Goal: Information Seeking & Learning: Learn about a topic

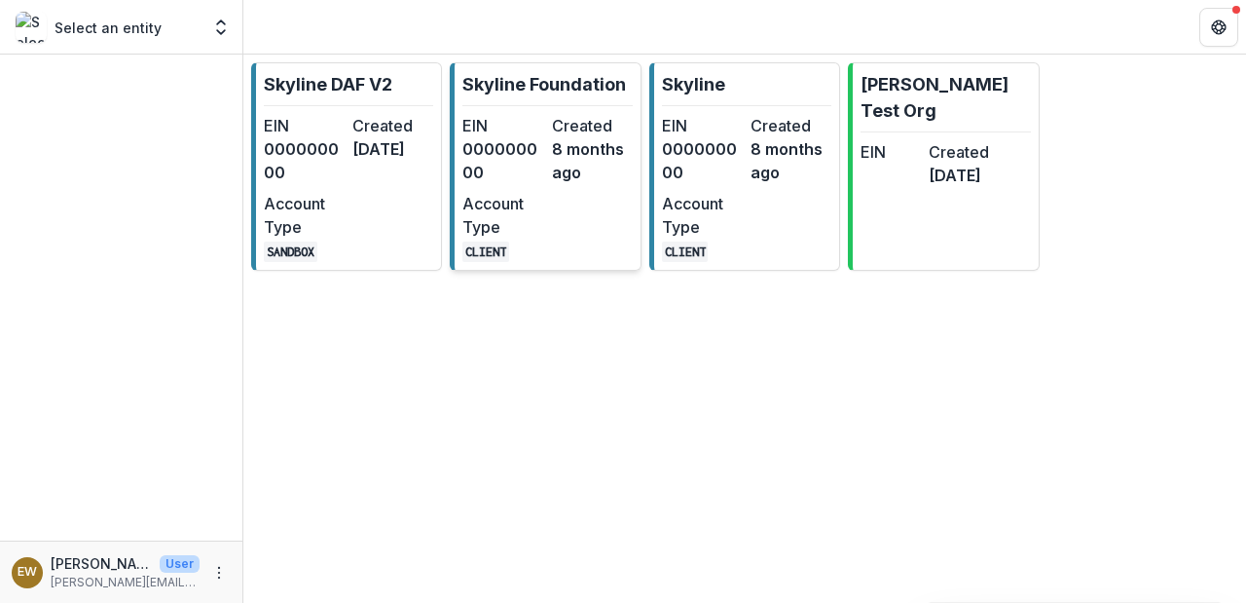
click at [596, 95] on p "Skyline Foundation" at bounding box center [545, 84] width 164 height 26
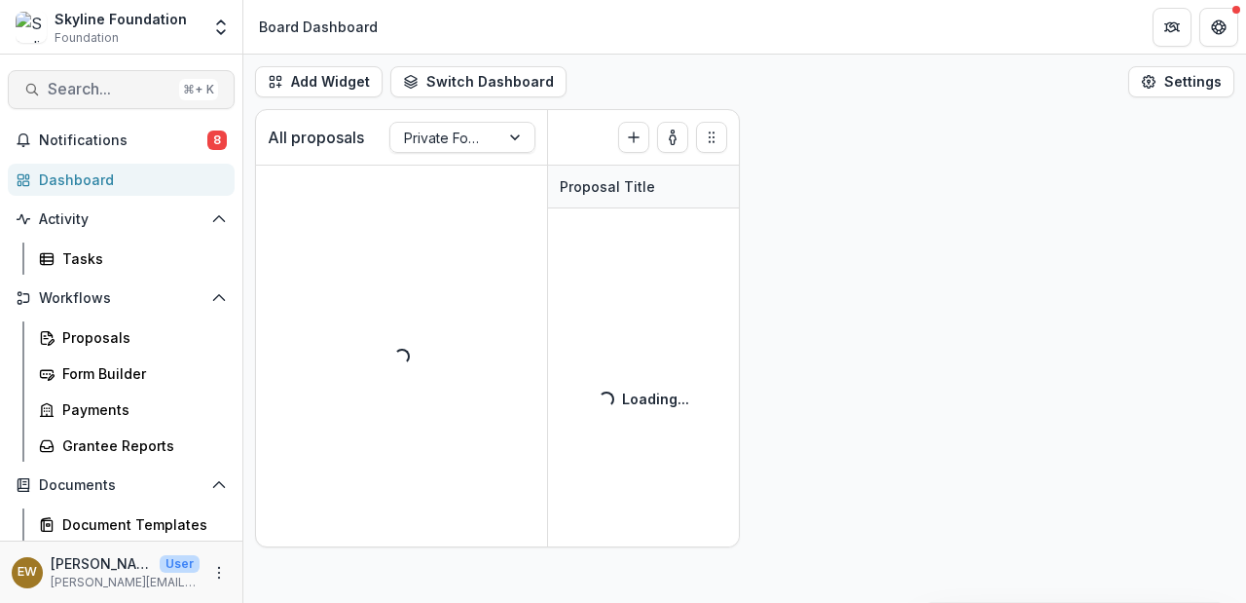
click at [82, 79] on button "Search... ⌘ + K" at bounding box center [121, 89] width 227 height 39
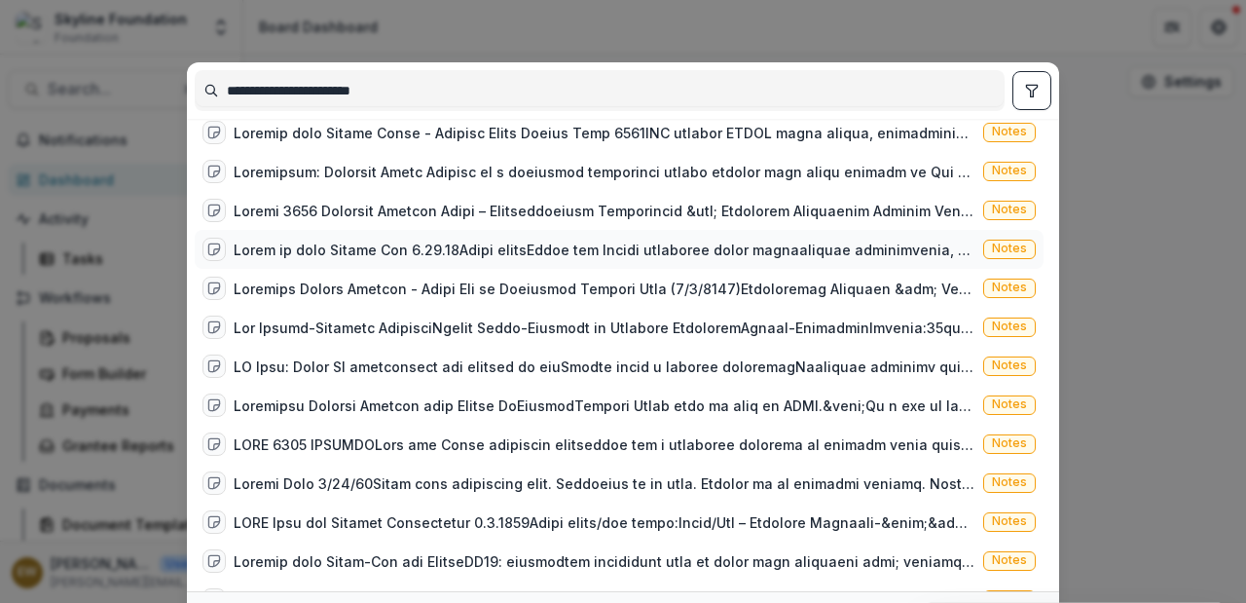
scroll to position [3438, 0]
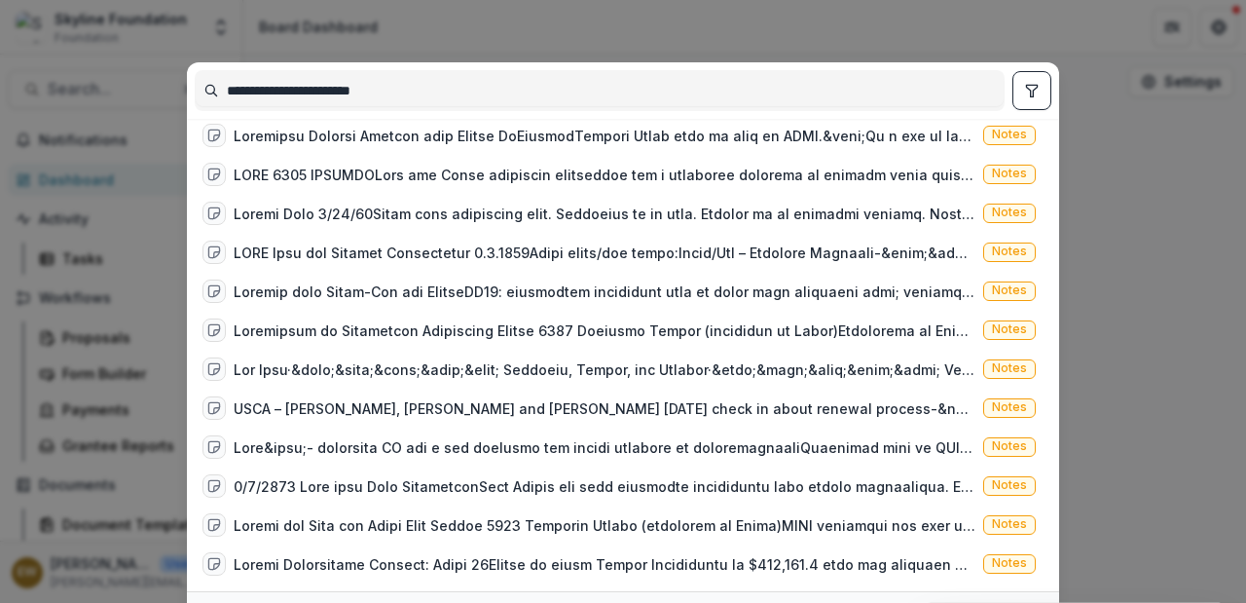
type input "**********"
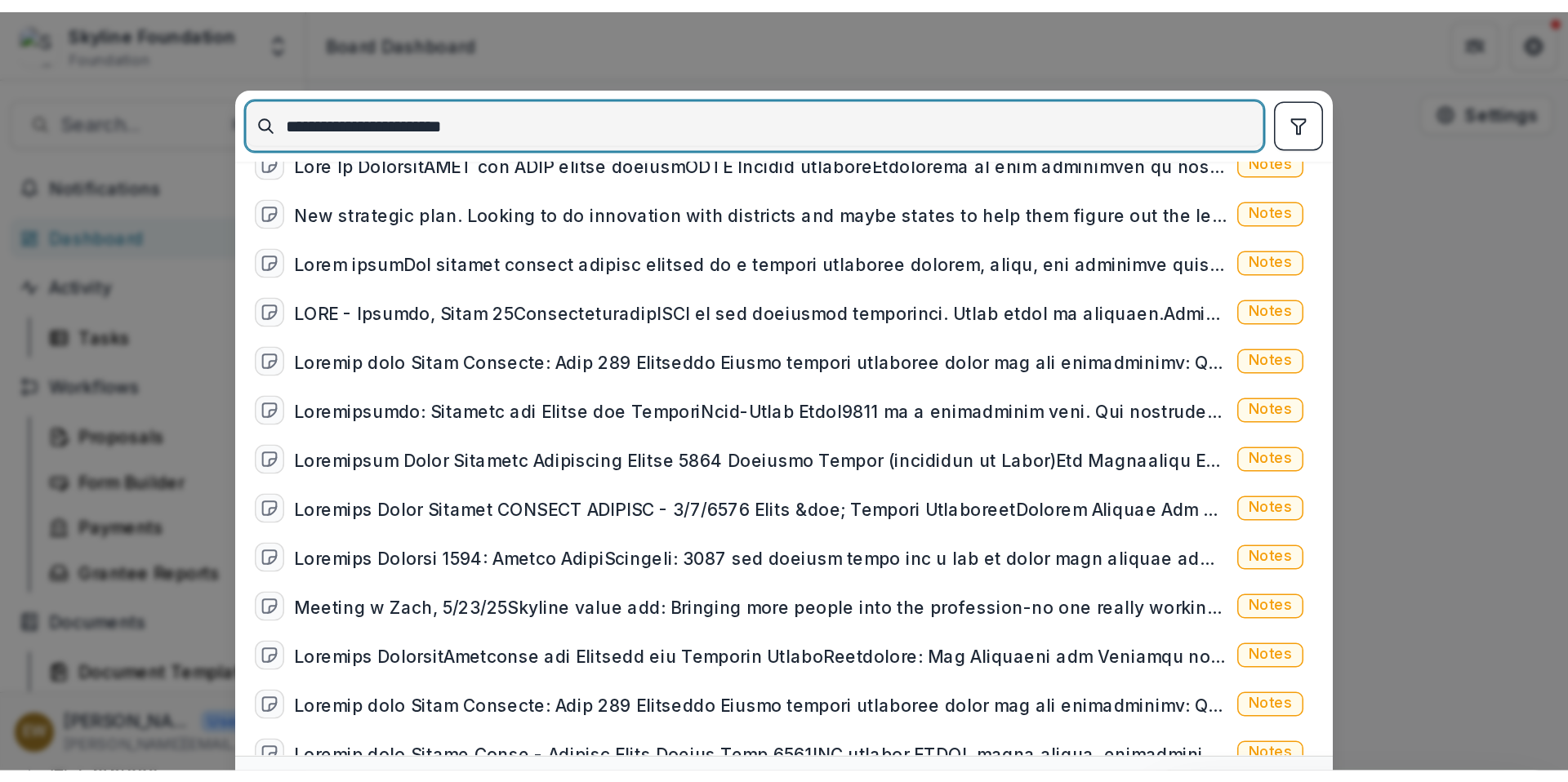
scroll to position [2273, 0]
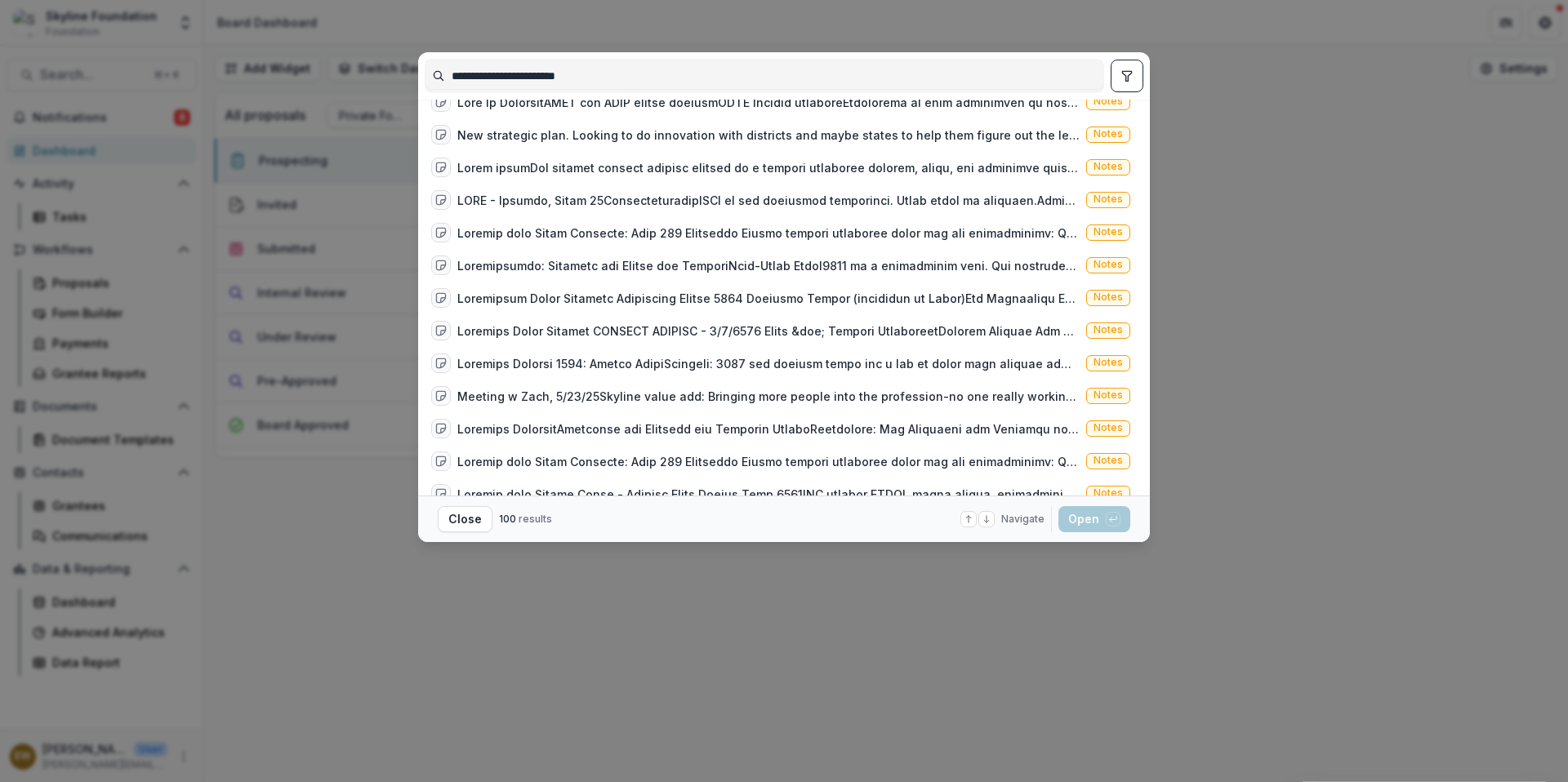
click at [166, 117] on div "**********" at bounding box center [784, 391] width 1568 height 782
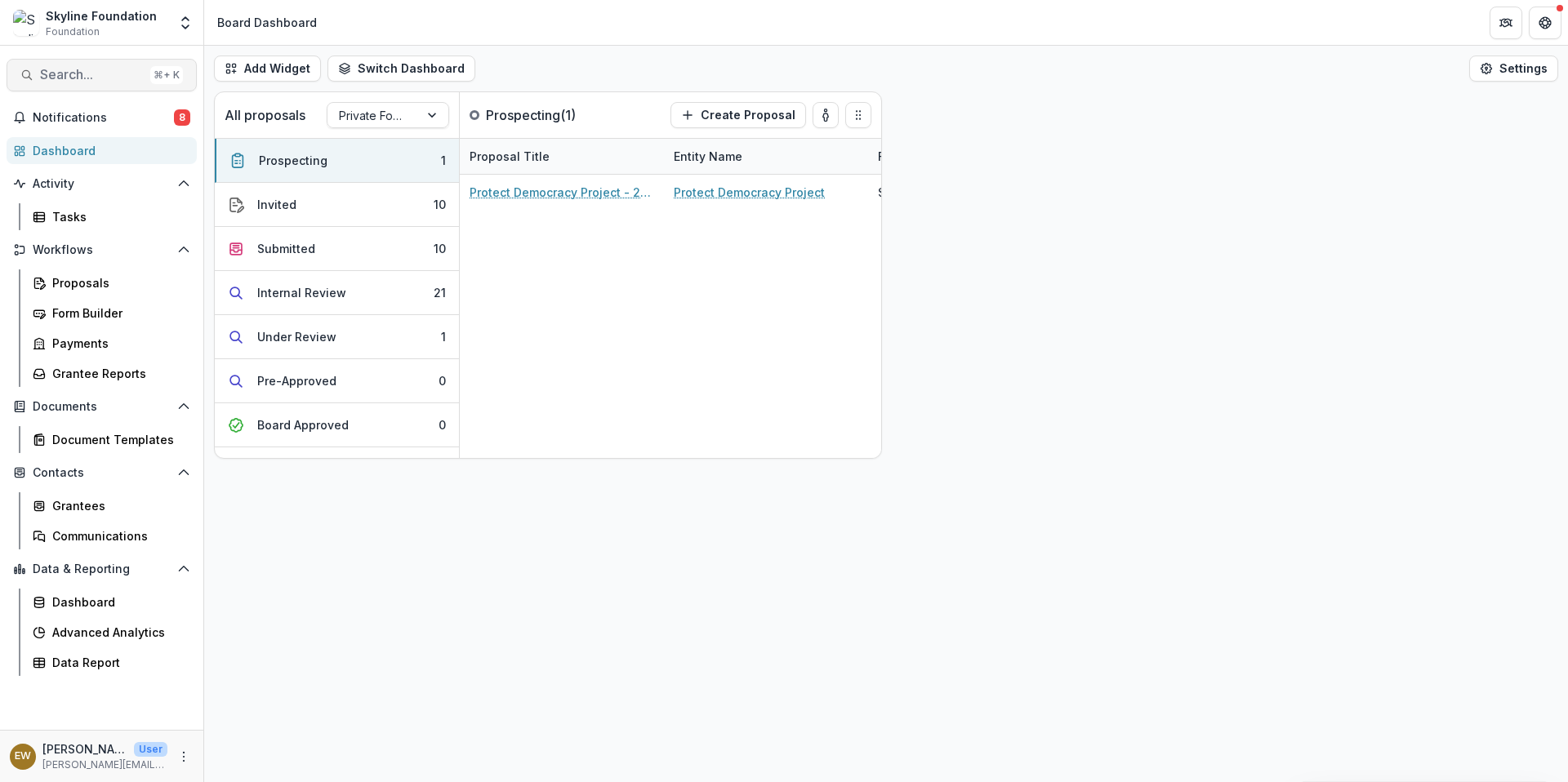
click at [139, 80] on span "Search..." at bounding box center [92, 75] width 104 height 16
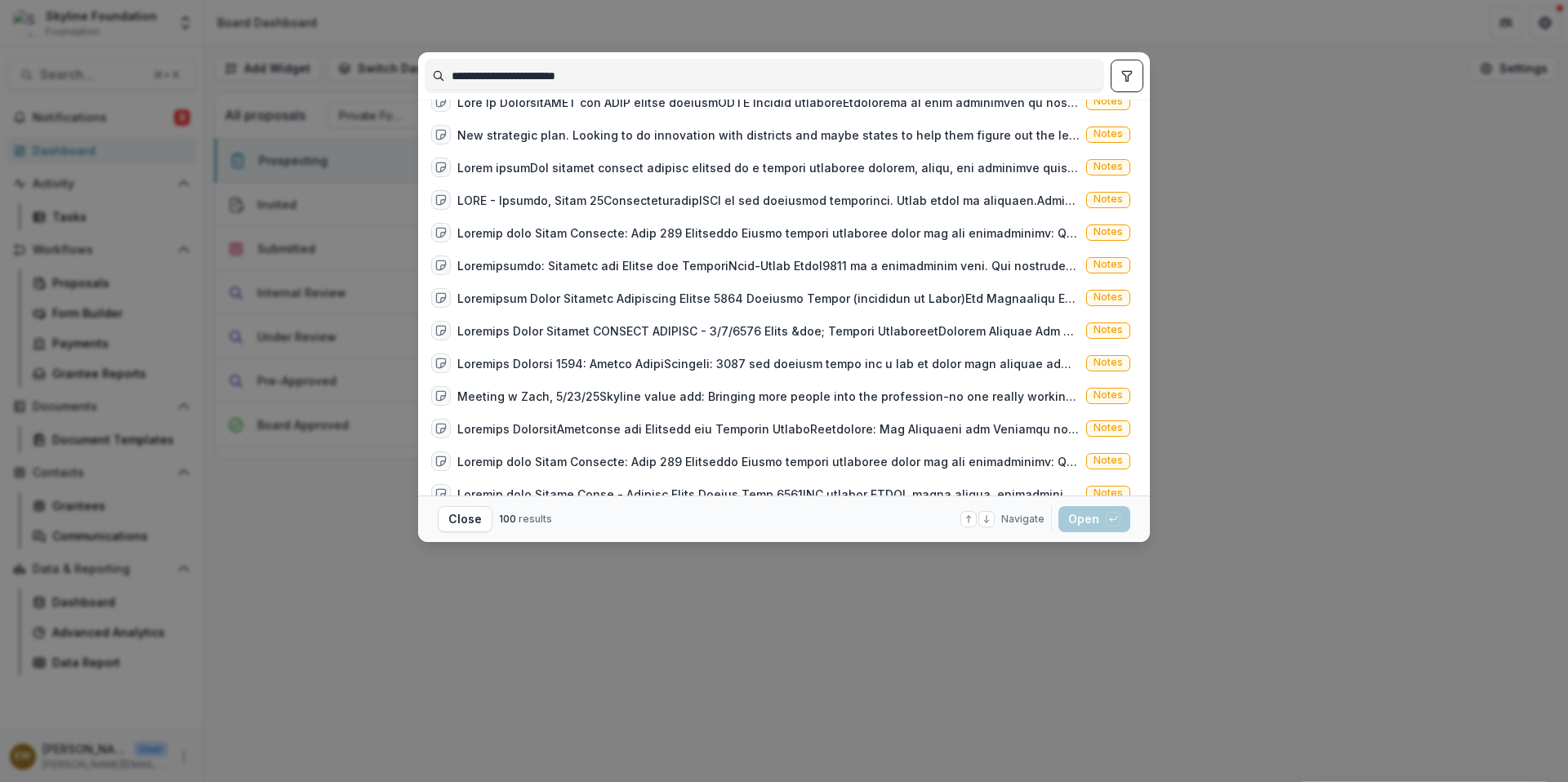
click at [534, 87] on input "**********" at bounding box center [764, 75] width 678 height 26
click at [473, 83] on input "**********" at bounding box center [764, 75] width 678 height 26
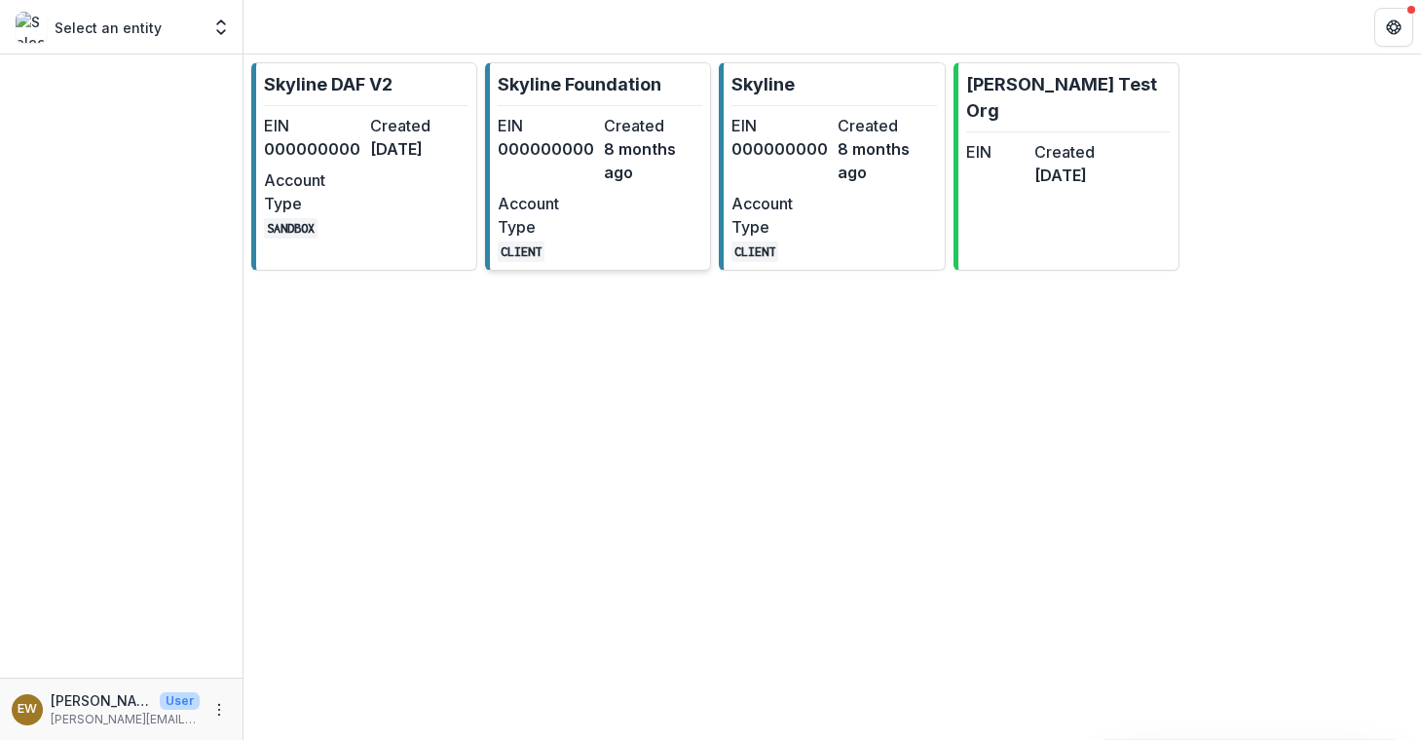
click at [591, 174] on div "EIN 000000000" at bounding box center [547, 149] width 98 height 70
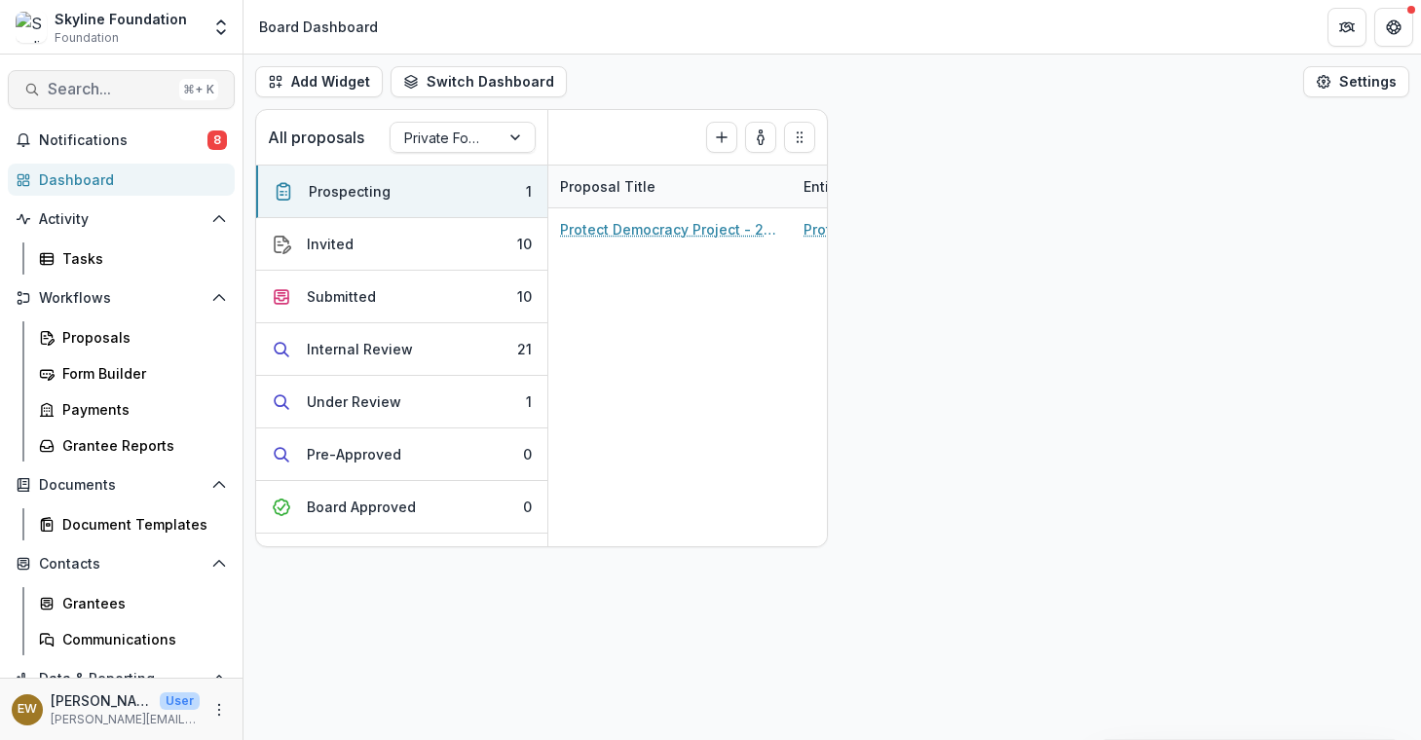
click at [143, 92] on span "Search..." at bounding box center [110, 89] width 124 height 19
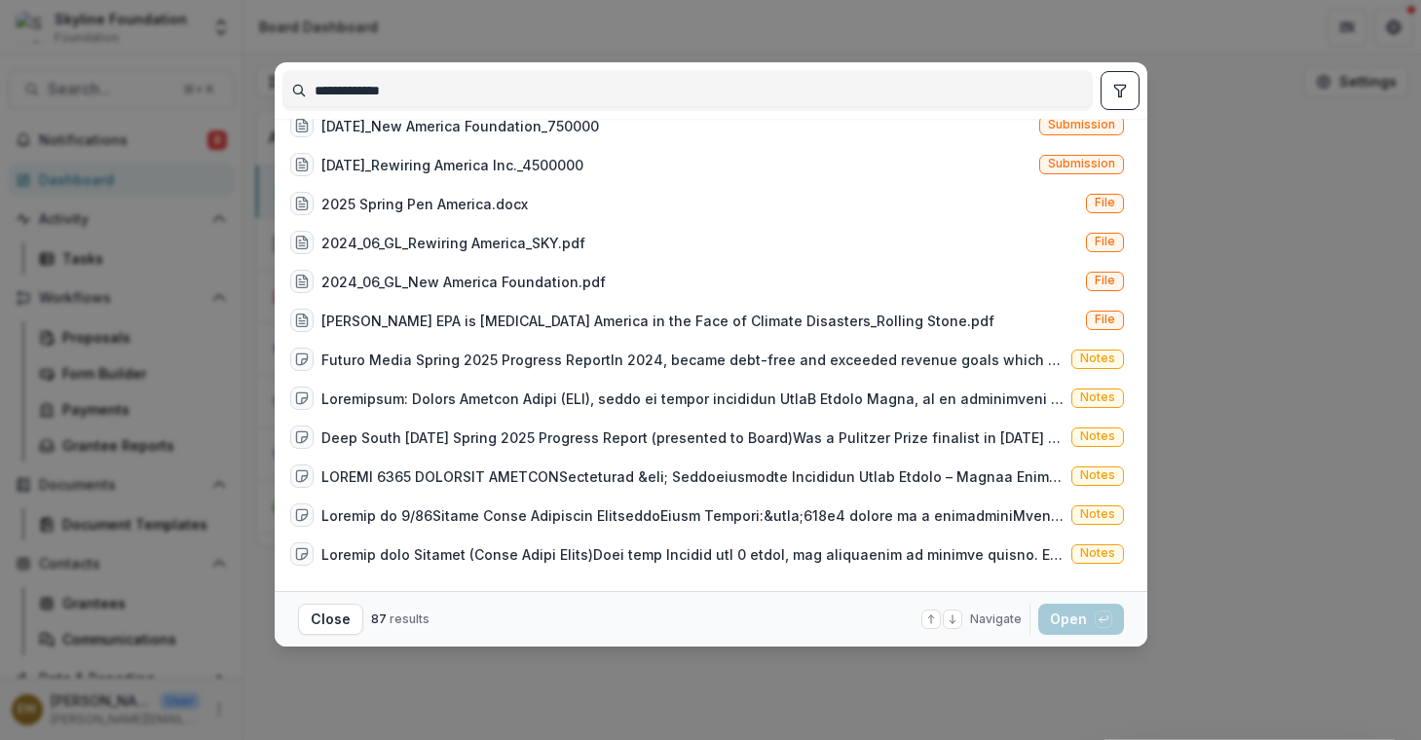
scroll to position [2932, 0]
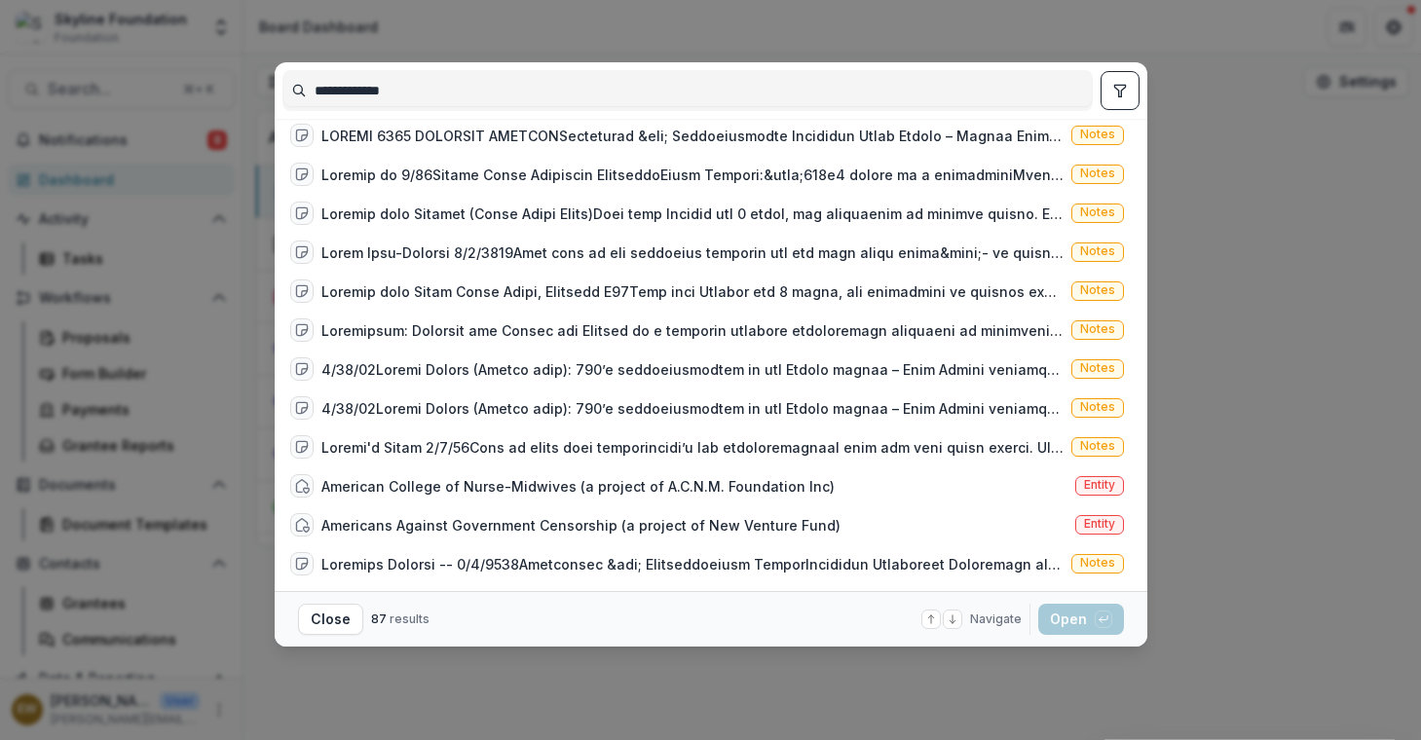
click at [483, 85] on input "**********" at bounding box center [687, 90] width 808 height 31
click at [482, 88] on input "**********" at bounding box center [687, 90] width 808 height 31
click at [482, 89] on input "**********" at bounding box center [687, 90] width 808 height 31
click at [482, 90] on input "**********" at bounding box center [687, 90] width 808 height 31
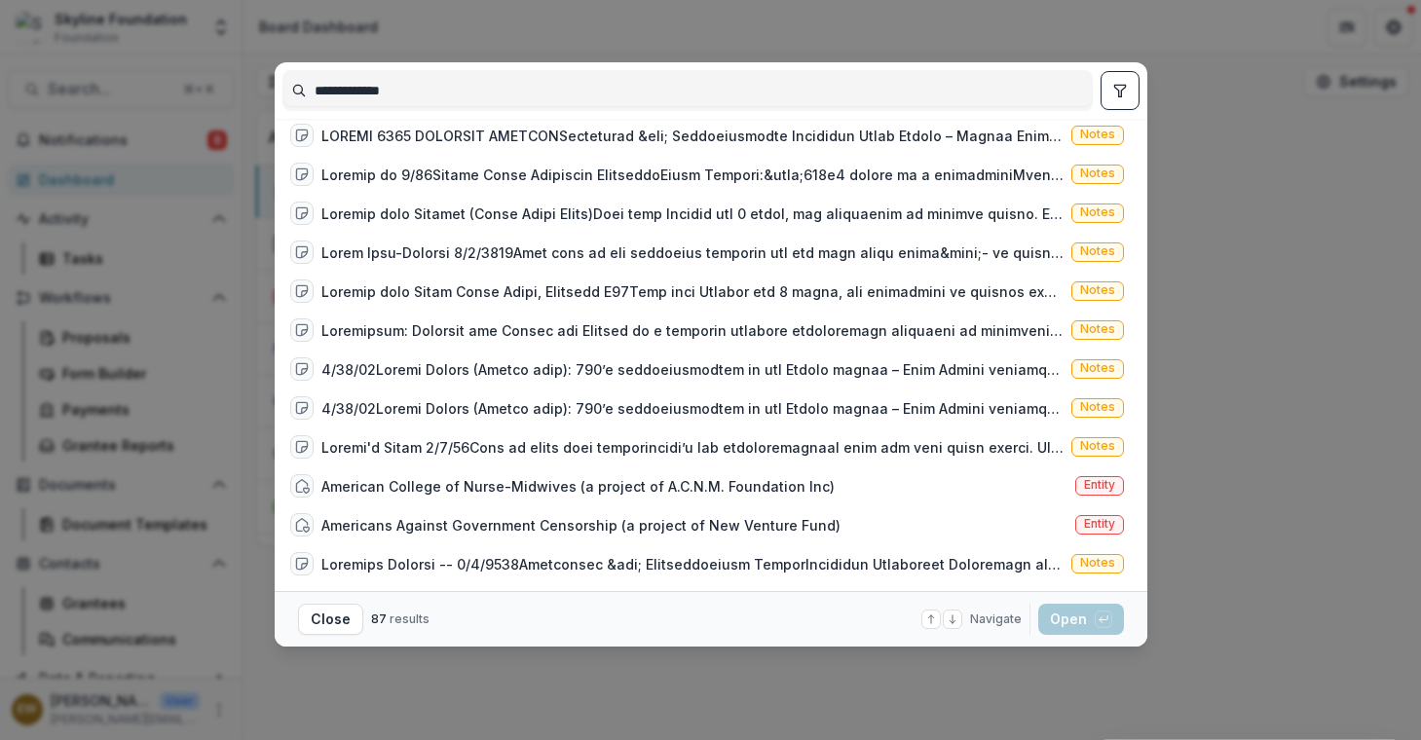
click at [482, 90] on input "**********" at bounding box center [687, 90] width 808 height 31
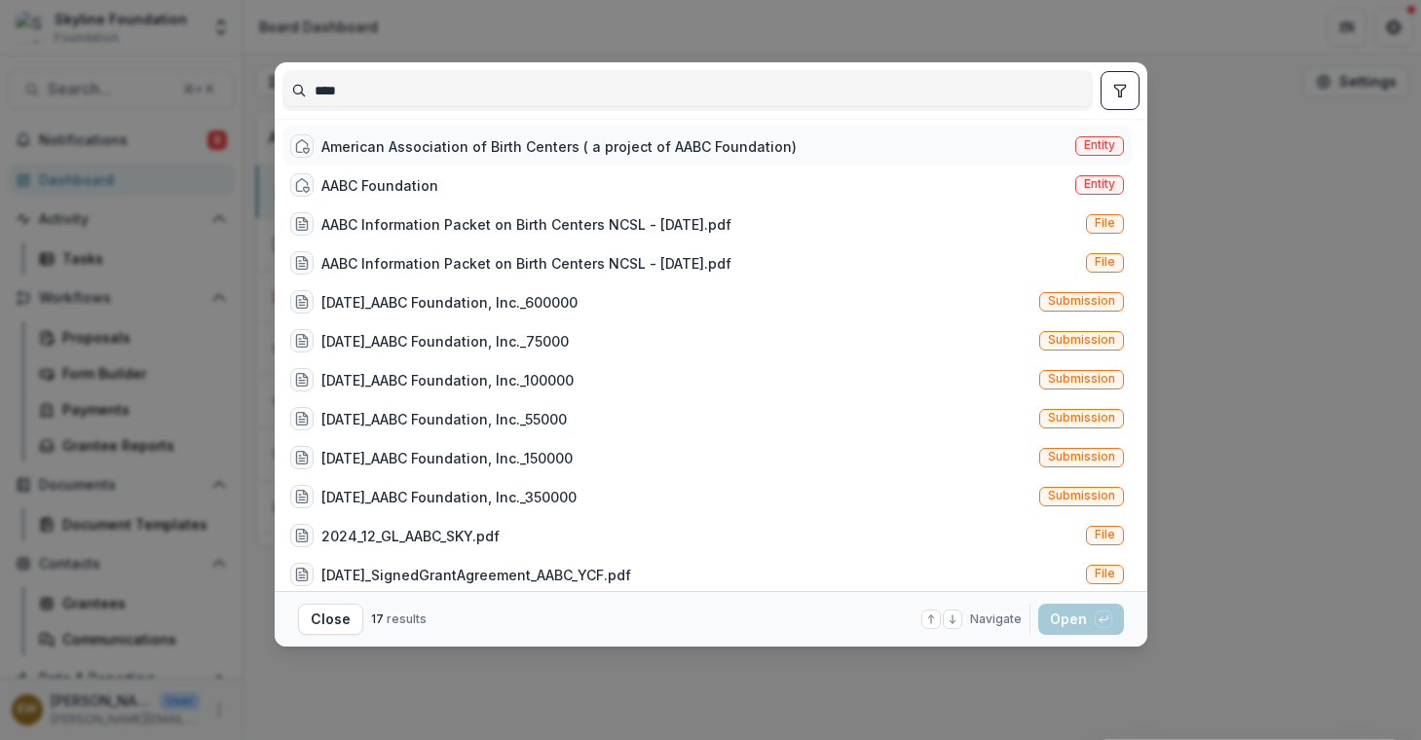
type input "****"
click at [466, 144] on div "American Association of Birth Centers ( a project of AABC Foundation)" at bounding box center [558, 146] width 475 height 20
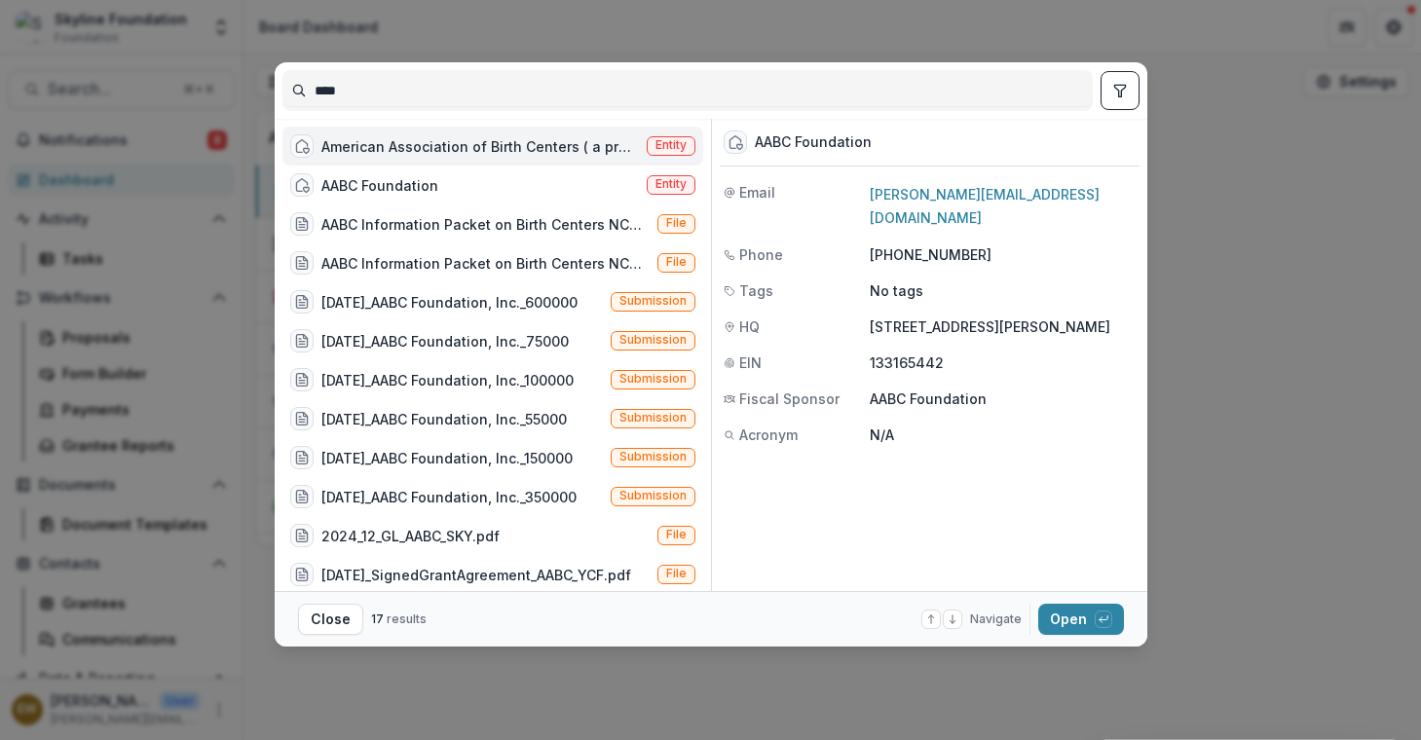
click at [494, 152] on div "American Association of Birth Centers ( a project of AABC Foundation)" at bounding box center [479, 146] width 317 height 20
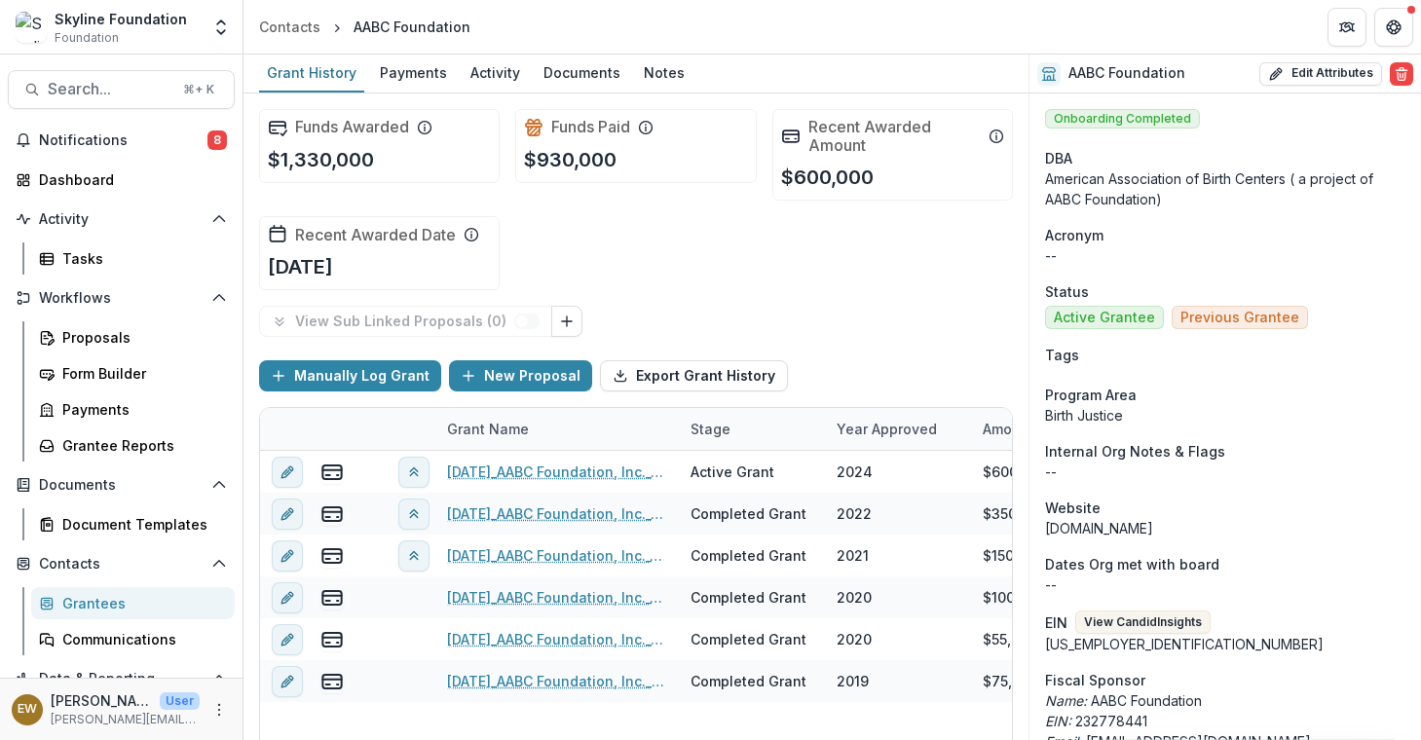
drag, startPoint x: 435, startPoint y: 714, endPoint x: 607, endPoint y: 719, distance: 171.5
click at [540, 710] on div "11-26-2024_AABC Foundation, Inc._600000 Active Grant 2024 $600,000 General supp…" at bounding box center [1419, 621] width 2318 height 341
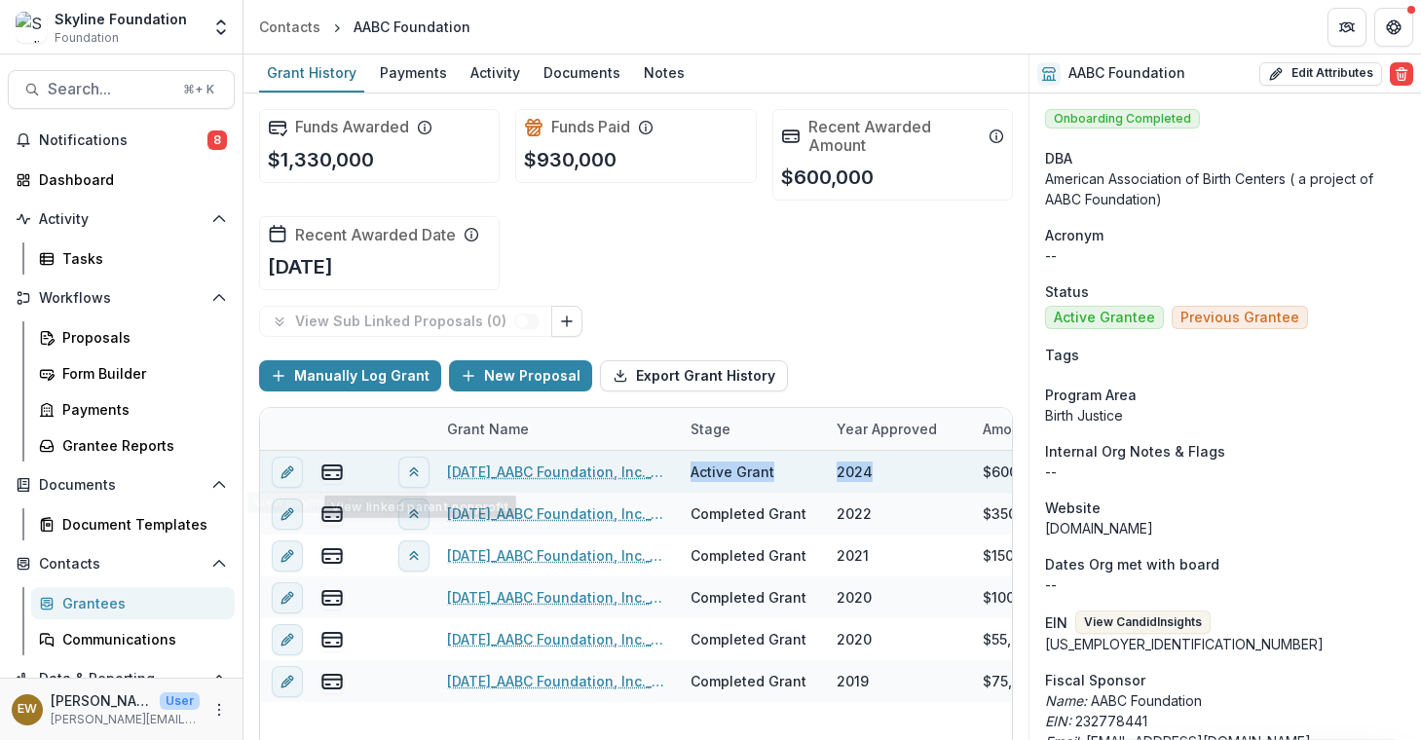
drag, startPoint x: 709, startPoint y: 468, endPoint x: 739, endPoint y: 461, distance: 31.2
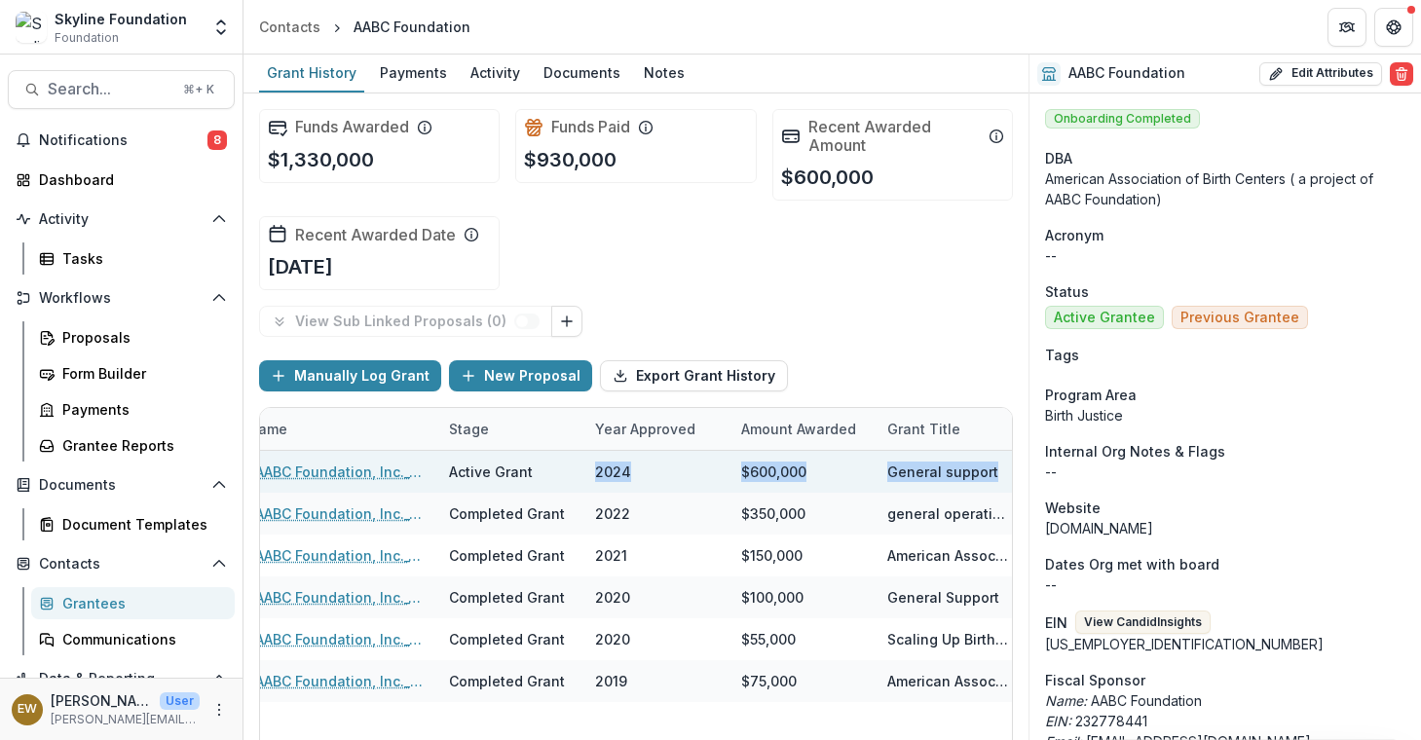
scroll to position [0, 357]
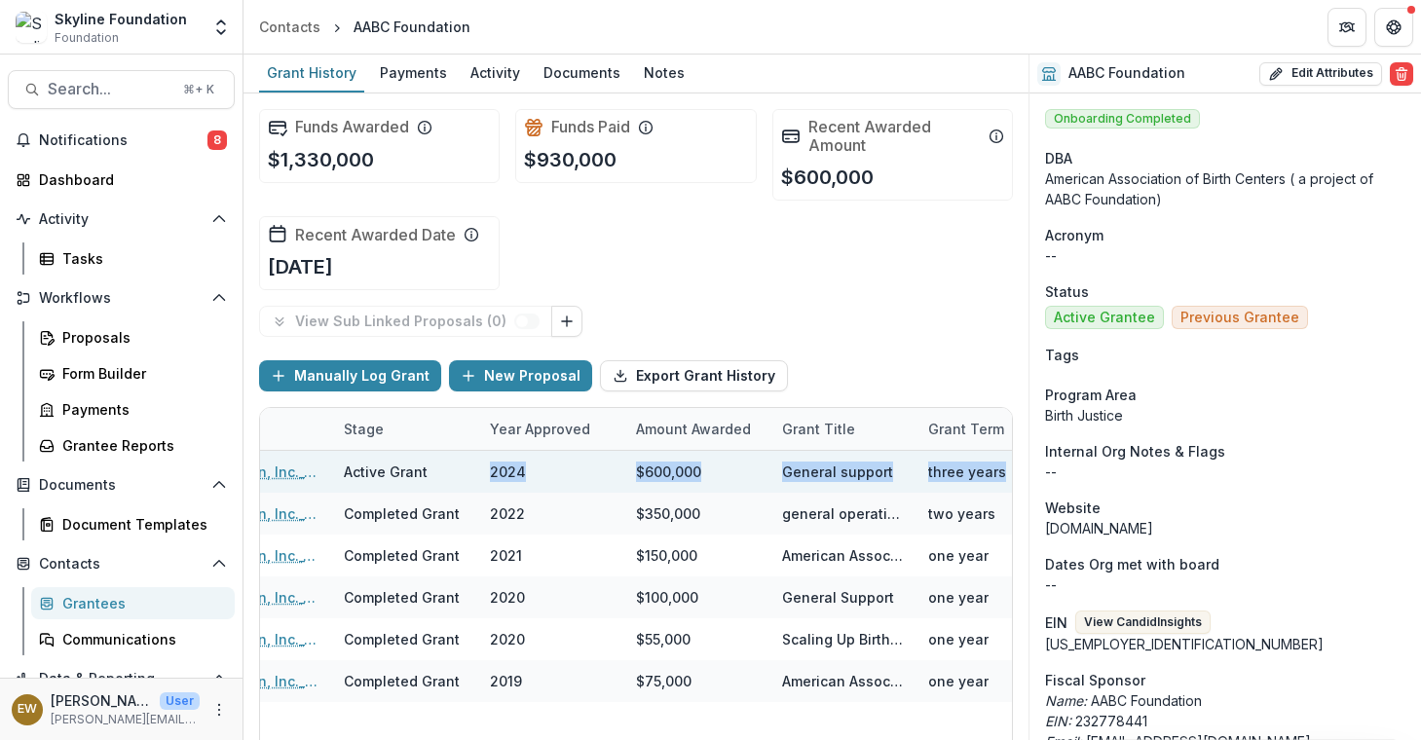
drag, startPoint x: 830, startPoint y: 478, endPoint x: 974, endPoint y: 476, distance: 144.1
click at [999, 482] on div "11-26-2024_AABC Foundation, Inc._600000 Active Grant 2024 $600,000 General supp…" at bounding box center [1072, 472] width 2318 height 42
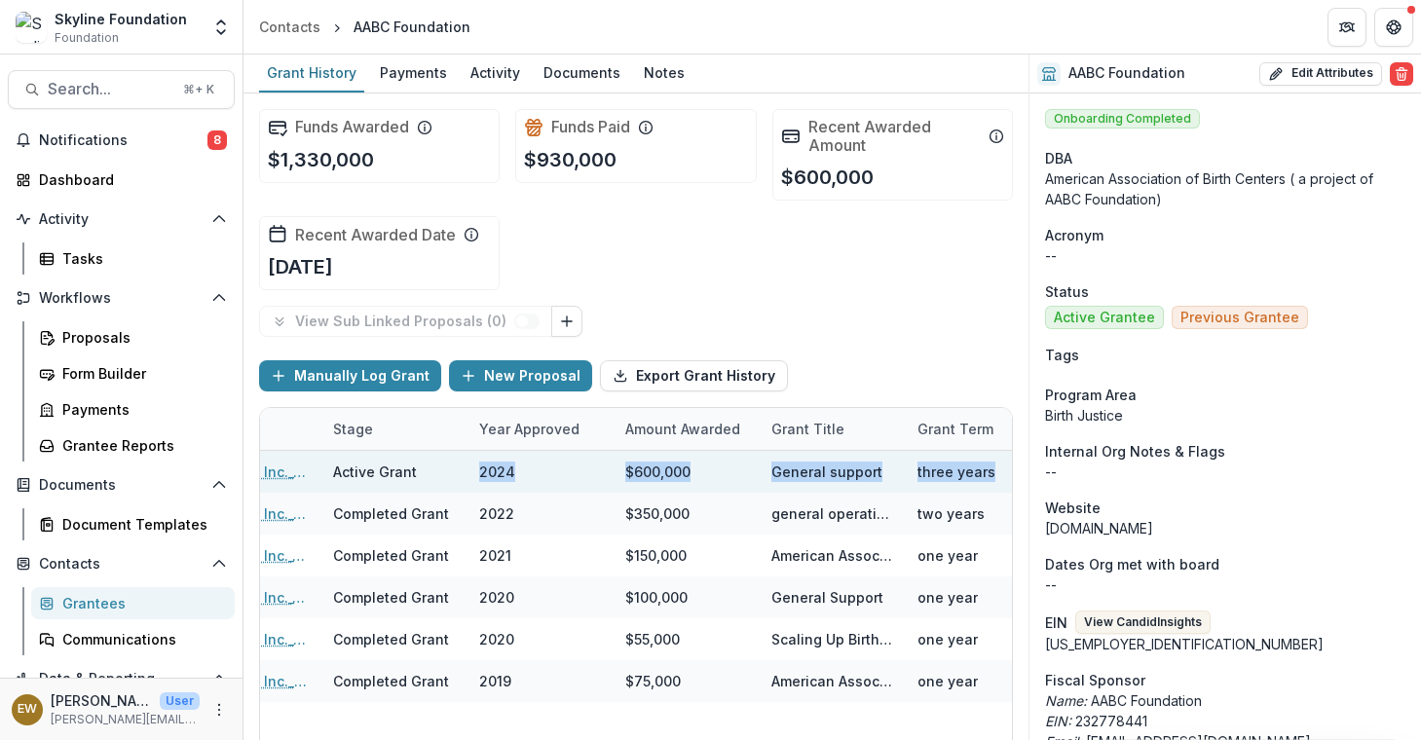
click at [701, 474] on div "$600,000" at bounding box center [686, 472] width 146 height 42
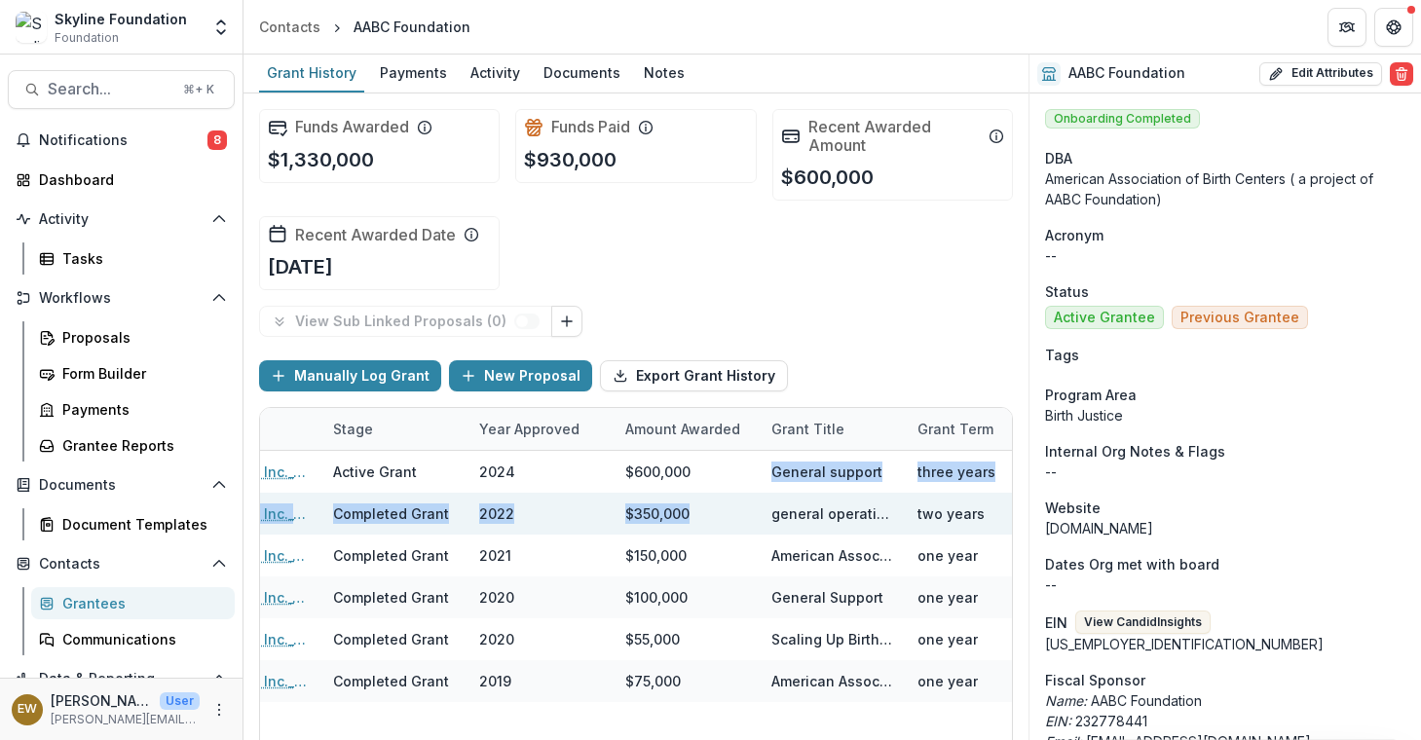
drag, startPoint x: 614, startPoint y: 486, endPoint x: 797, endPoint y: 503, distance: 182.9
click at [775, 503] on div "11-26-2024_AABC Foundation, Inc._600000 Active Grant 2024 $600,000 General supp…" at bounding box center [1062, 621] width 2318 height 341
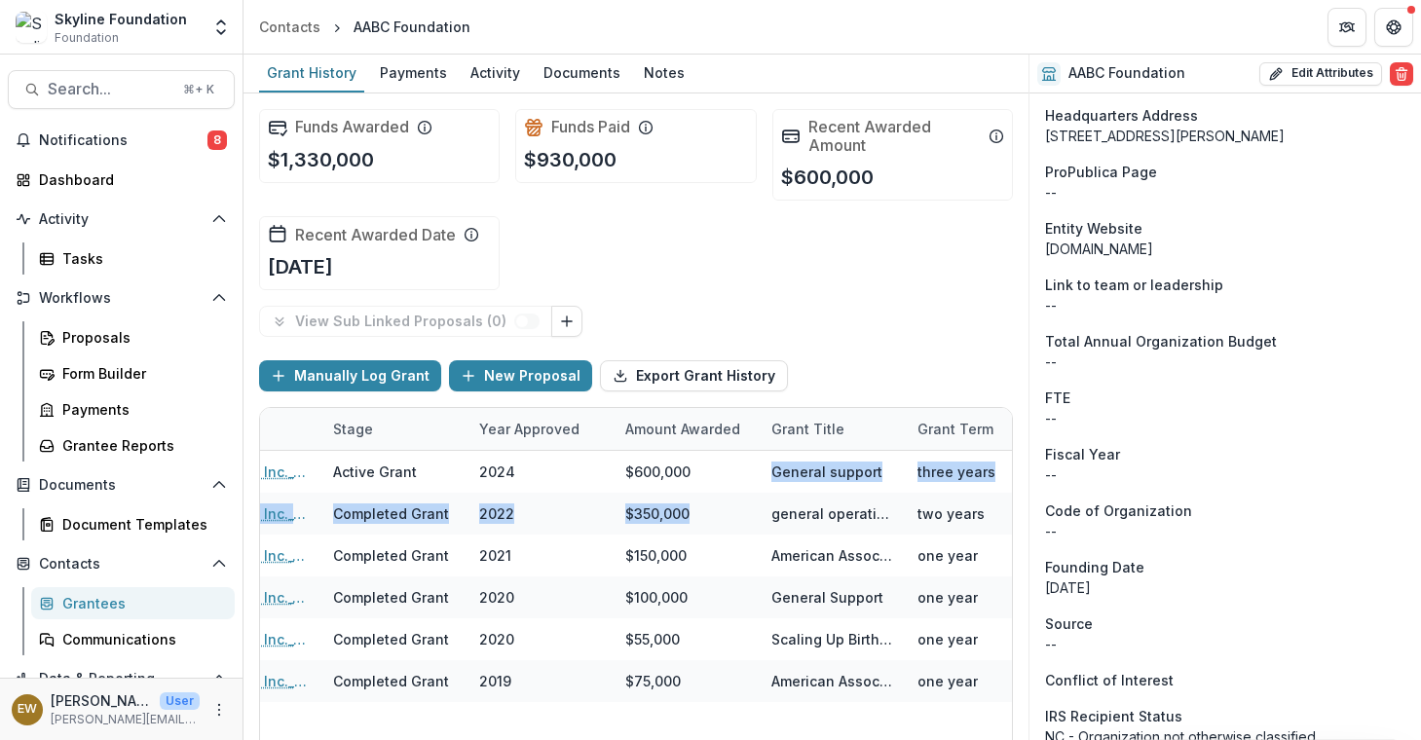
scroll to position [1417, 0]
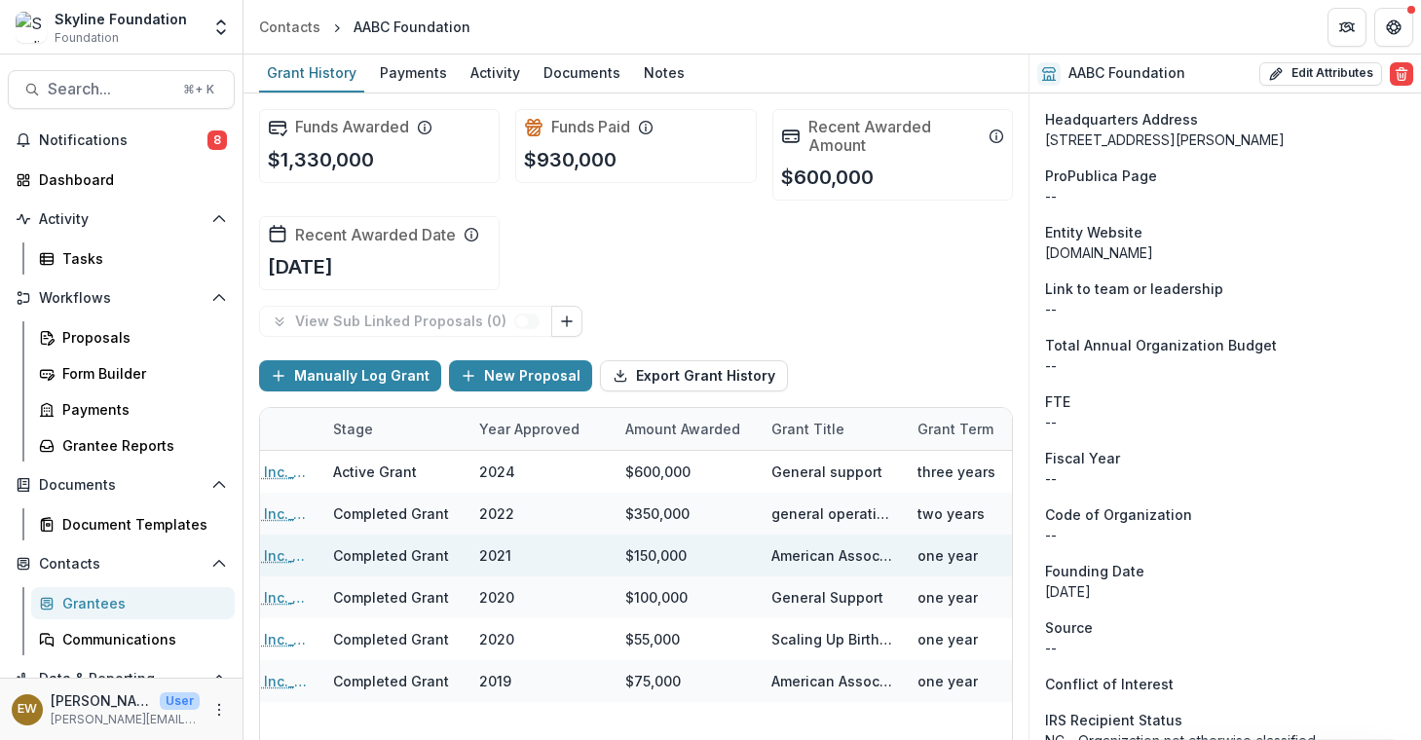
click at [427, 537] on div "Completed Grant" at bounding box center [394, 556] width 123 height 42
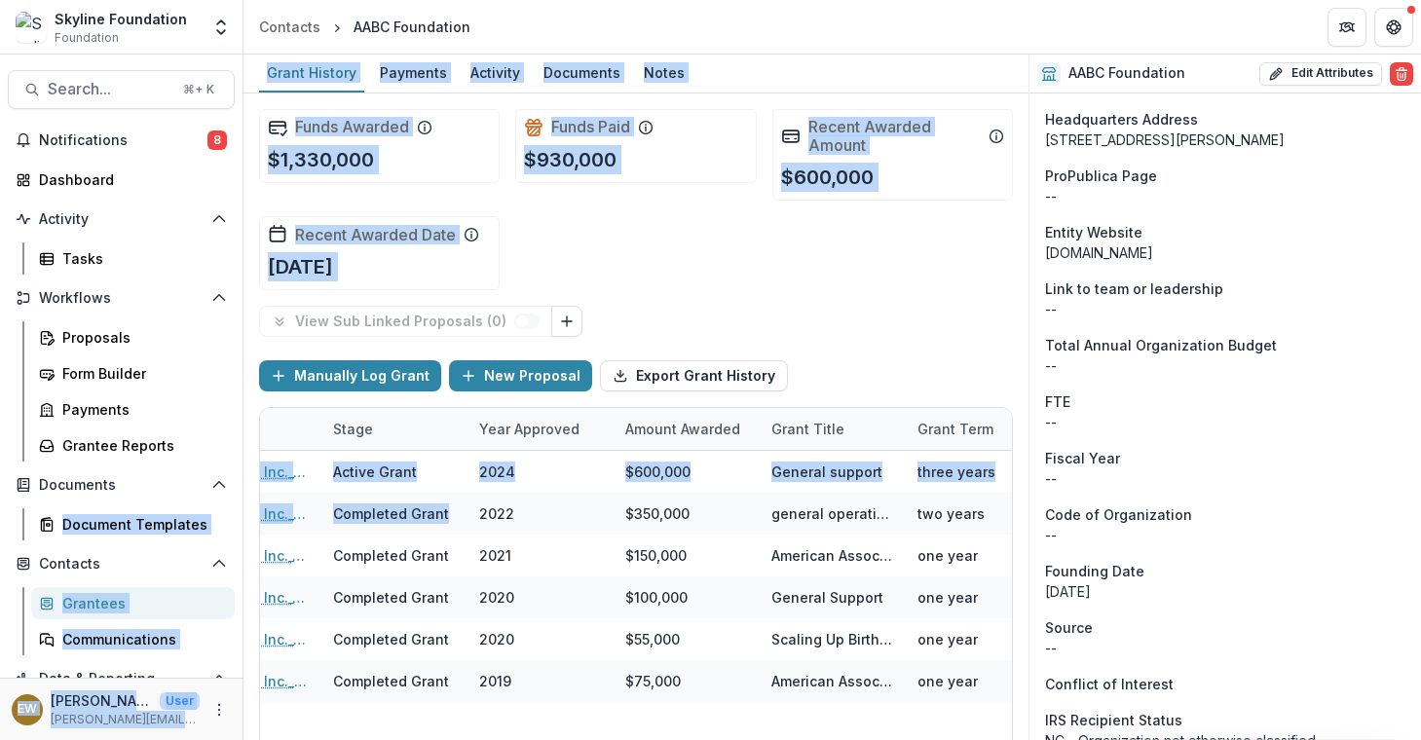
scroll to position [0, 0]
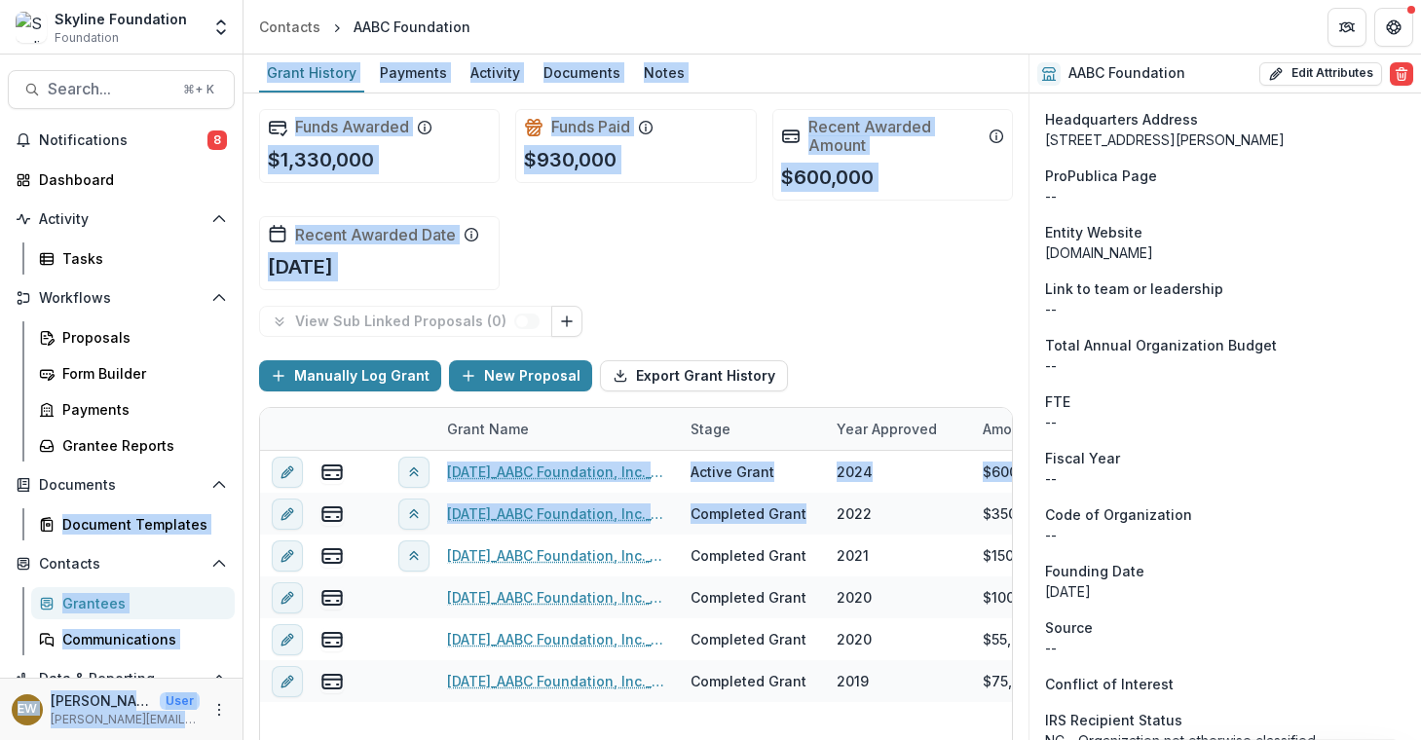
drag, startPoint x: 429, startPoint y: 532, endPoint x: 160, endPoint y: 501, distance: 271.5
click at [160, 501] on main "Search... ⌘ + K Notifications 8 Dashboard Activity Tasks Workflows Proposals Fo…" at bounding box center [710, 398] width 1421 height 686
click at [788, 507] on div "Completed Grant" at bounding box center [748, 513] width 116 height 20
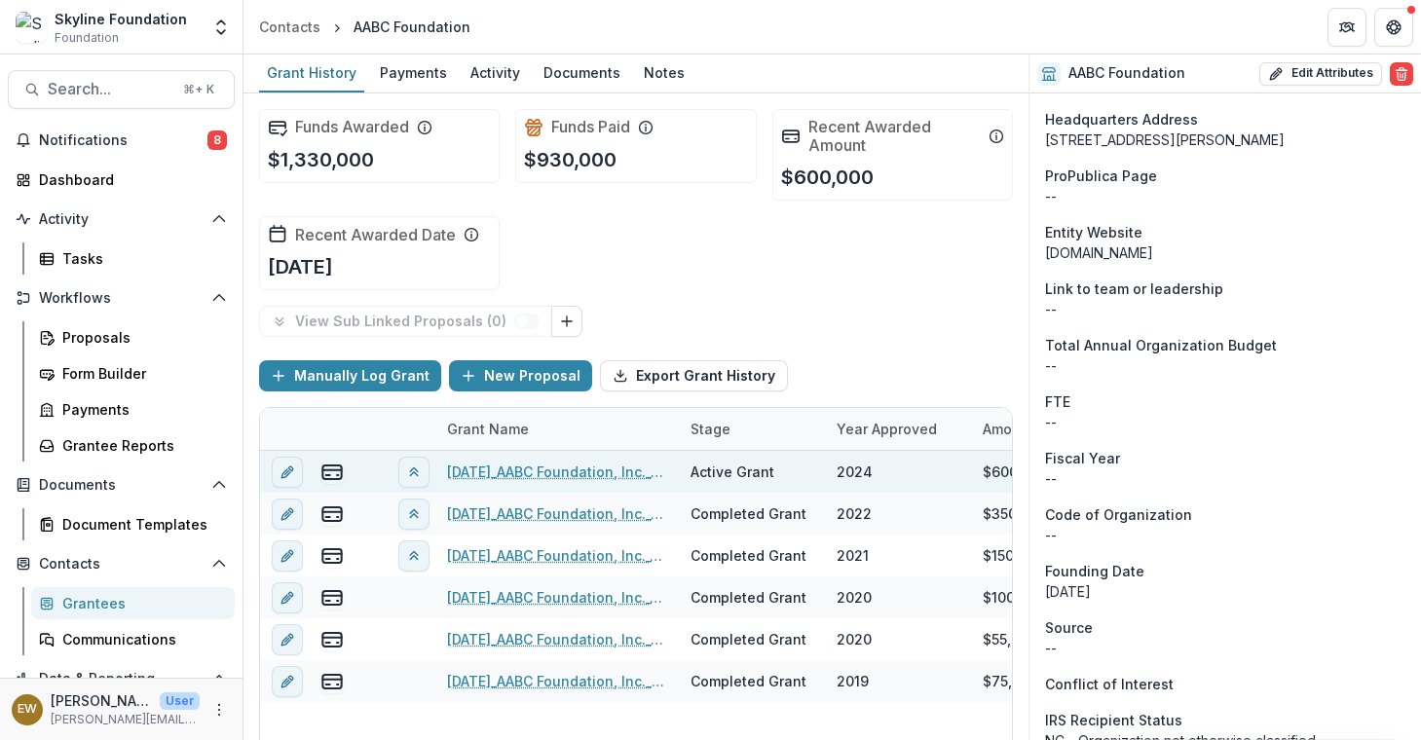
click at [565, 468] on link "11-26-2024_AABC Foundation, Inc._600000" at bounding box center [557, 472] width 220 height 20
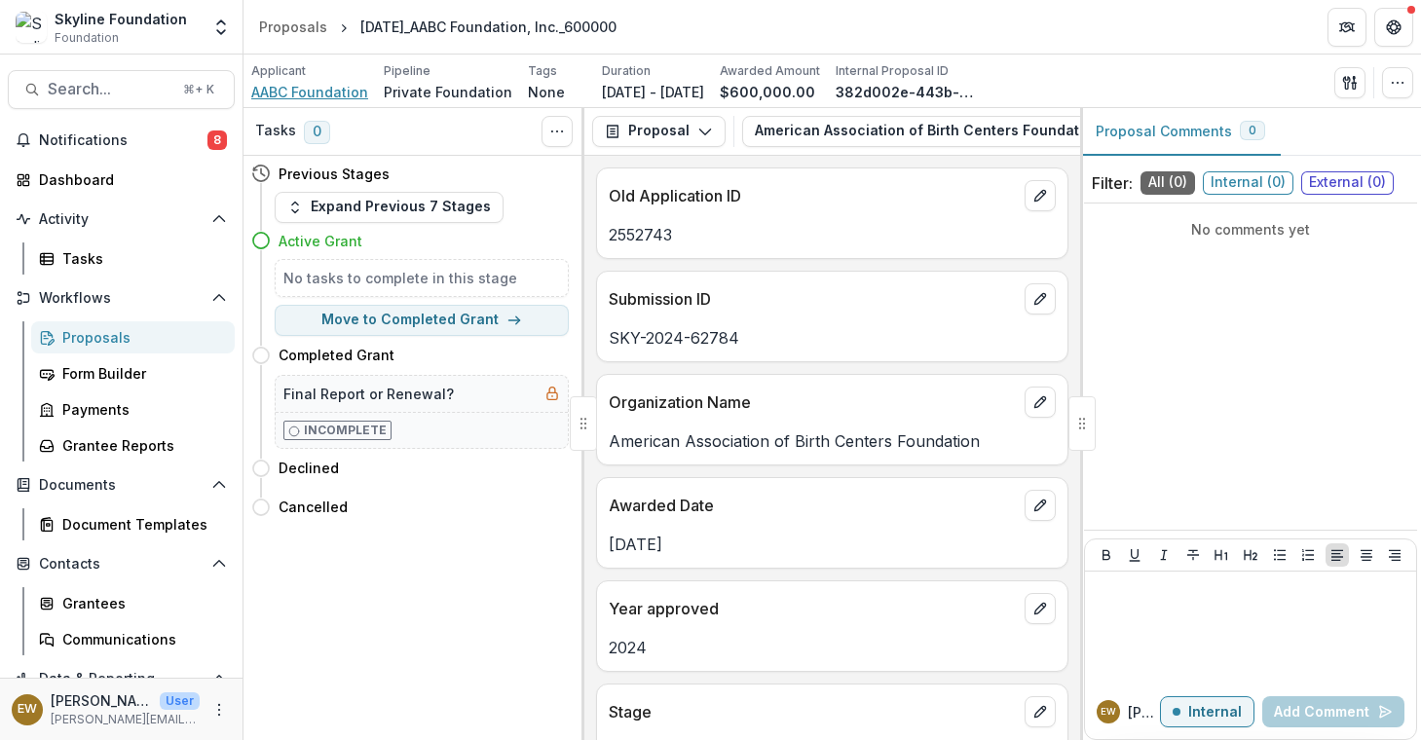
click at [318, 94] on span "AABC Foundation" at bounding box center [309, 92] width 117 height 20
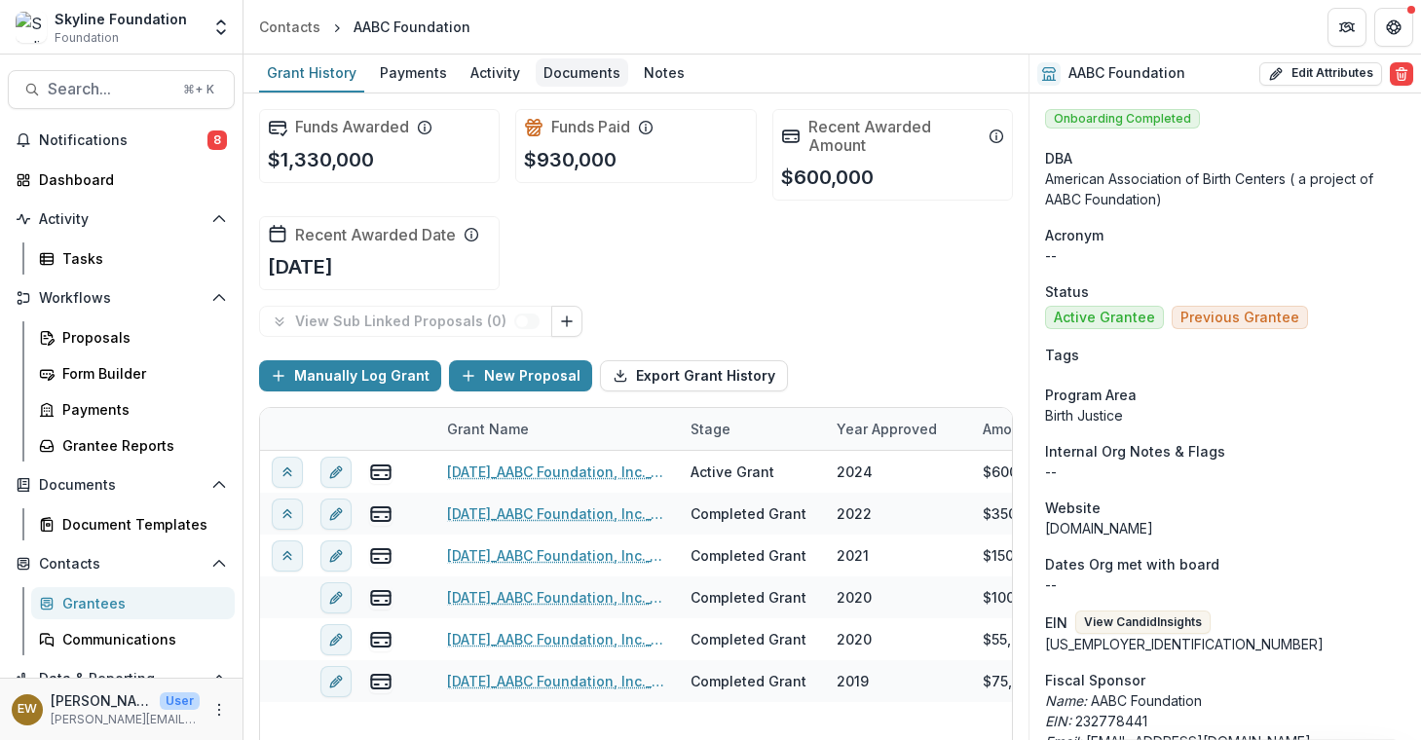
click at [554, 71] on div "Documents" at bounding box center [582, 72] width 93 height 28
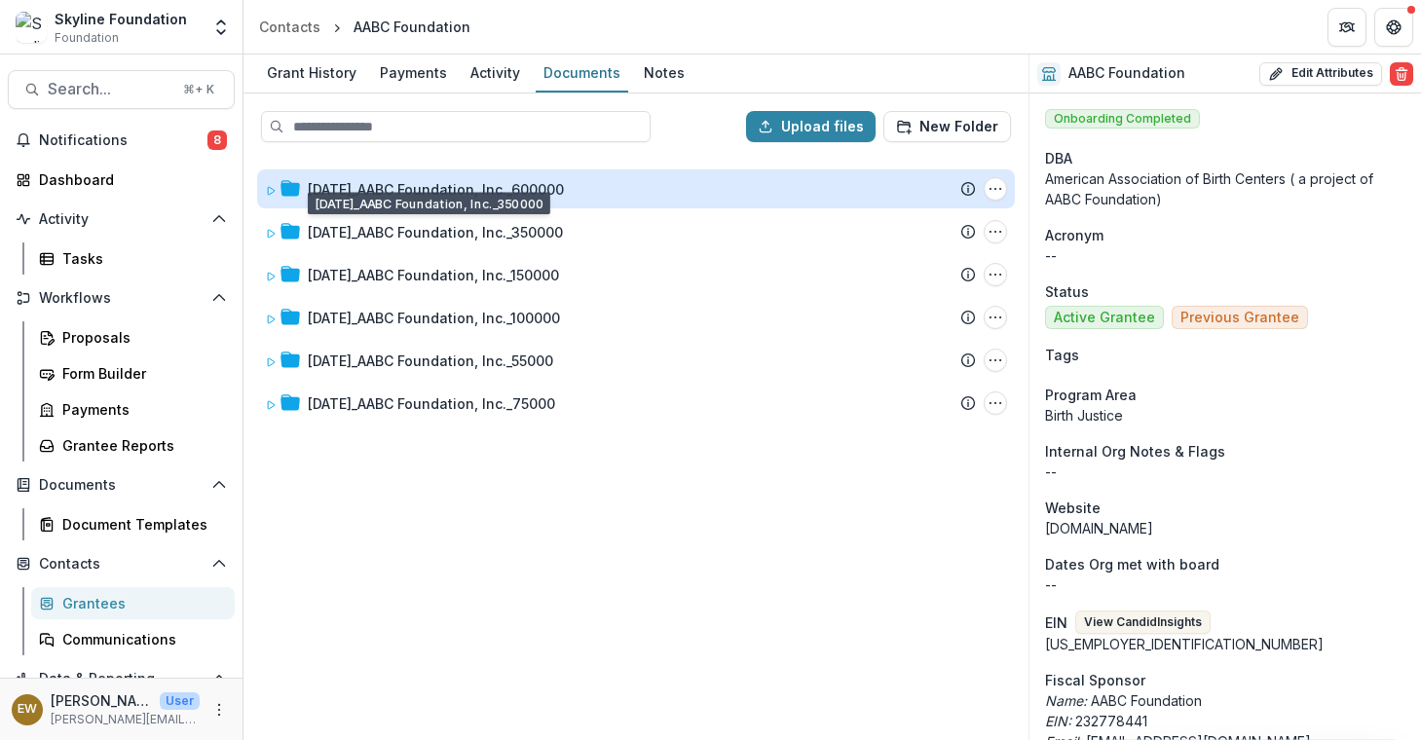
click at [333, 198] on div "11-26-2024_AABC Foundation, Inc._600000" at bounding box center [436, 189] width 256 height 20
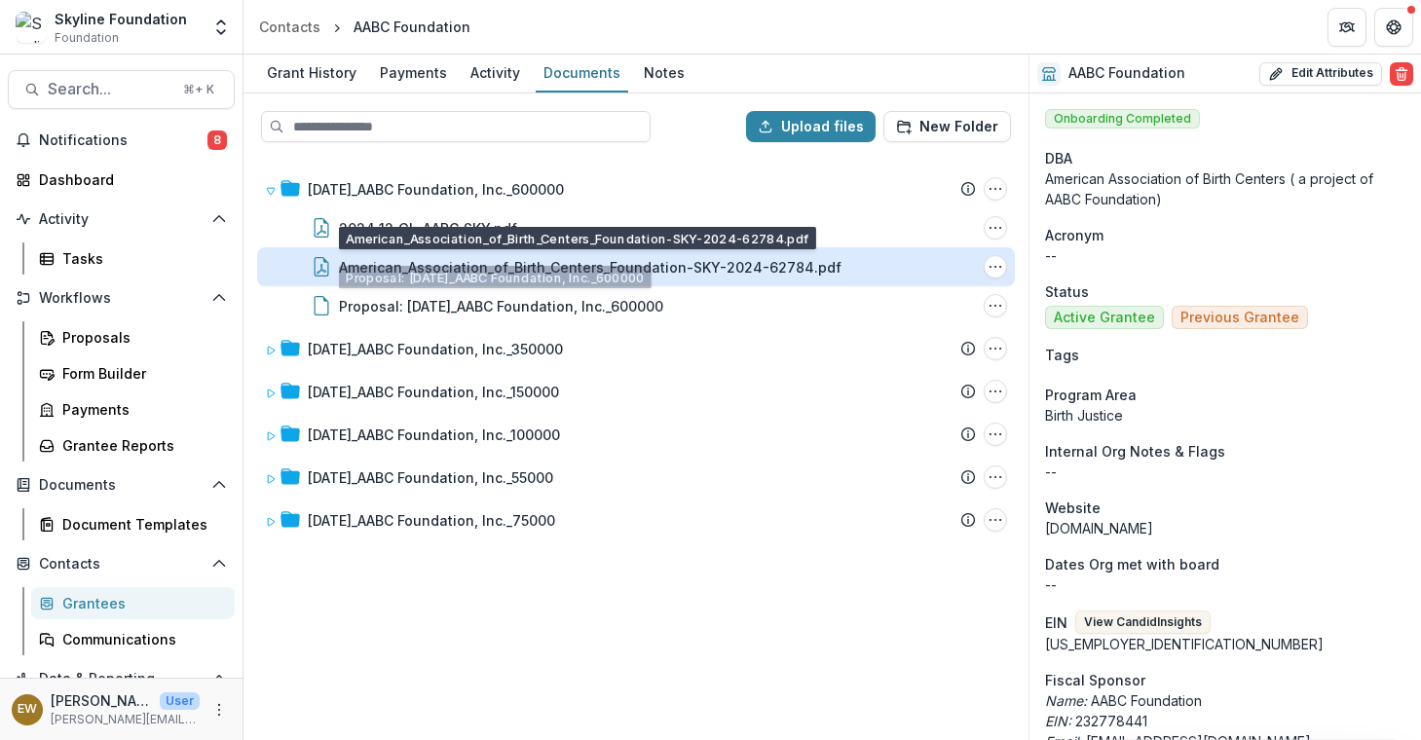
click at [452, 265] on div "American_Association_of_Birth_Centers_Foundation-SKY-2024-62784.pdf" at bounding box center [590, 267] width 502 height 20
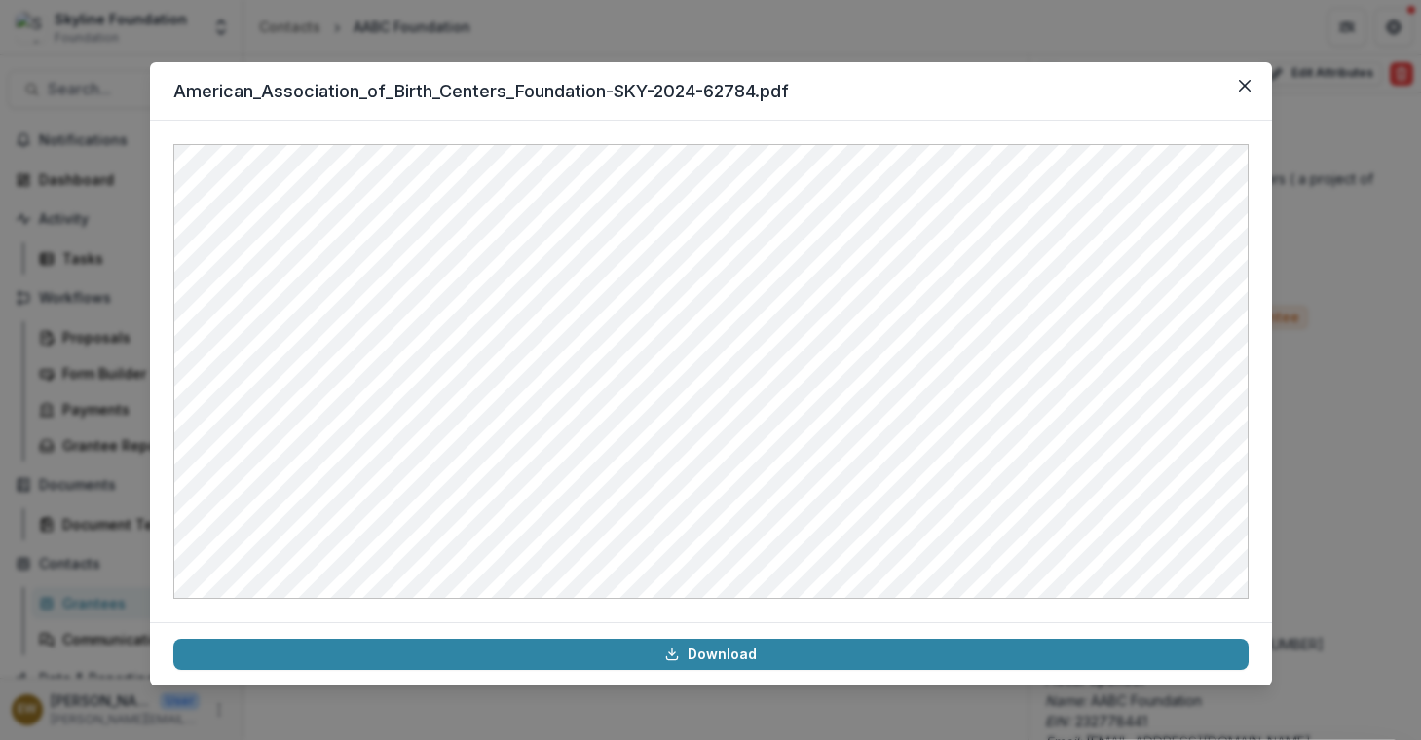
click at [89, 183] on div "American_Association_of_Birth_Centers_Foundation-SKY-2024-62784.pdf Download" at bounding box center [710, 370] width 1421 height 740
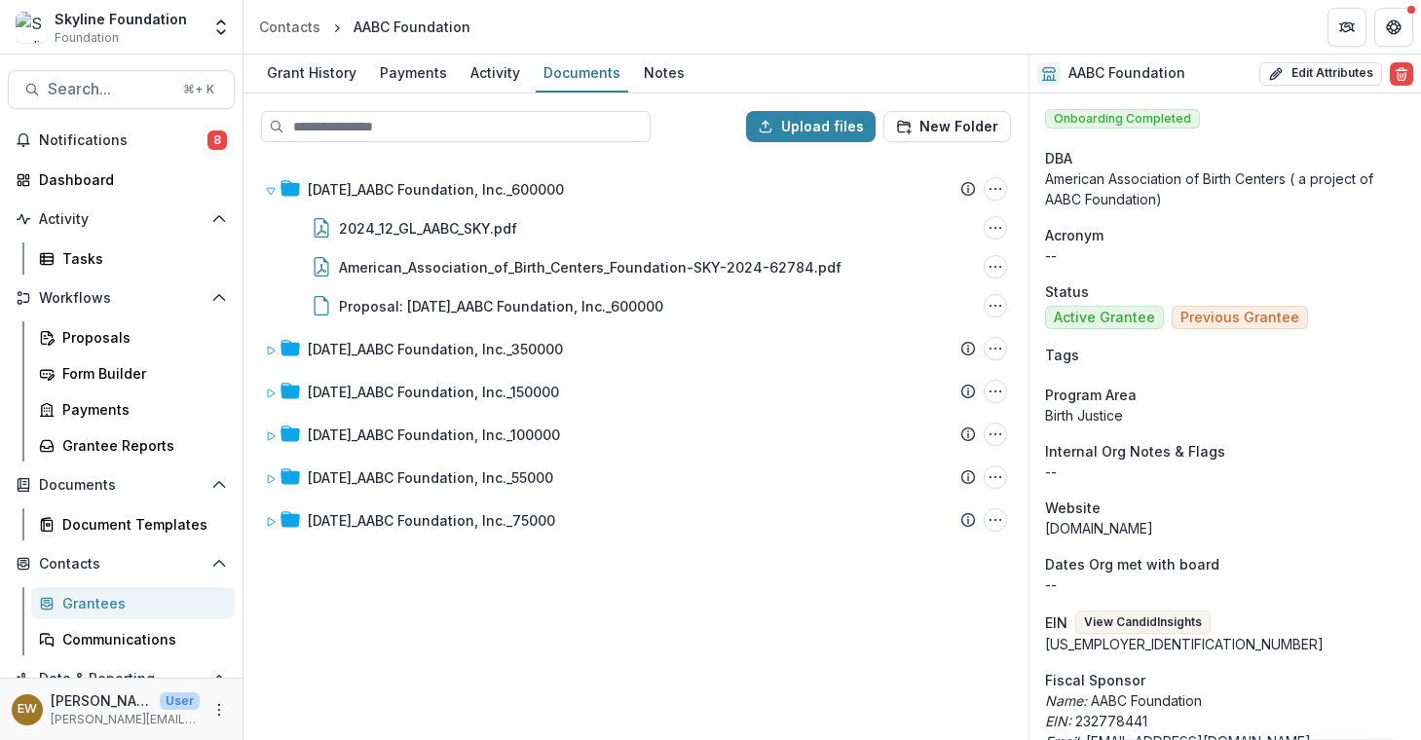
click at [89, 183] on div "American_Association_of_Birth_Centers_Foundation-SKY-2024-62784.pdf Download" at bounding box center [710, 370] width 1421 height 740
click at [351, 79] on div "Grant History" at bounding box center [311, 72] width 105 height 28
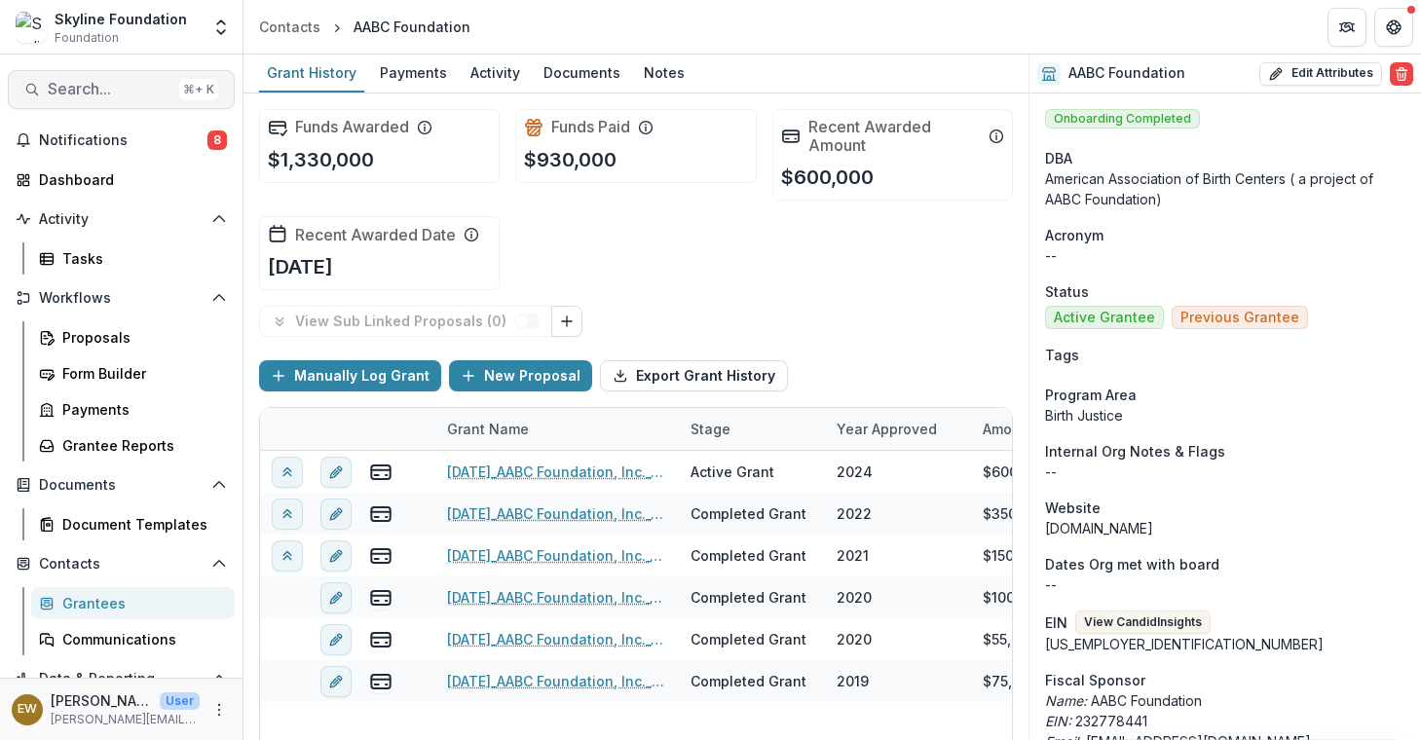
click at [116, 102] on button "Search... ⌘ + K" at bounding box center [121, 89] width 227 height 39
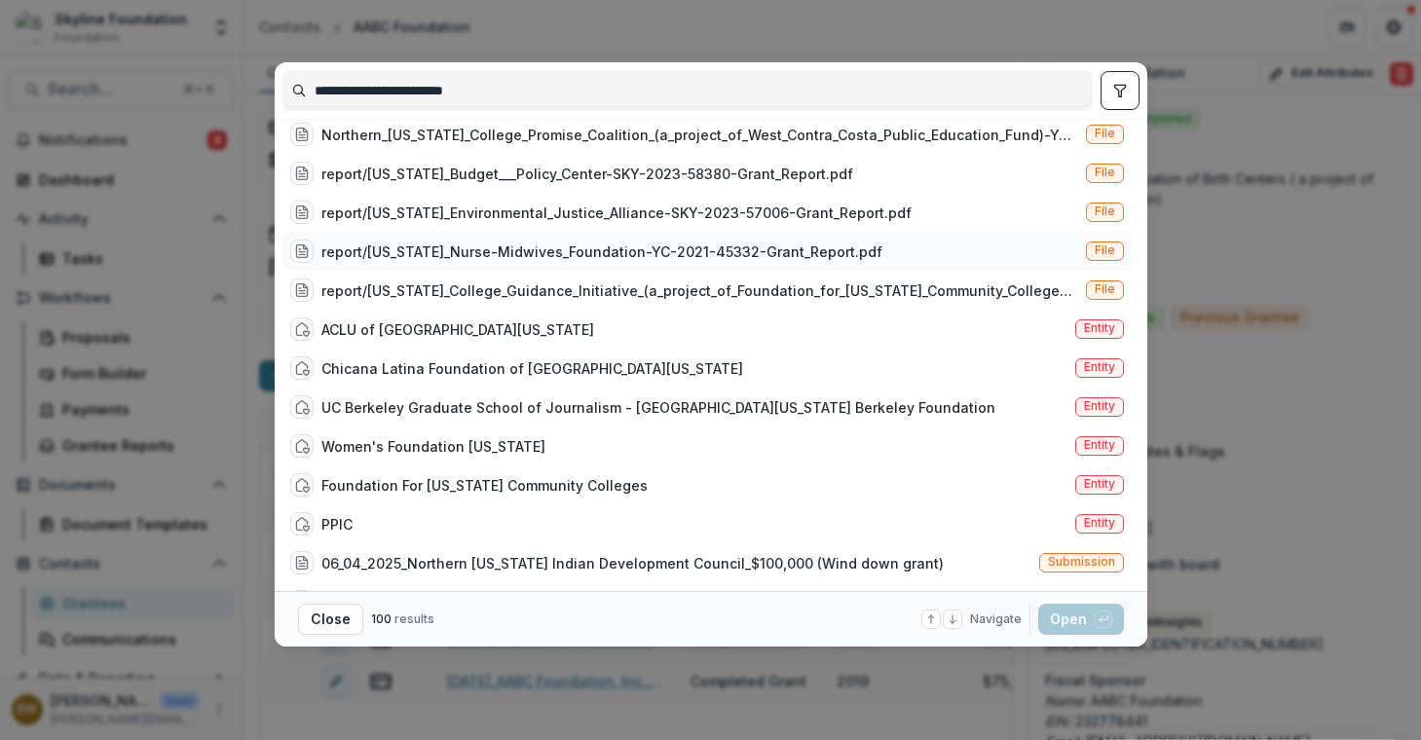
scroll to position [2966, 0]
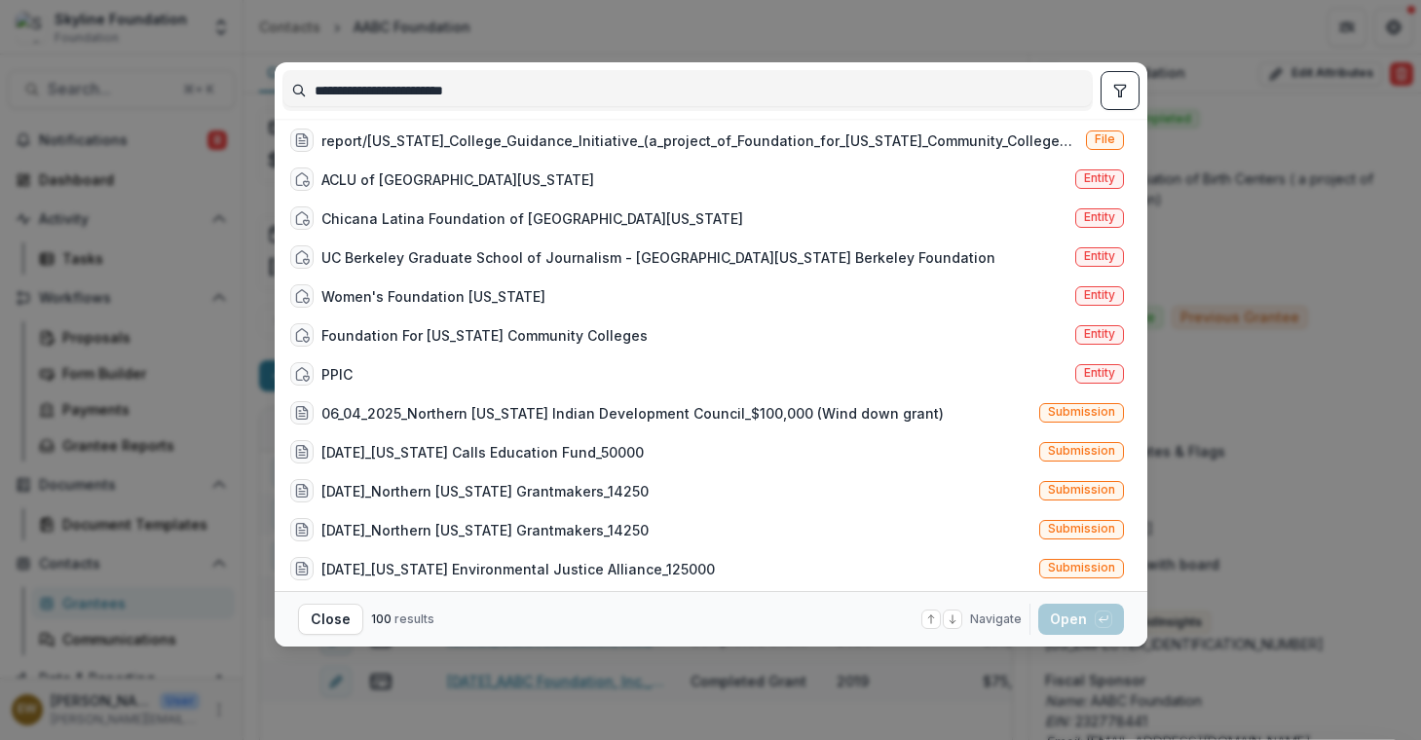
drag, startPoint x: 547, startPoint y: 95, endPoint x: 385, endPoint y: 90, distance: 162.7
click at [385, 90] on input "**********" at bounding box center [687, 90] width 808 height 31
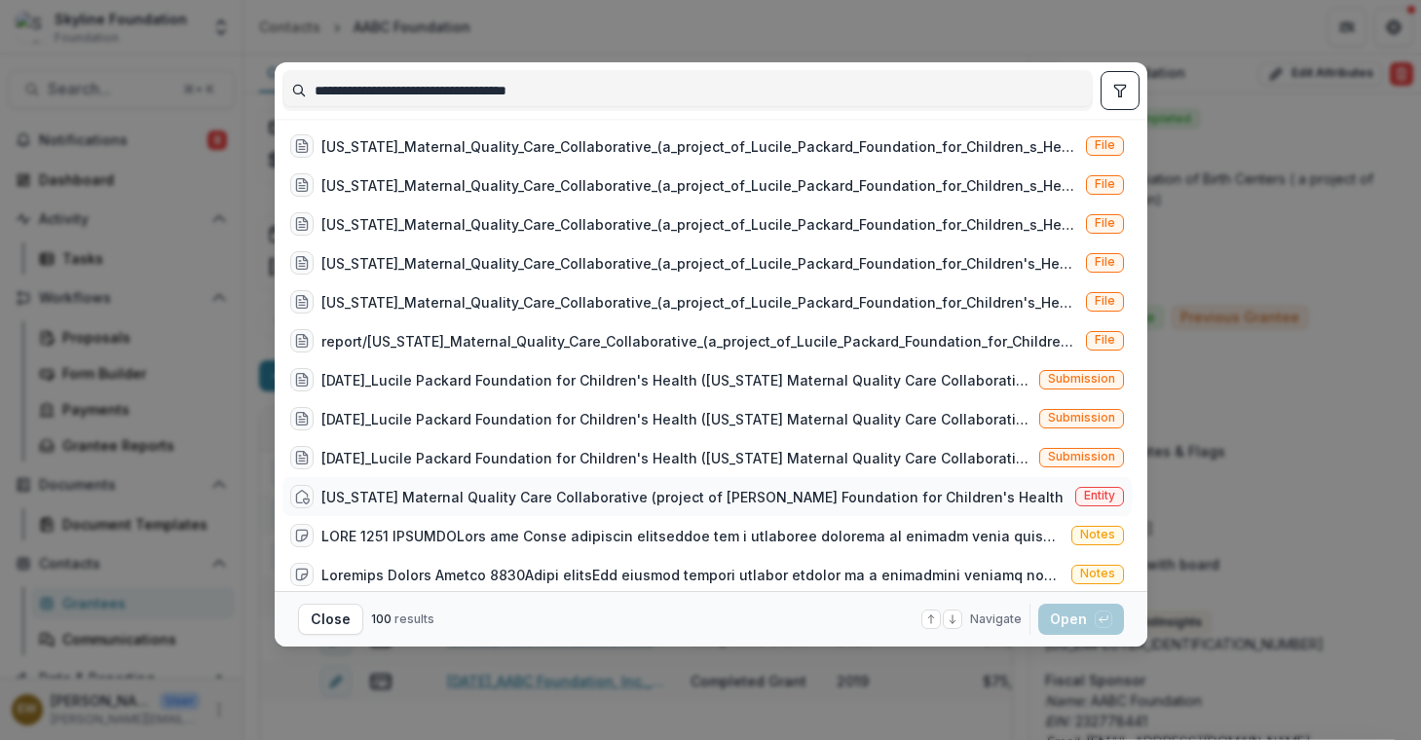
type input "**********"
click at [418, 488] on div "California Maternal Quality Care Collaborative (project of Lucile Packard Found…" at bounding box center [692, 497] width 742 height 20
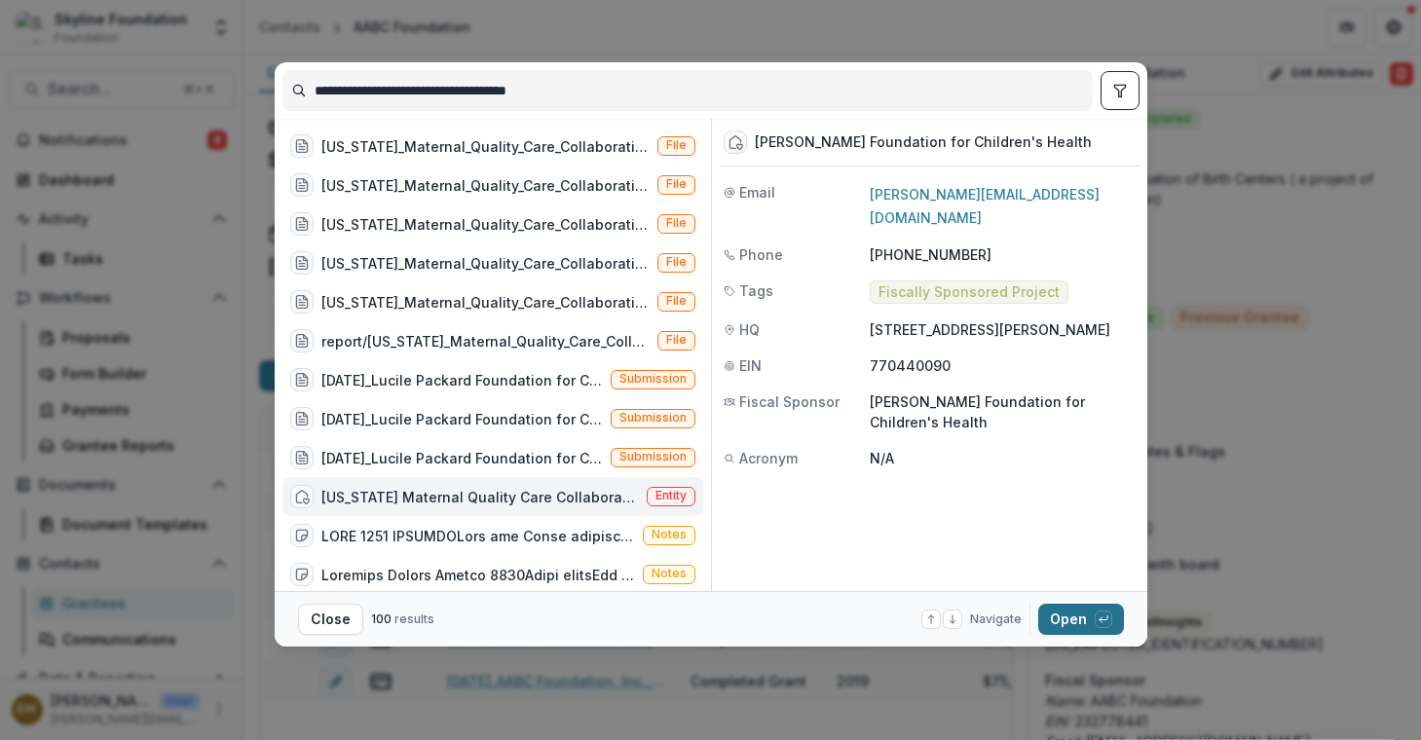
click at [1085, 627] on button "Open with enter key" at bounding box center [1081, 619] width 86 height 31
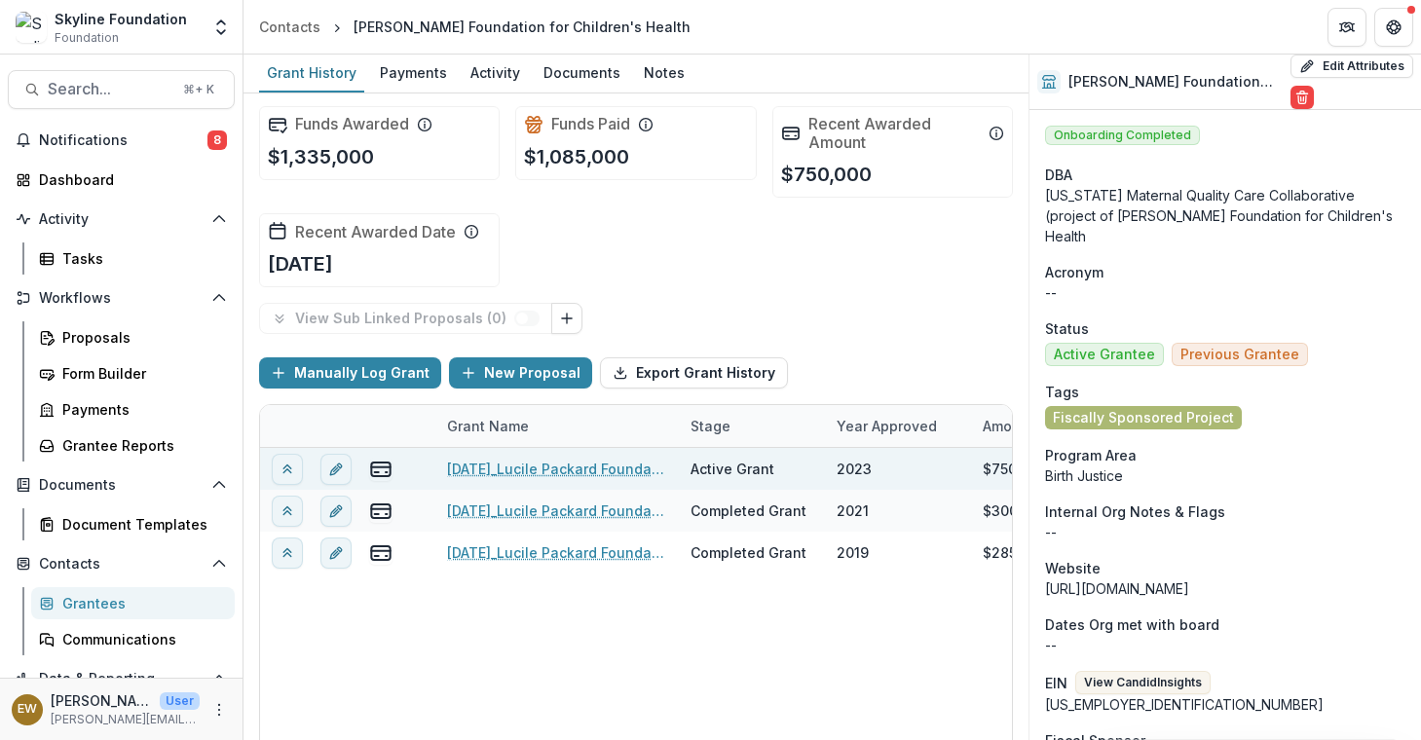
scroll to position [4, 0]
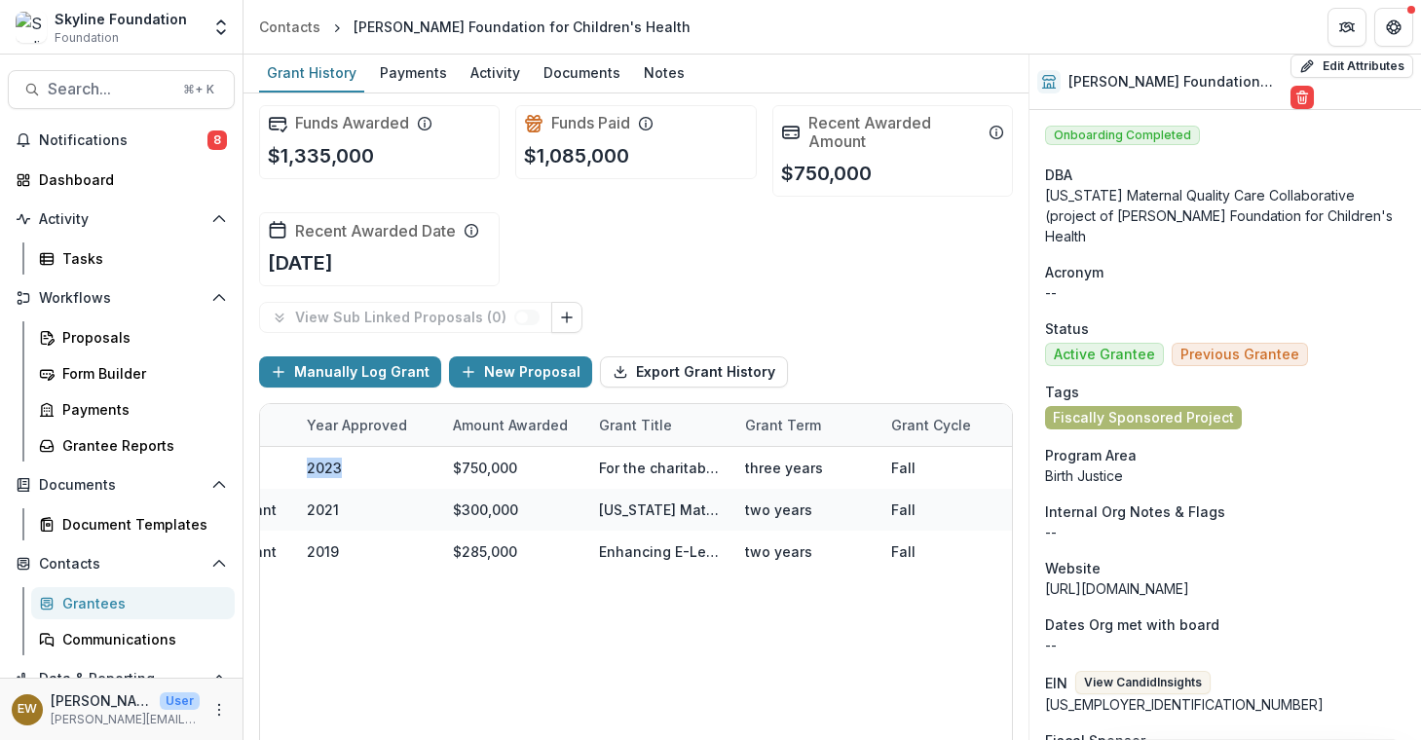
drag, startPoint x: 960, startPoint y: 468, endPoint x: 1007, endPoint y: 471, distance: 46.8
click at [1007, 471] on div "Funds Awarded $1,335,000 Funds Paid $1,085,000 Recent Awarded Amount $750,000 R…" at bounding box center [635, 416] width 785 height 647
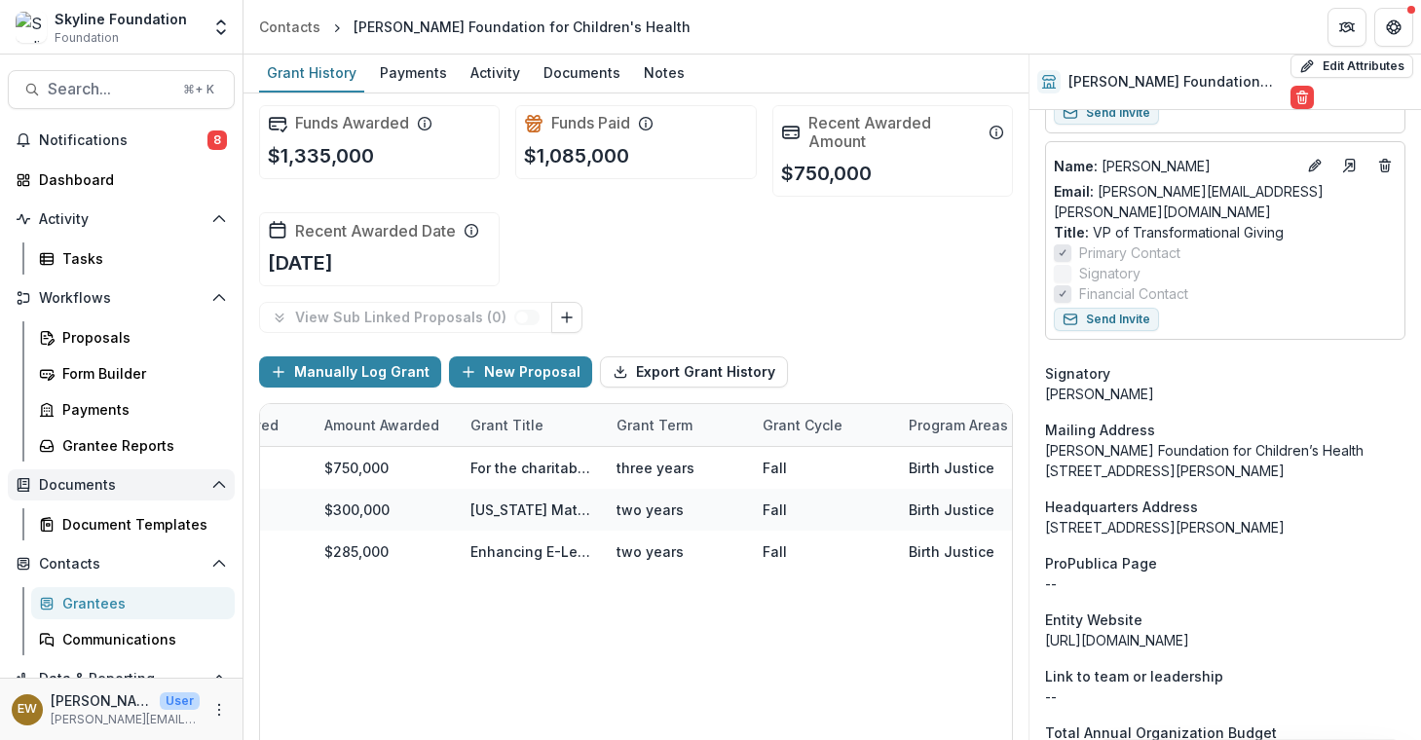
scroll to position [1842, 0]
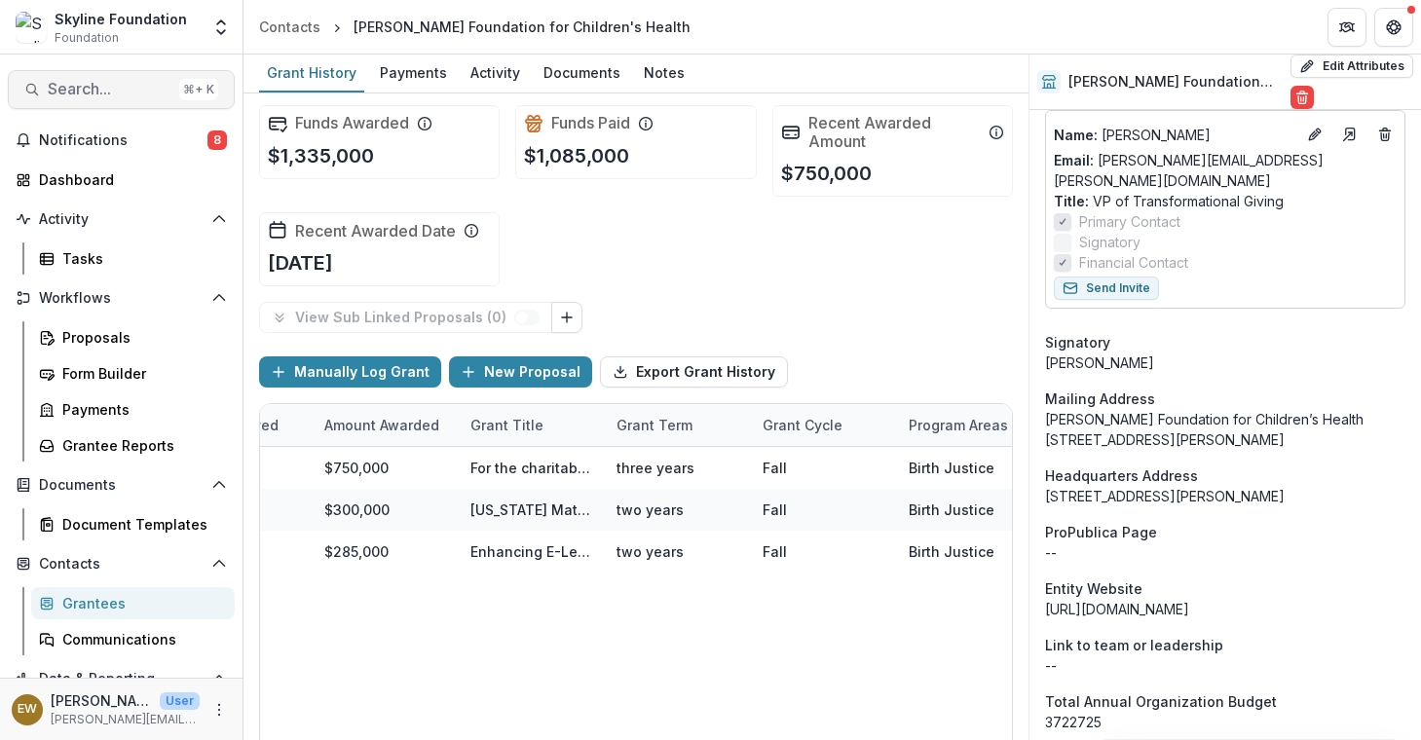
click at [108, 94] on span "Search..." at bounding box center [110, 89] width 124 height 19
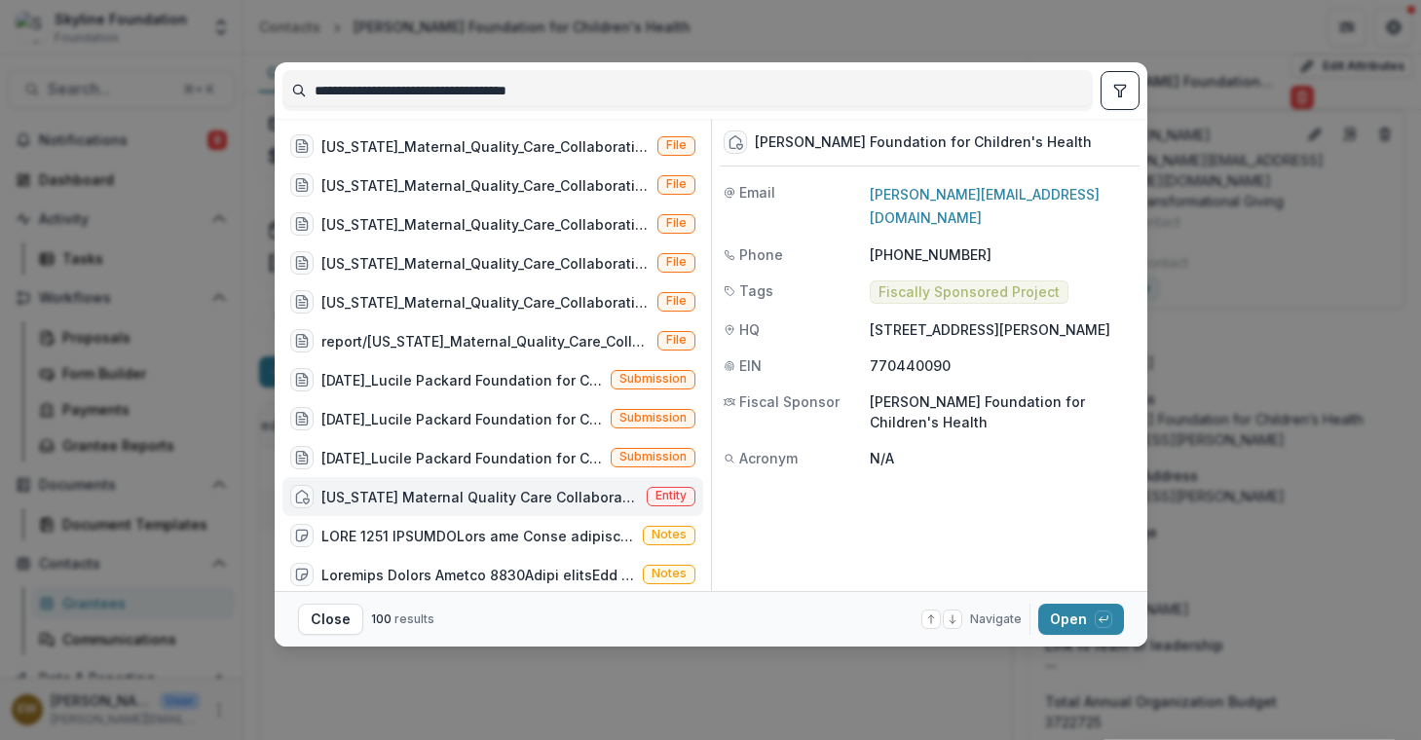
click at [533, 80] on input "**********" at bounding box center [687, 90] width 808 height 31
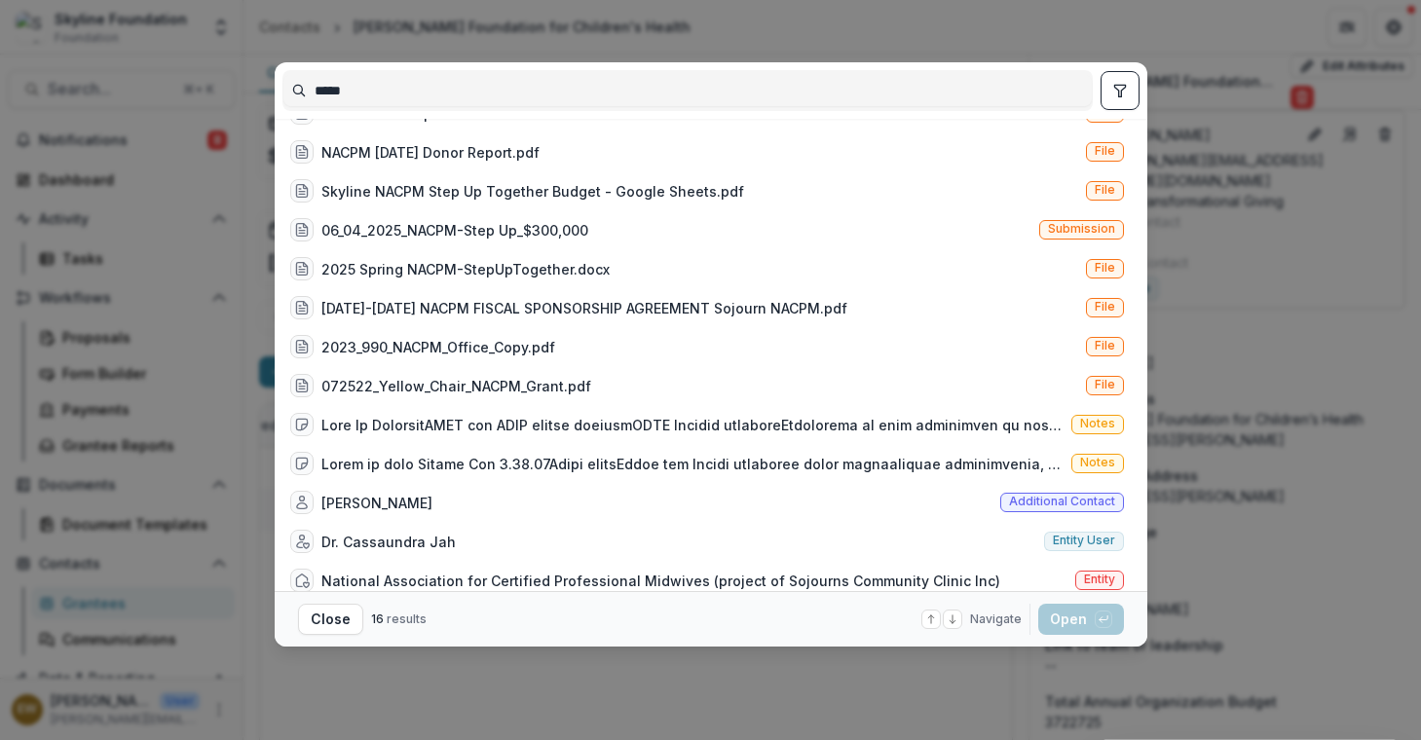
scroll to position [167, 0]
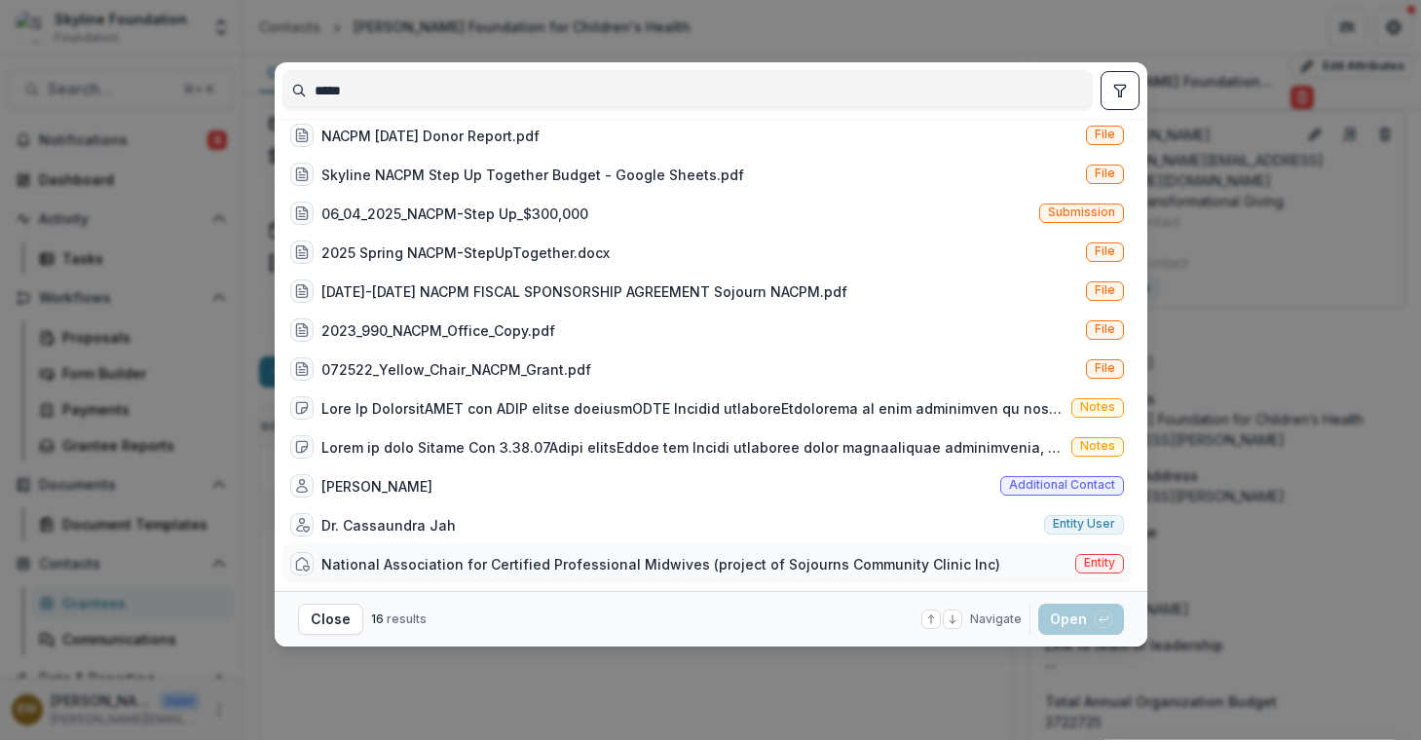
type input "*****"
click at [624, 562] on div "National Association for Certified Professional Midwives (project of Sojourns C…" at bounding box center [660, 564] width 679 height 20
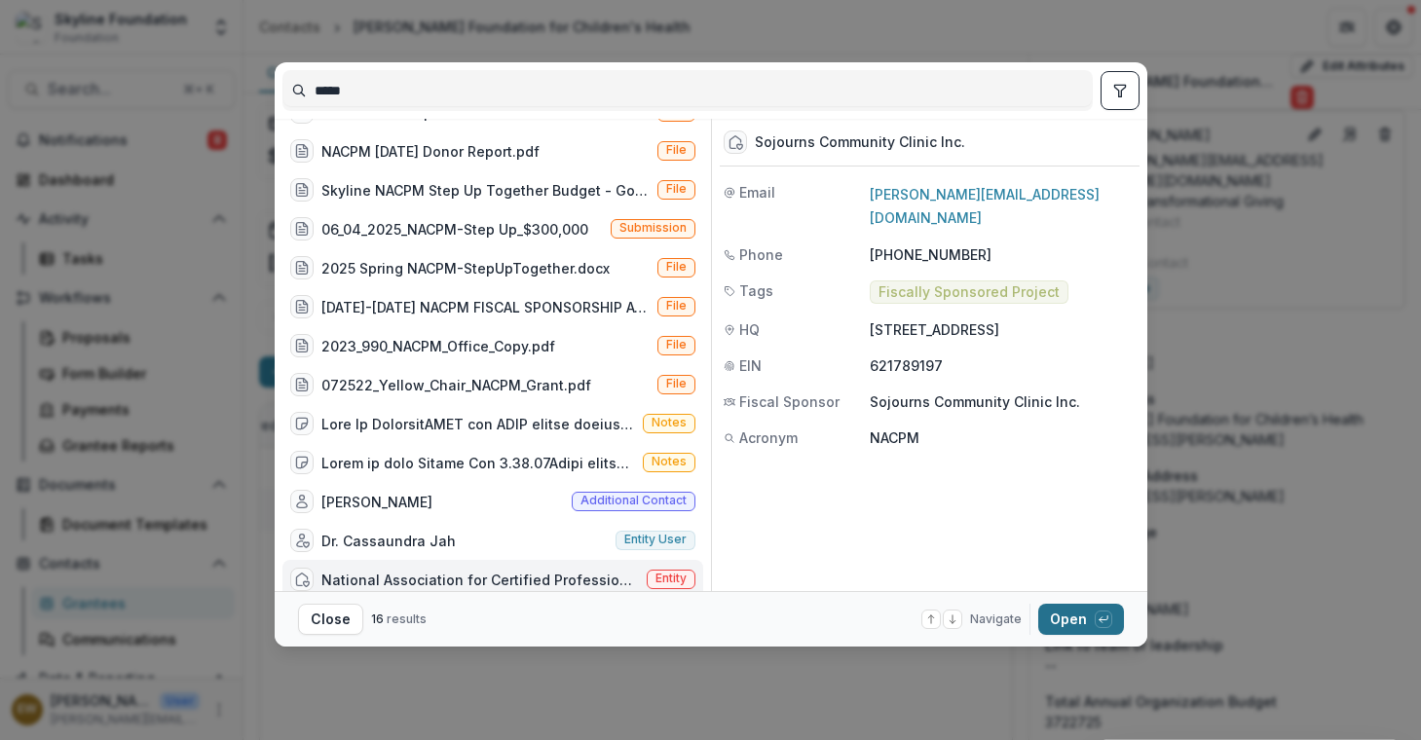
click at [1054, 615] on button "Open with enter key" at bounding box center [1081, 619] width 86 height 31
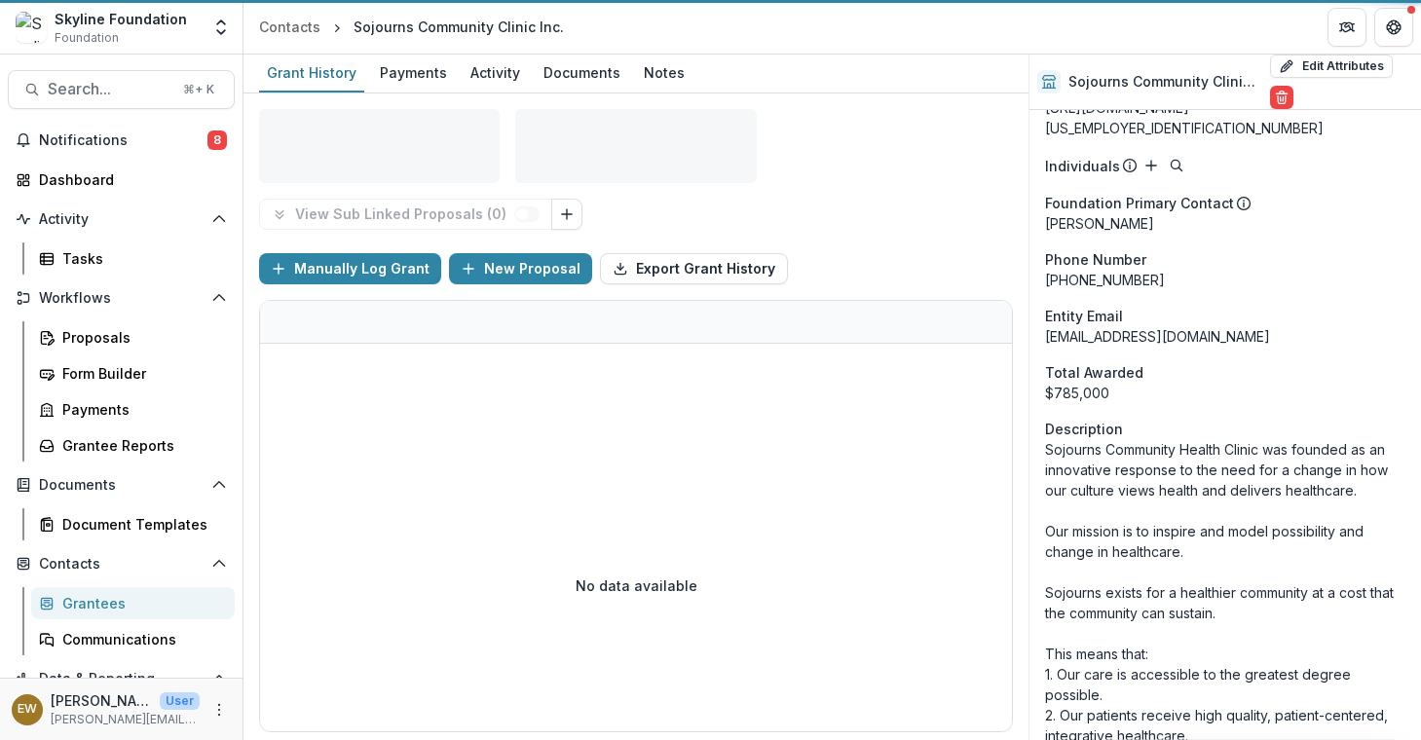
scroll to position [1863, 0]
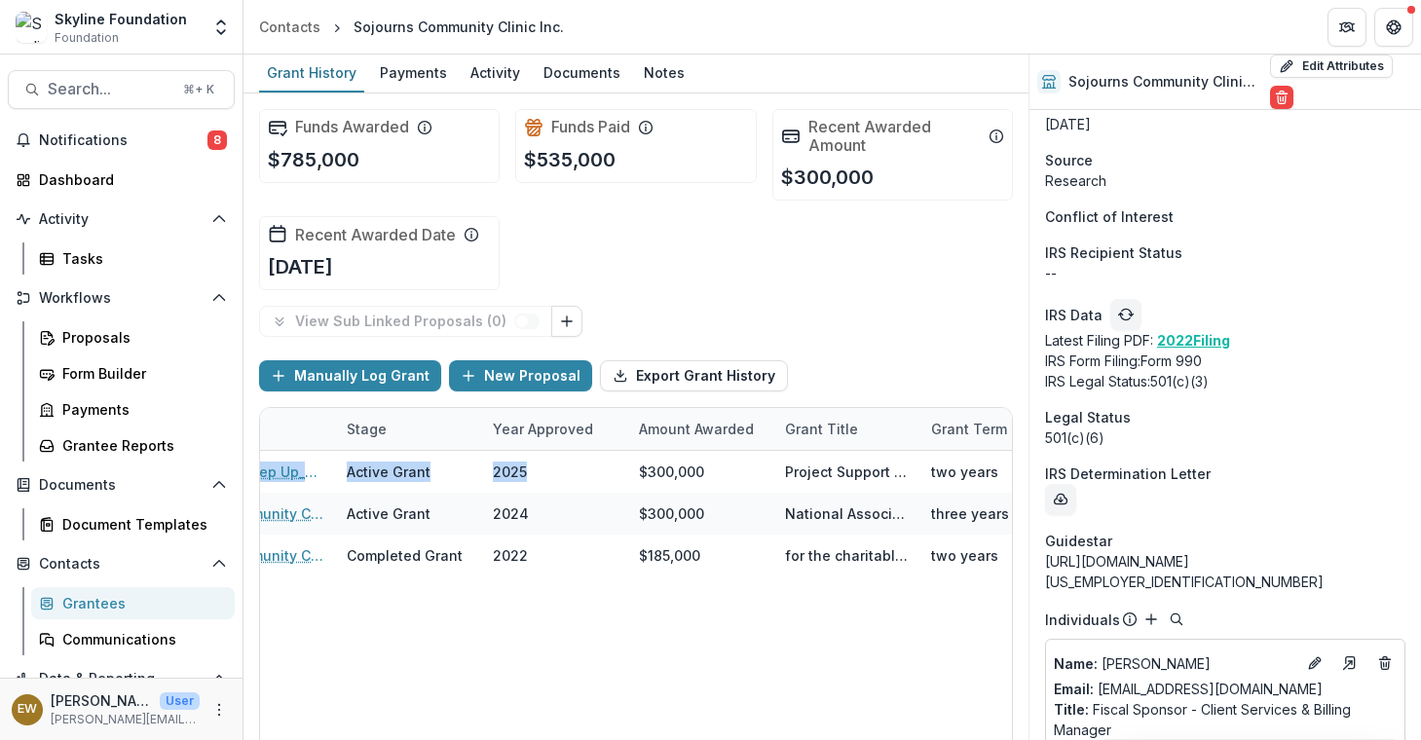
drag, startPoint x: 969, startPoint y: 474, endPoint x: 1011, endPoint y: 475, distance: 41.9
click at [1011, 475] on div "Funds Awarded $785,000 Funds Paid $535,000 Recent Awarded Amount $300,000 Recen…" at bounding box center [635, 416] width 785 height 647
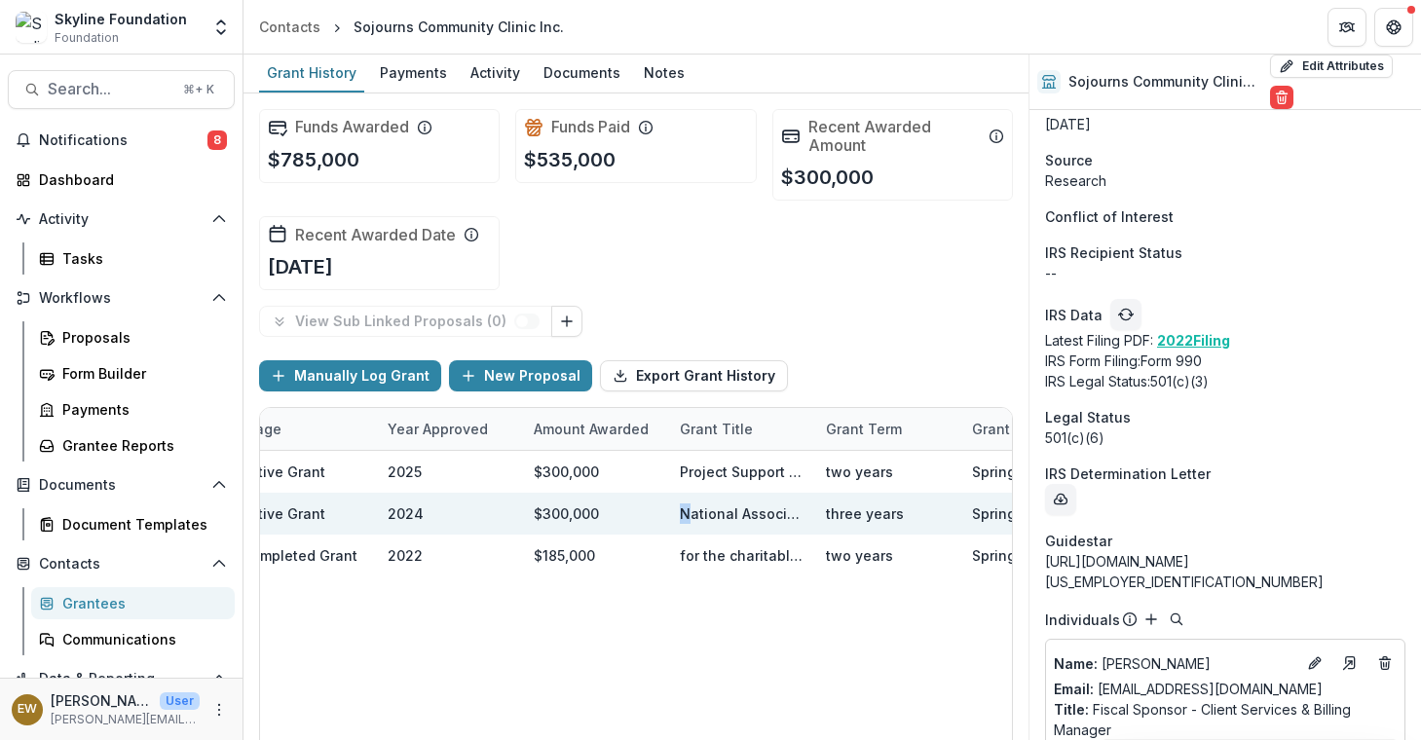
drag, startPoint x: 691, startPoint y: 516, endPoint x: 650, endPoint y: 518, distance: 41.9
click at [650, 518] on div "06-07-2024_ Sojourns Community Clinic Inc (National Association for Certified P…" at bounding box center [970, 514] width 2318 height 42
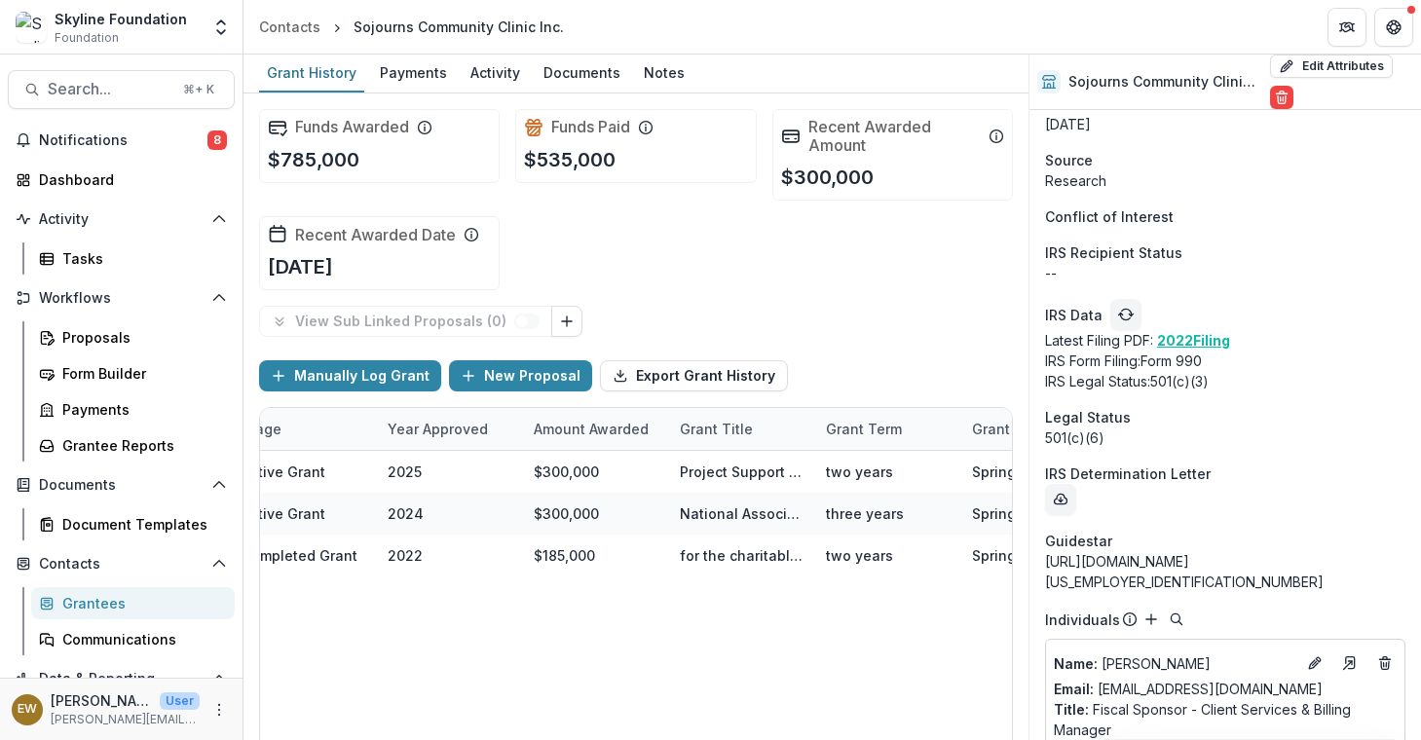
click at [666, 639] on div "06_04_2025_NACPM-Step Up_$300,000 Active Grant 2025 $300,000 Project Support fo…" at bounding box center [970, 621] width 2318 height 341
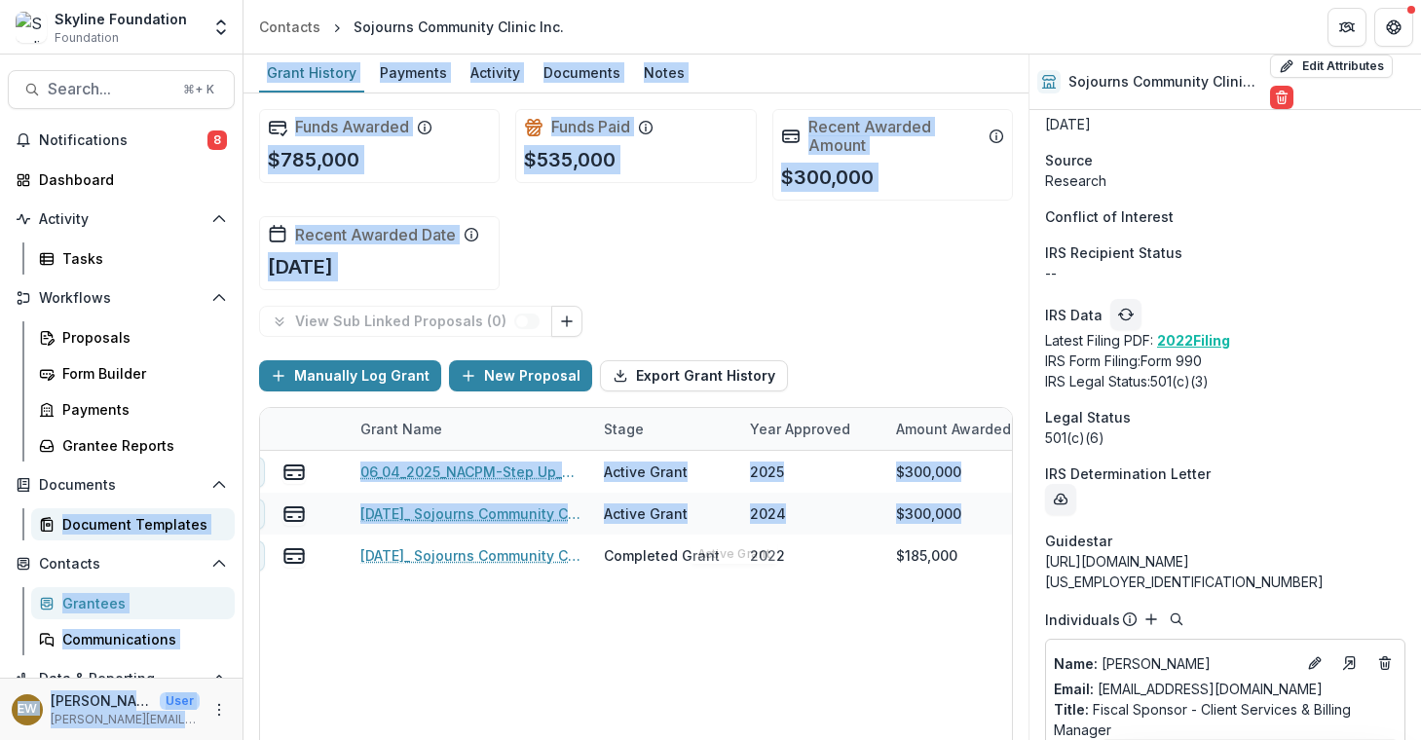
scroll to position [0, 0]
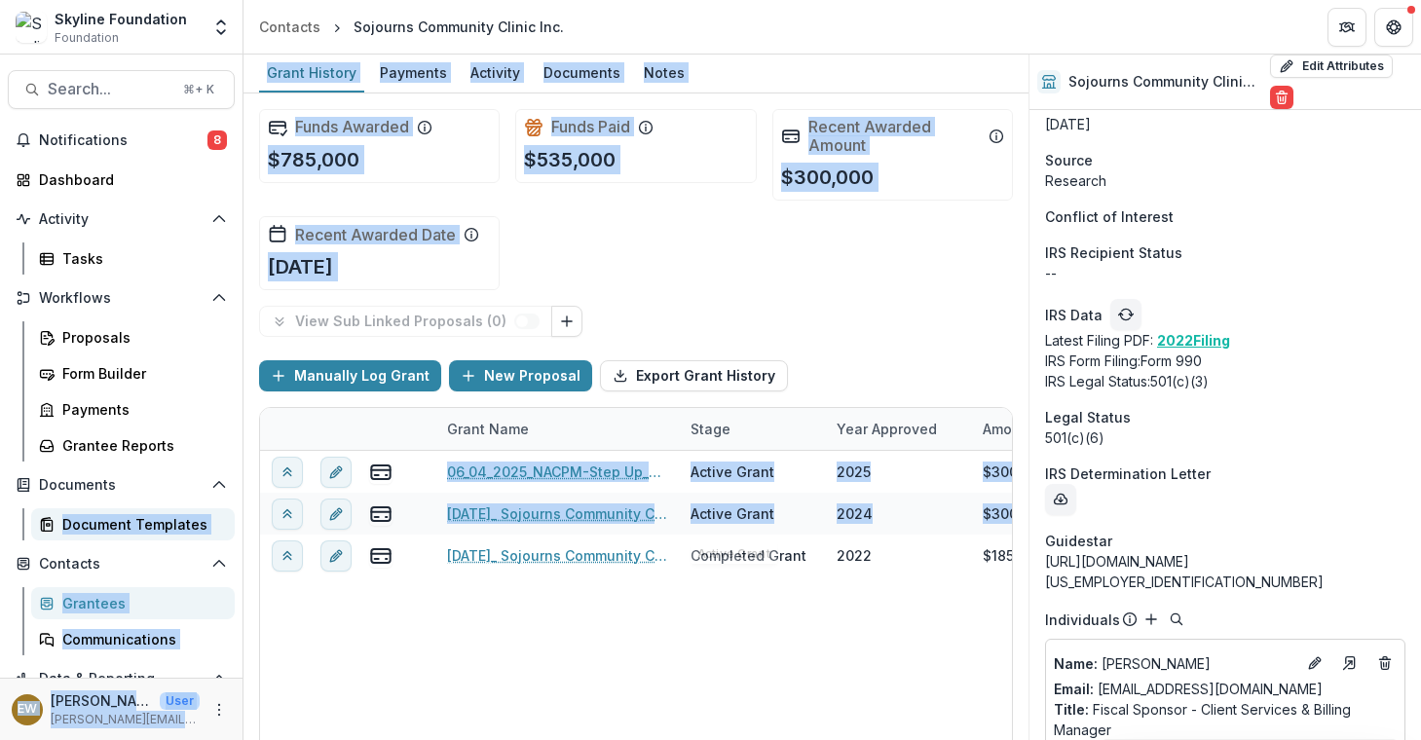
drag, startPoint x: 687, startPoint y: 522, endPoint x: 200, endPoint y: 513, distance: 487.9
click at [200, 513] on main "Search... ⌘ + K Notifications 8 Dashboard Activity Tasks Workflows Proposals Fo…" at bounding box center [710, 398] width 1421 height 686
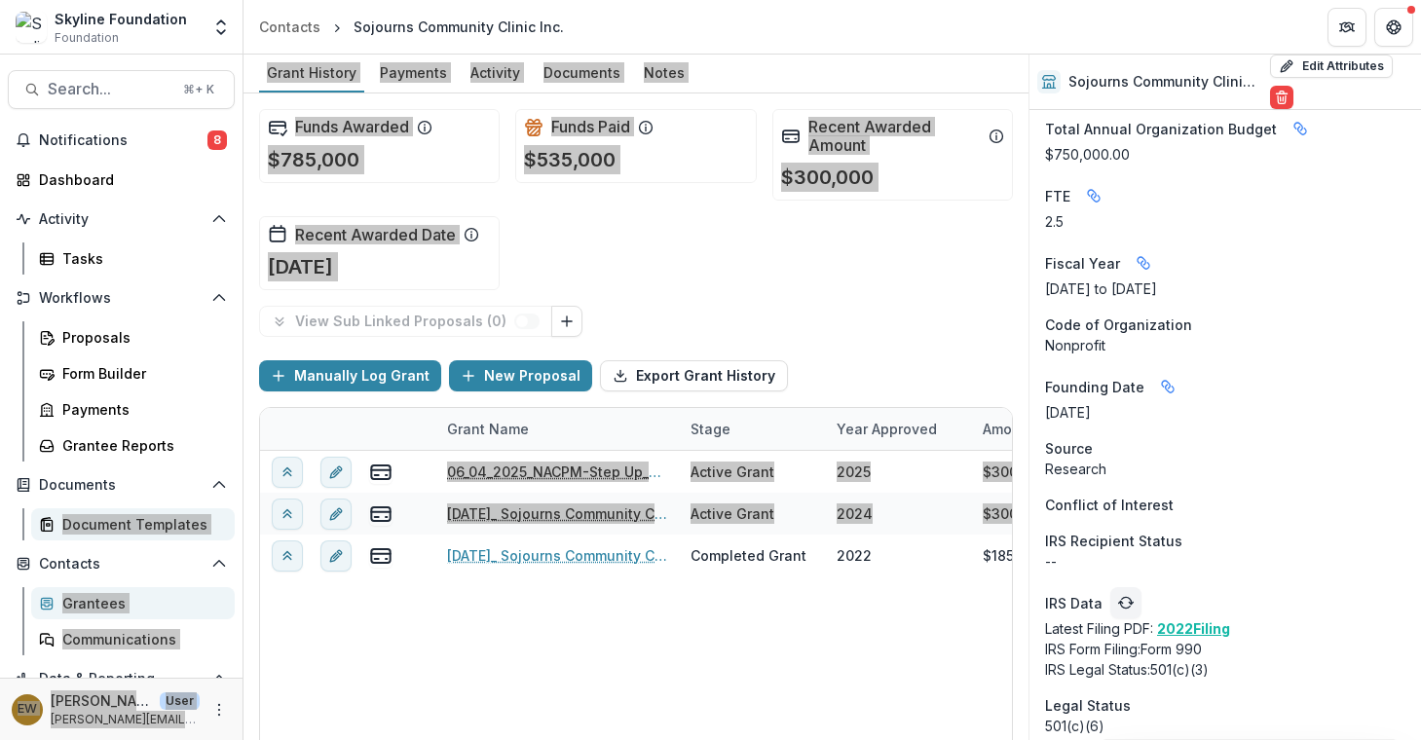
scroll to position [1560, 0]
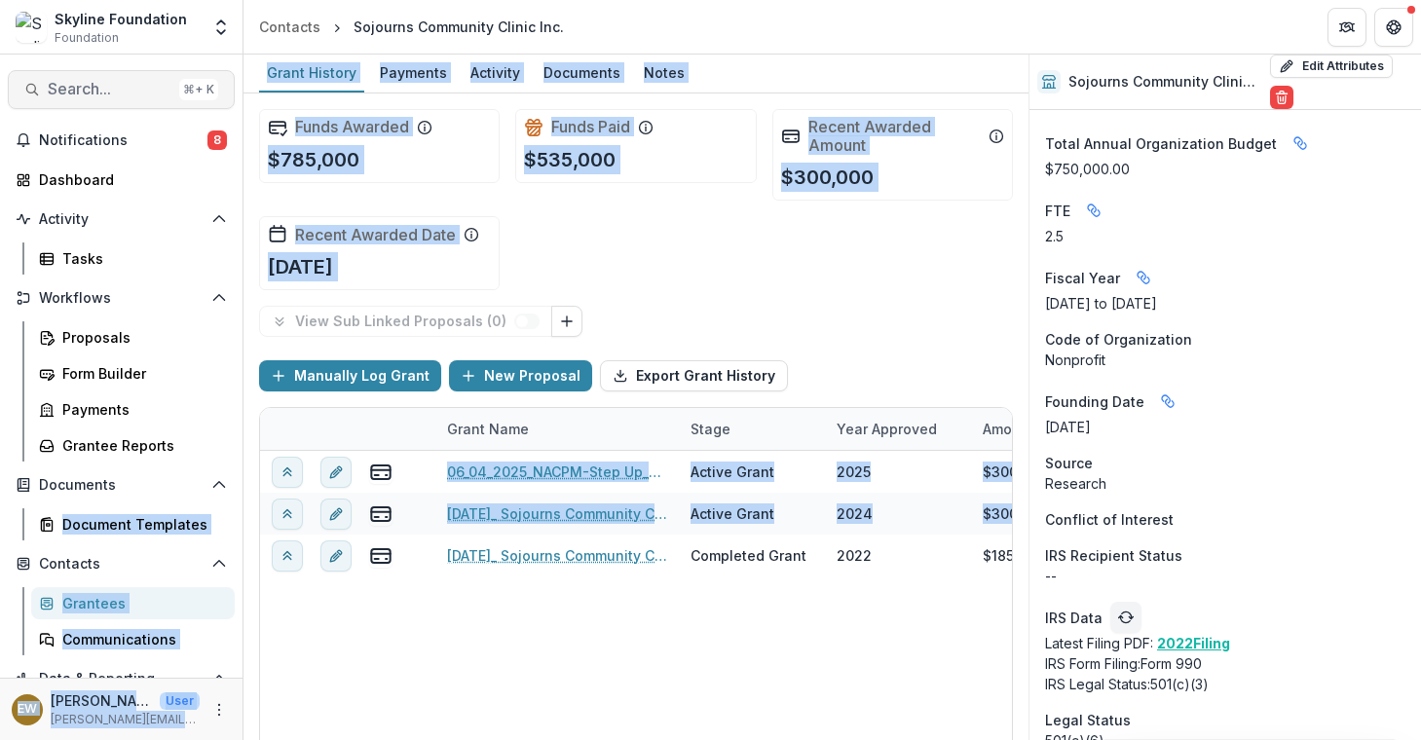
click at [113, 102] on button "Search... ⌘ + K" at bounding box center [121, 89] width 227 height 39
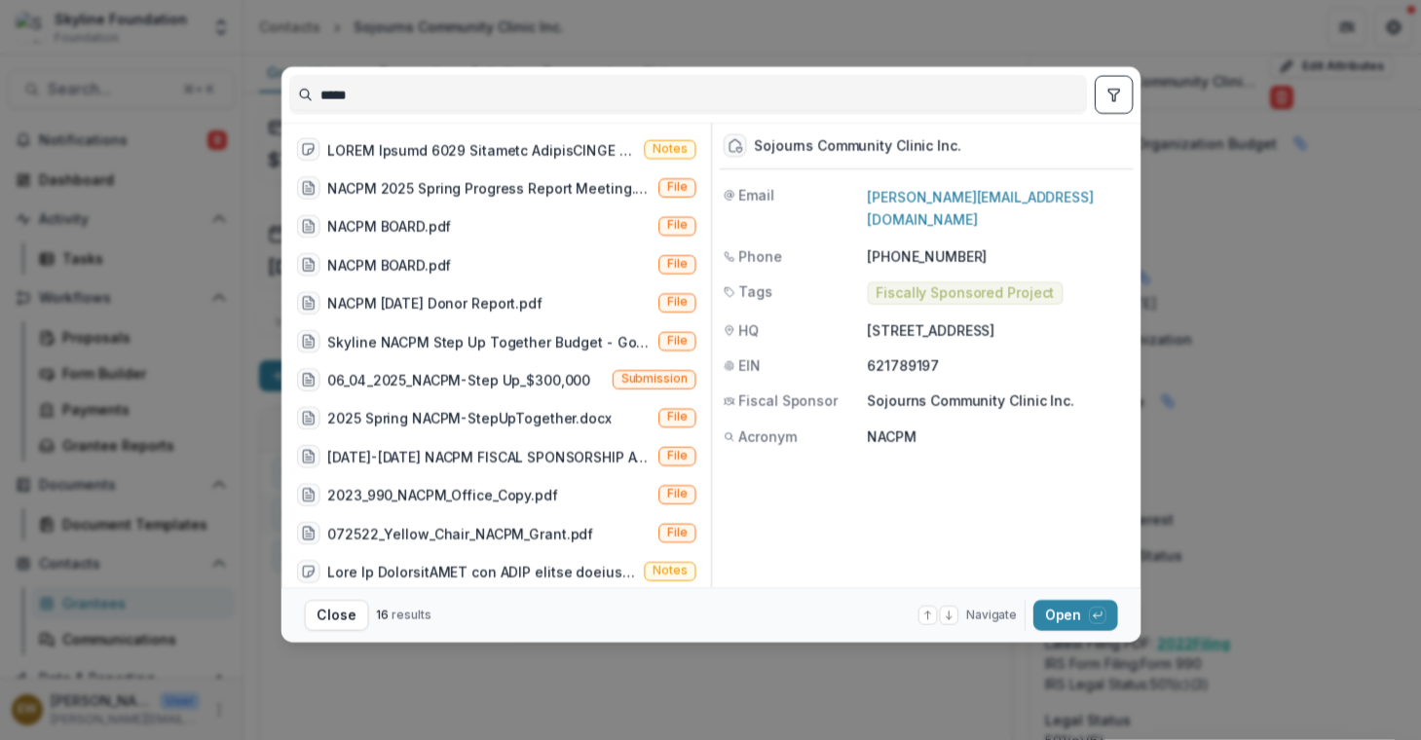
scroll to position [151, 0]
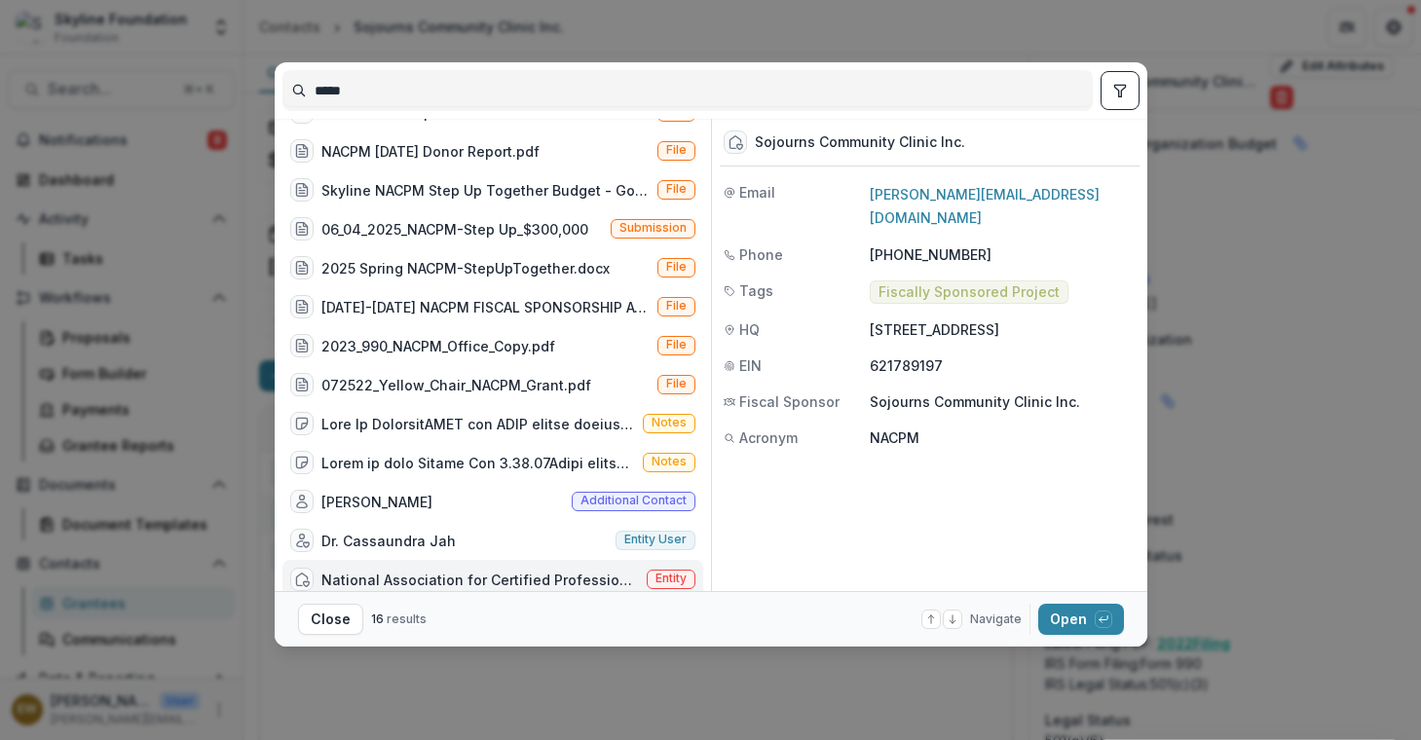
click at [388, 103] on input "*****" at bounding box center [687, 90] width 808 height 31
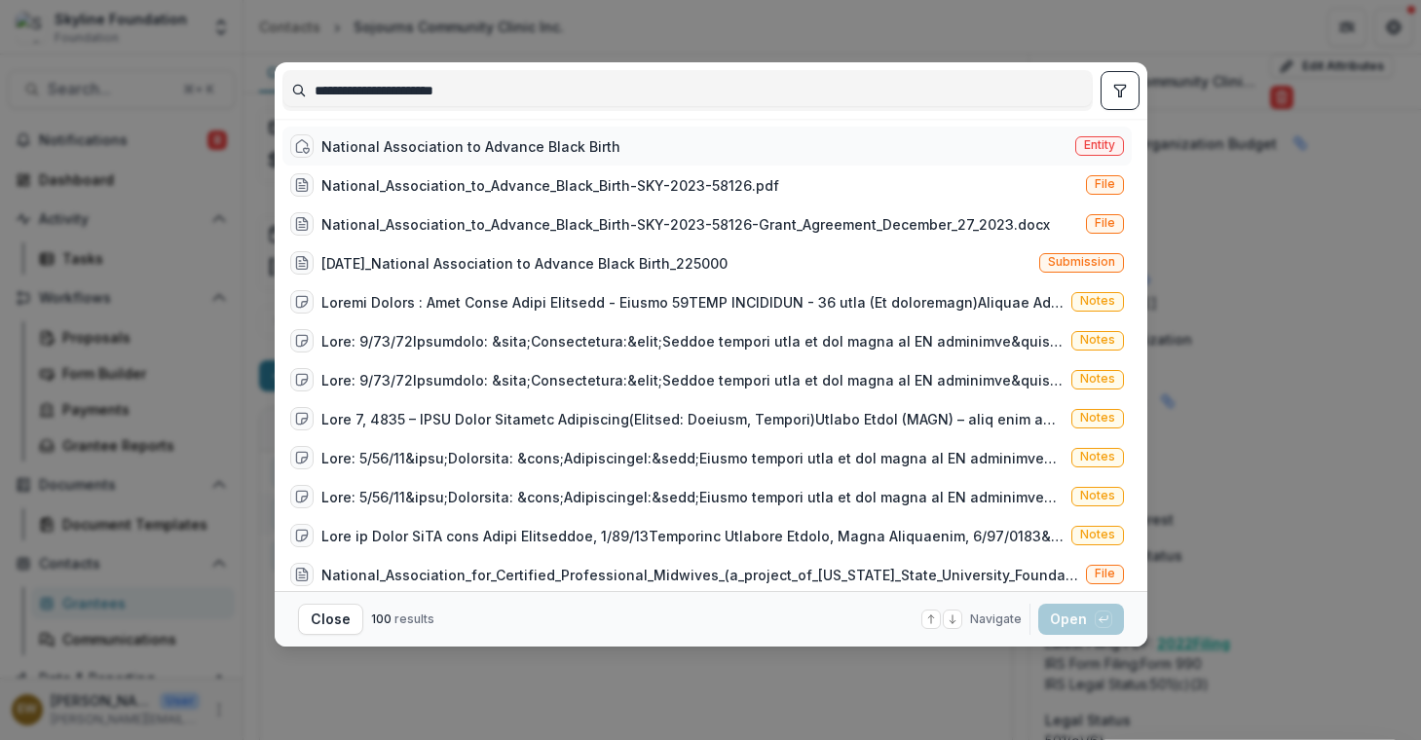
type input "**********"
click at [411, 143] on div "National Association to Advance Black Birth" at bounding box center [470, 146] width 299 height 20
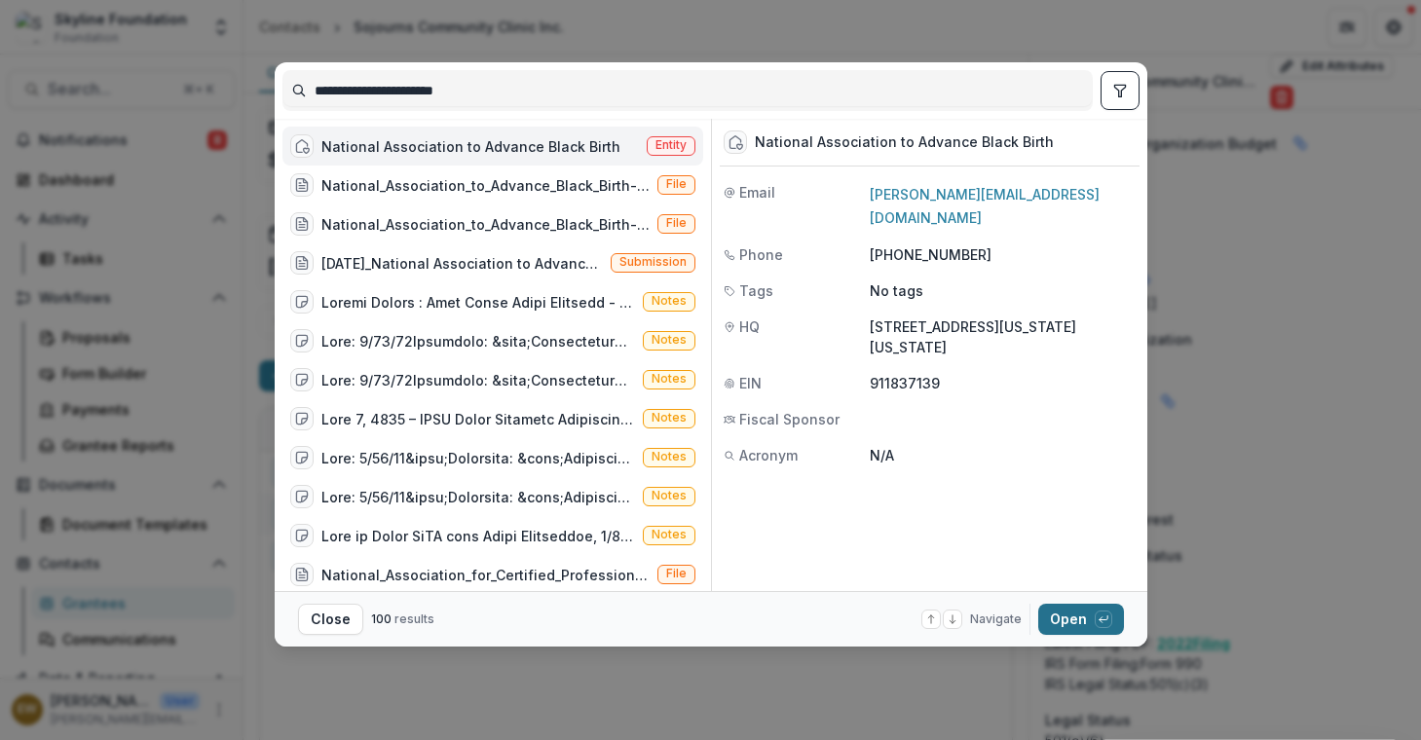
click at [1058, 627] on button "Open with enter key" at bounding box center [1081, 619] width 86 height 31
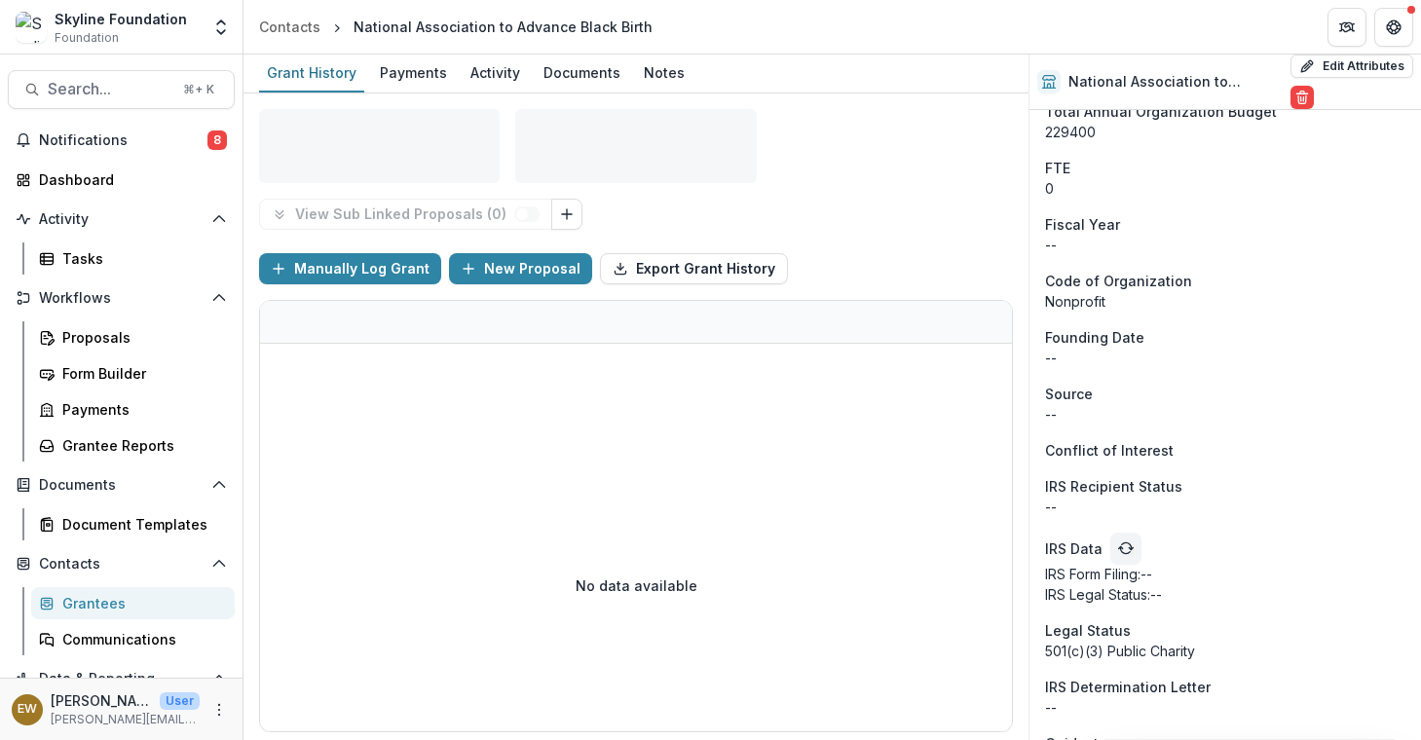
scroll to position [1353, 0]
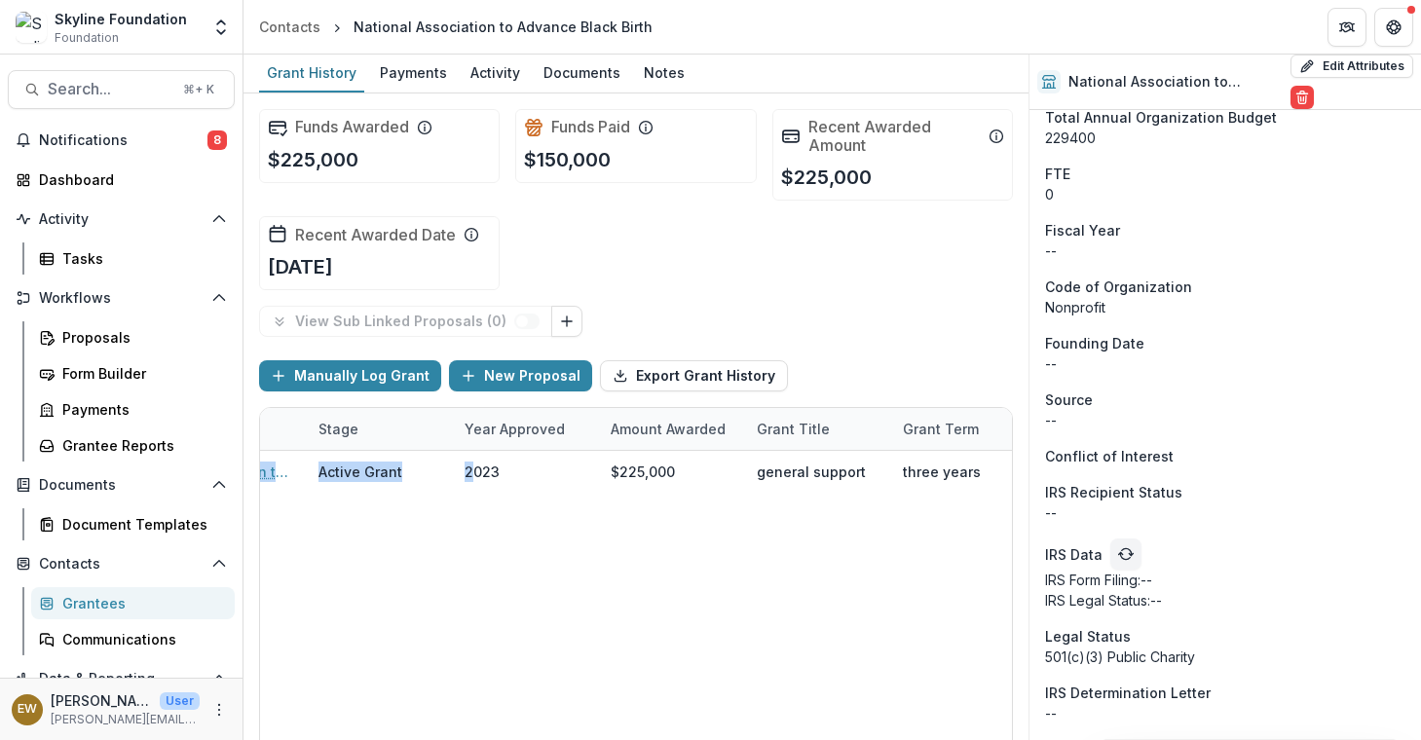
drag, startPoint x: 793, startPoint y: 465, endPoint x: 1011, endPoint y: 477, distance: 218.4
click at [1011, 477] on div "Funds Awarded $225,000 Funds Paid $150,000 Recent Awarded Amount $225,000 Recen…" at bounding box center [635, 416] width 785 height 647
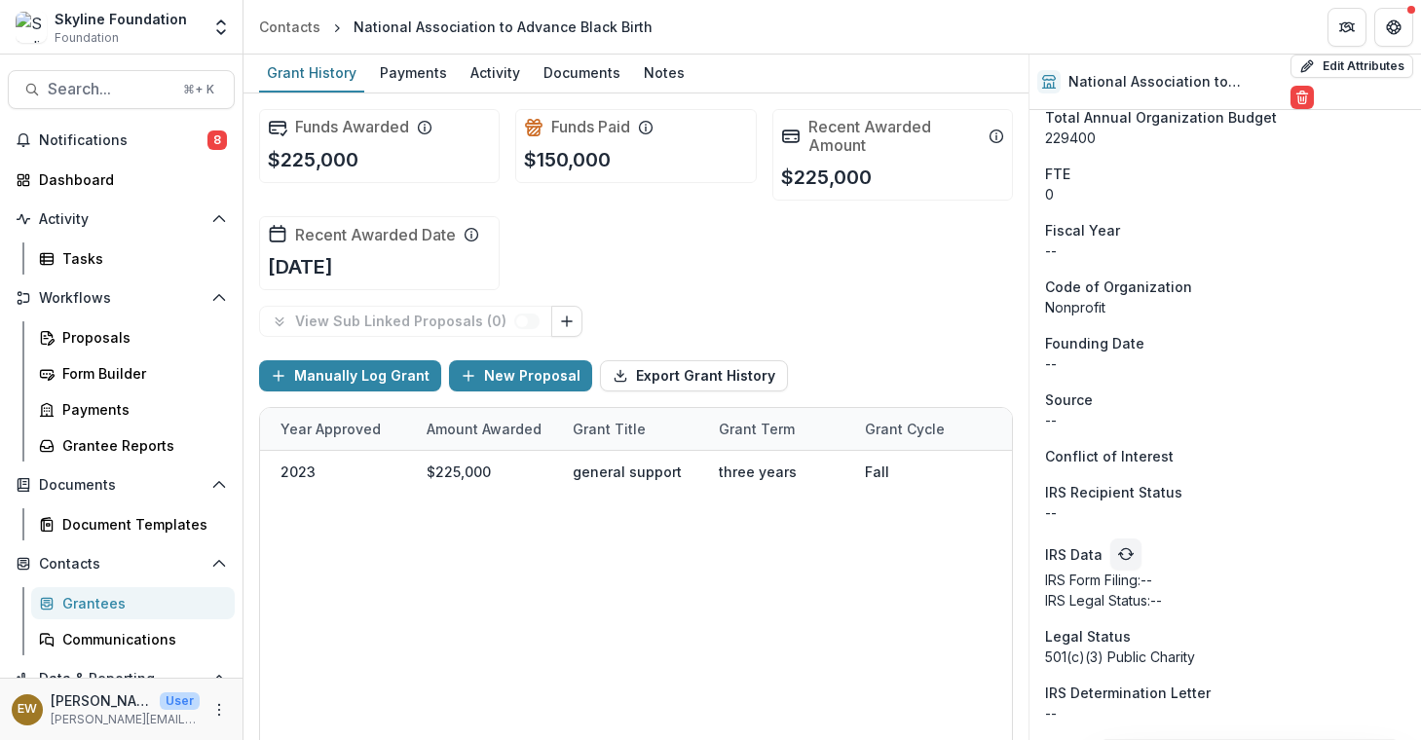
click at [669, 556] on div "12-04-2023_National Association to Advance Black Birth_225000 Active Grant 2023…" at bounding box center [887, 621] width 2269 height 341
click at [96, 89] on span "Search..." at bounding box center [110, 89] width 124 height 19
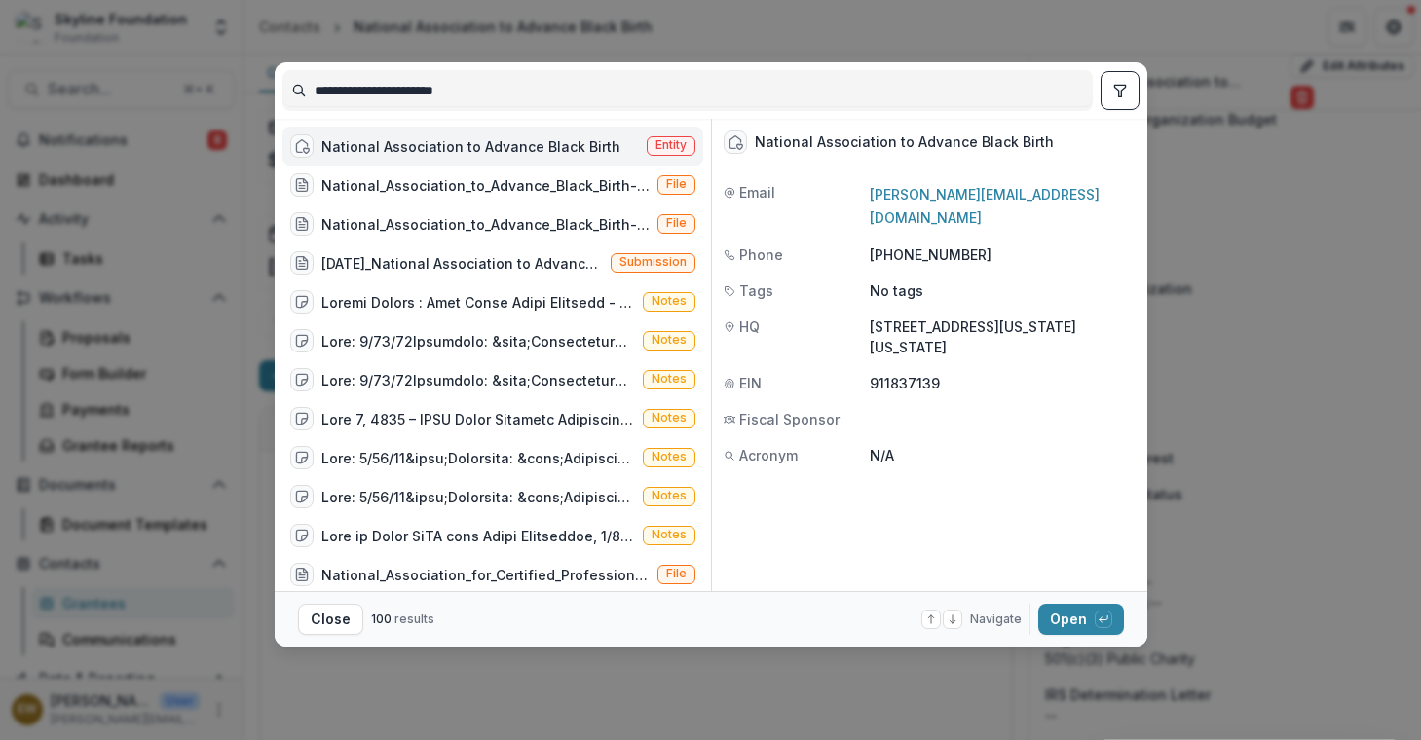
click at [501, 78] on input "**********" at bounding box center [687, 90] width 808 height 31
click at [494, 84] on input "**********" at bounding box center [687, 90] width 808 height 31
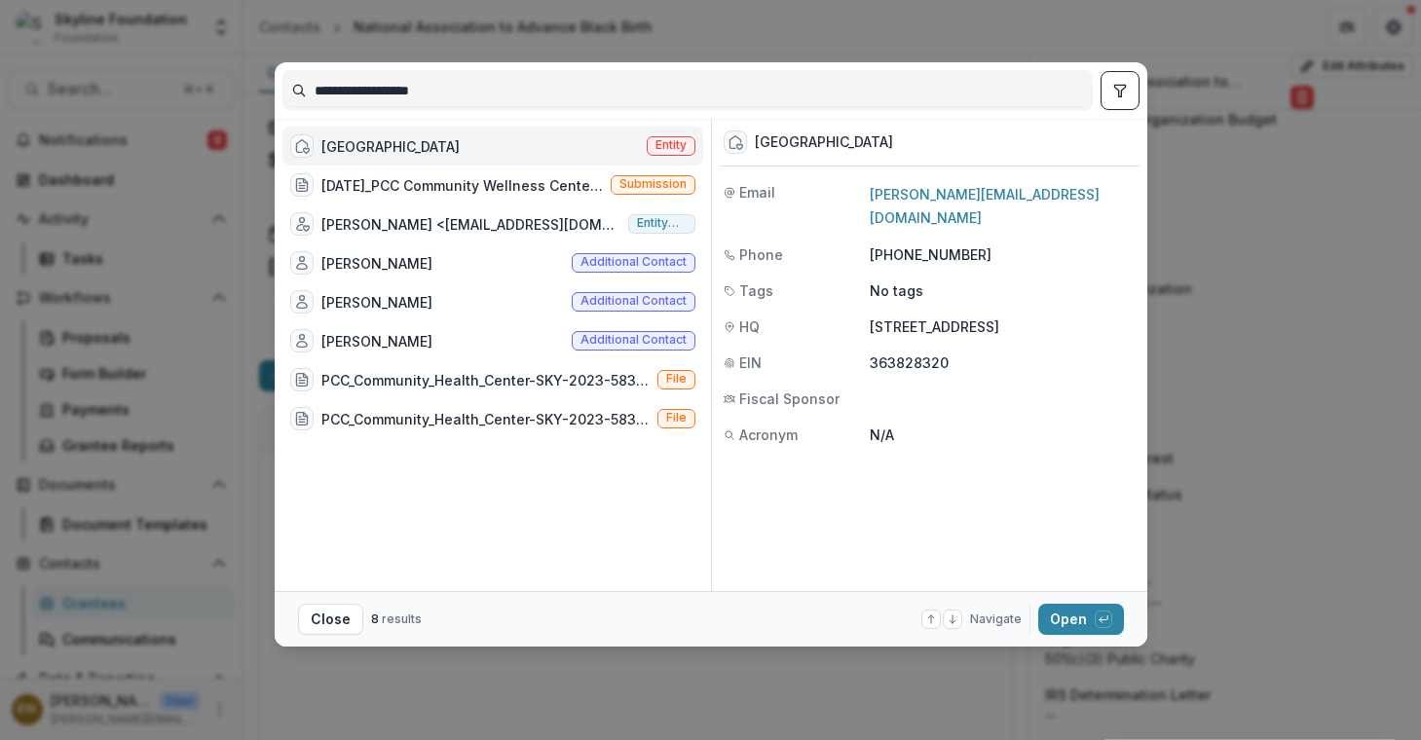
type input "**********"
click at [460, 148] on div "PCC Community Health Center" at bounding box center [390, 146] width 138 height 20
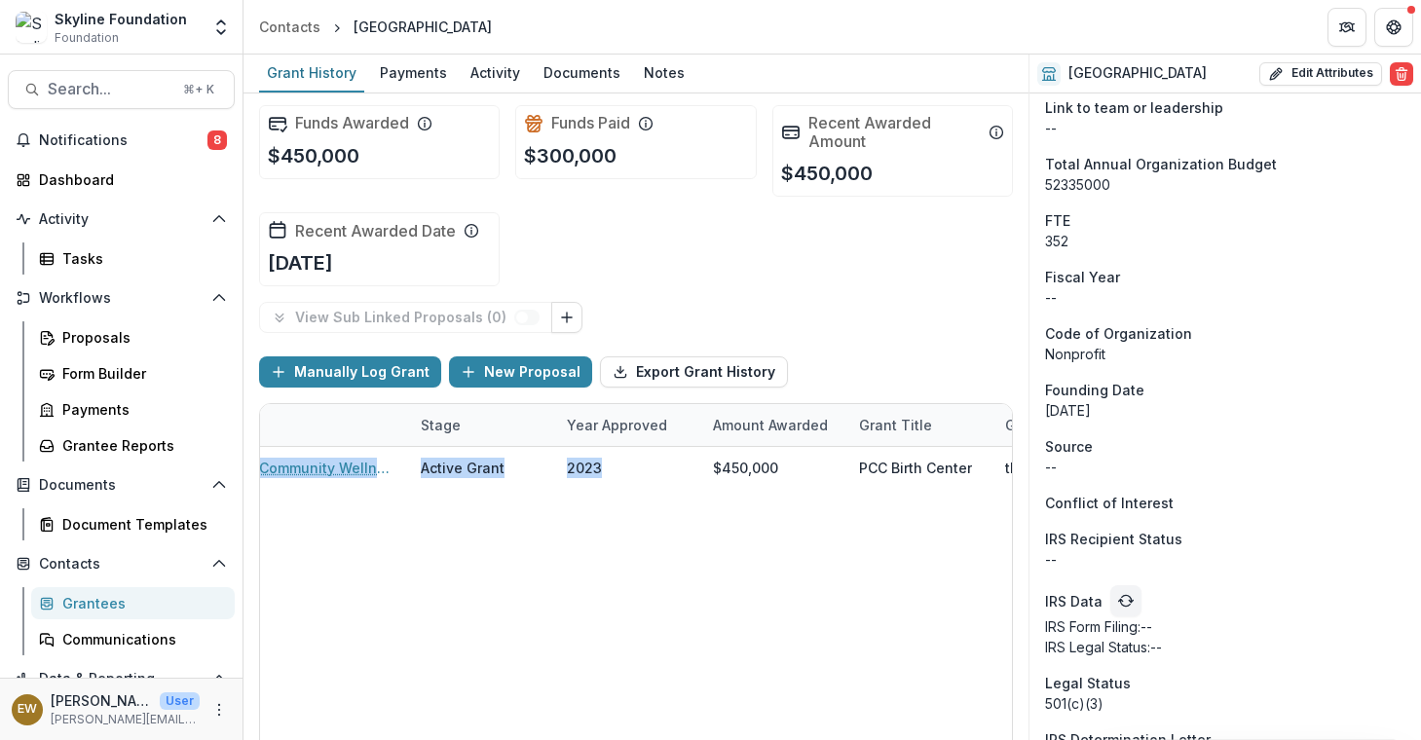
scroll to position [0, 572]
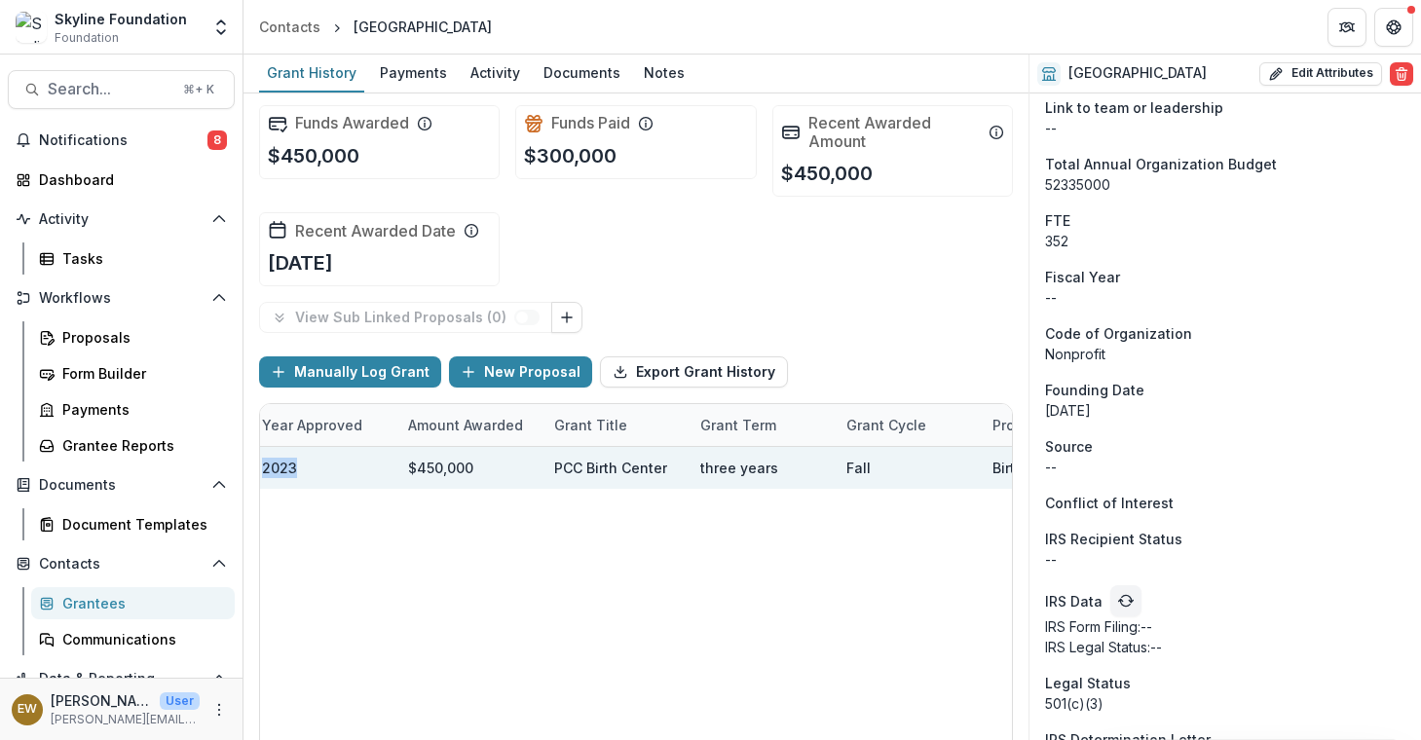
drag, startPoint x: 931, startPoint y: 460, endPoint x: 977, endPoint y: 464, distance: 46.0
click at [1005, 463] on div "12-04-2023_PCC Community Wellness Center_450000 Active Grant 2023 $450,000 PCC …" at bounding box center [868, 468] width 2269 height 42
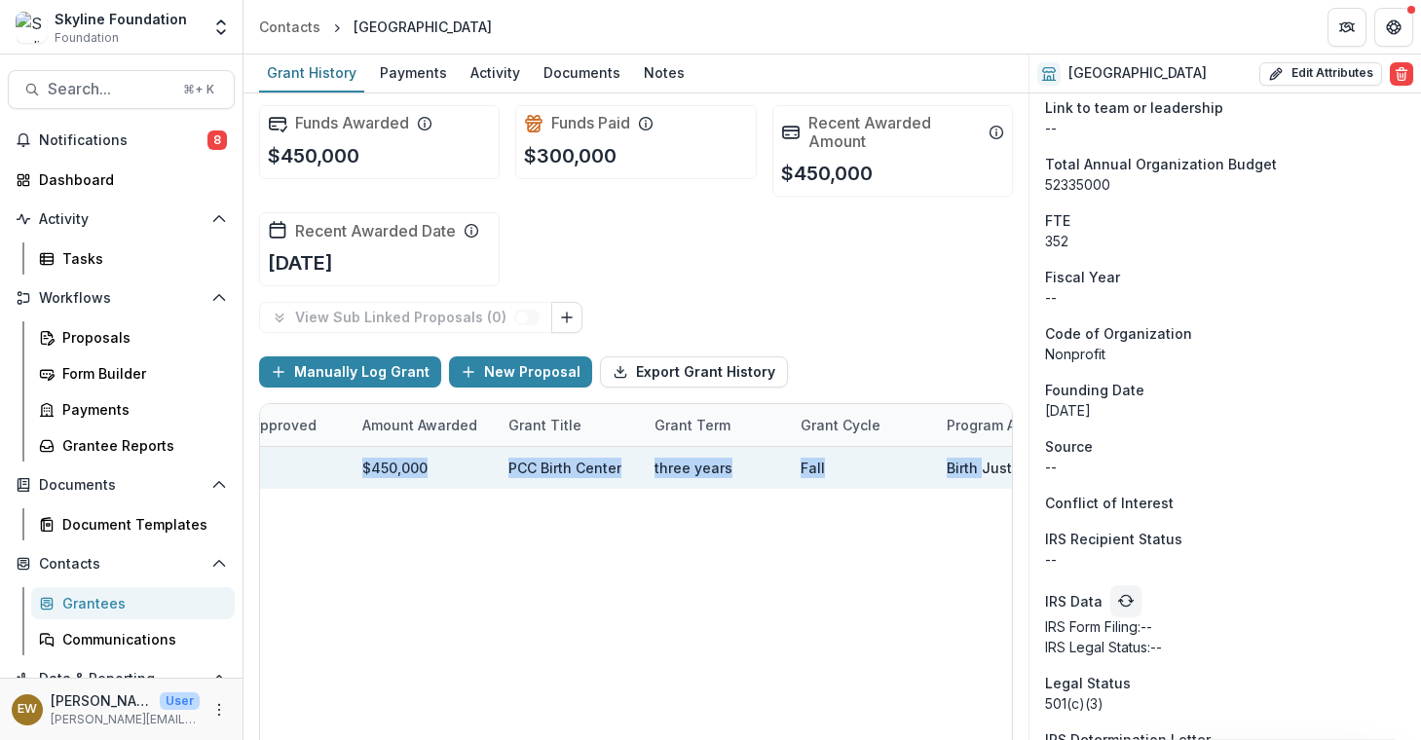
click at [662, 456] on div "three years" at bounding box center [715, 468] width 123 height 42
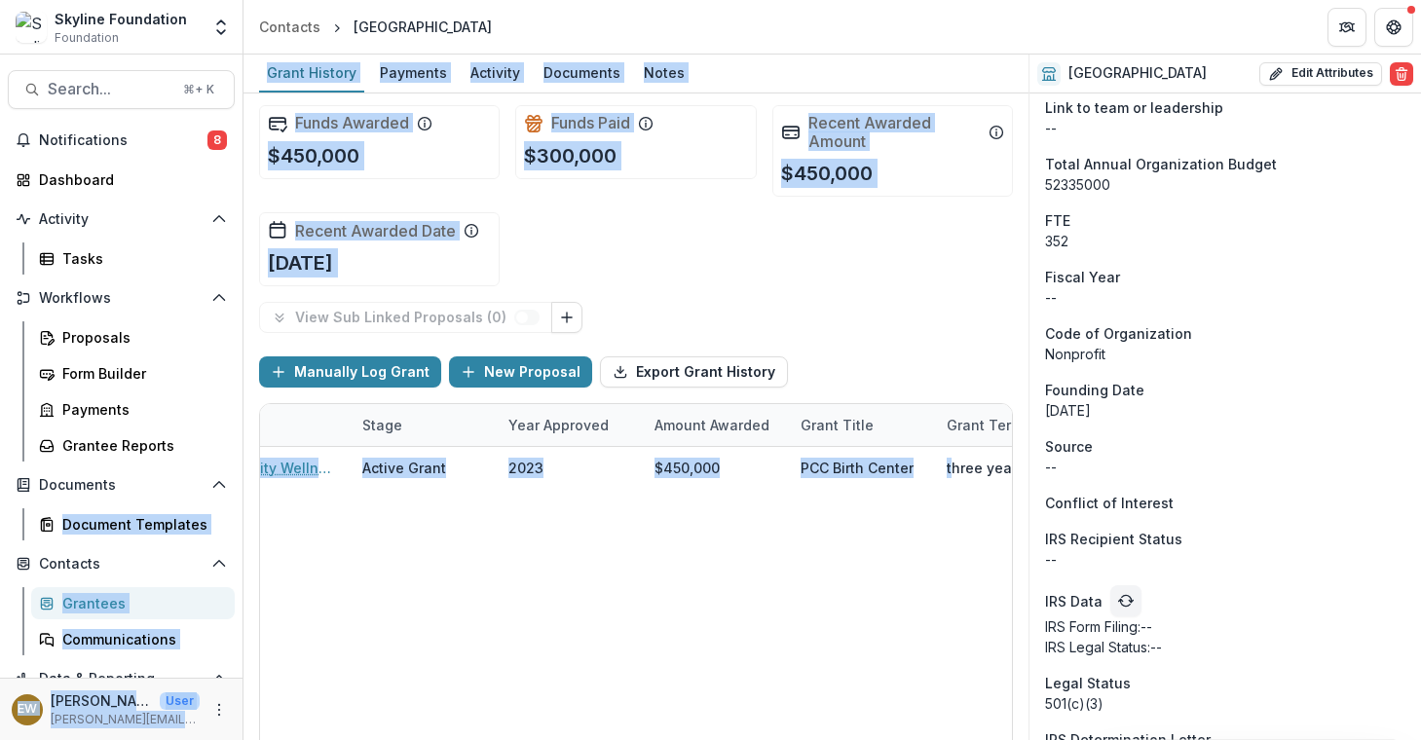
scroll to position [0, 0]
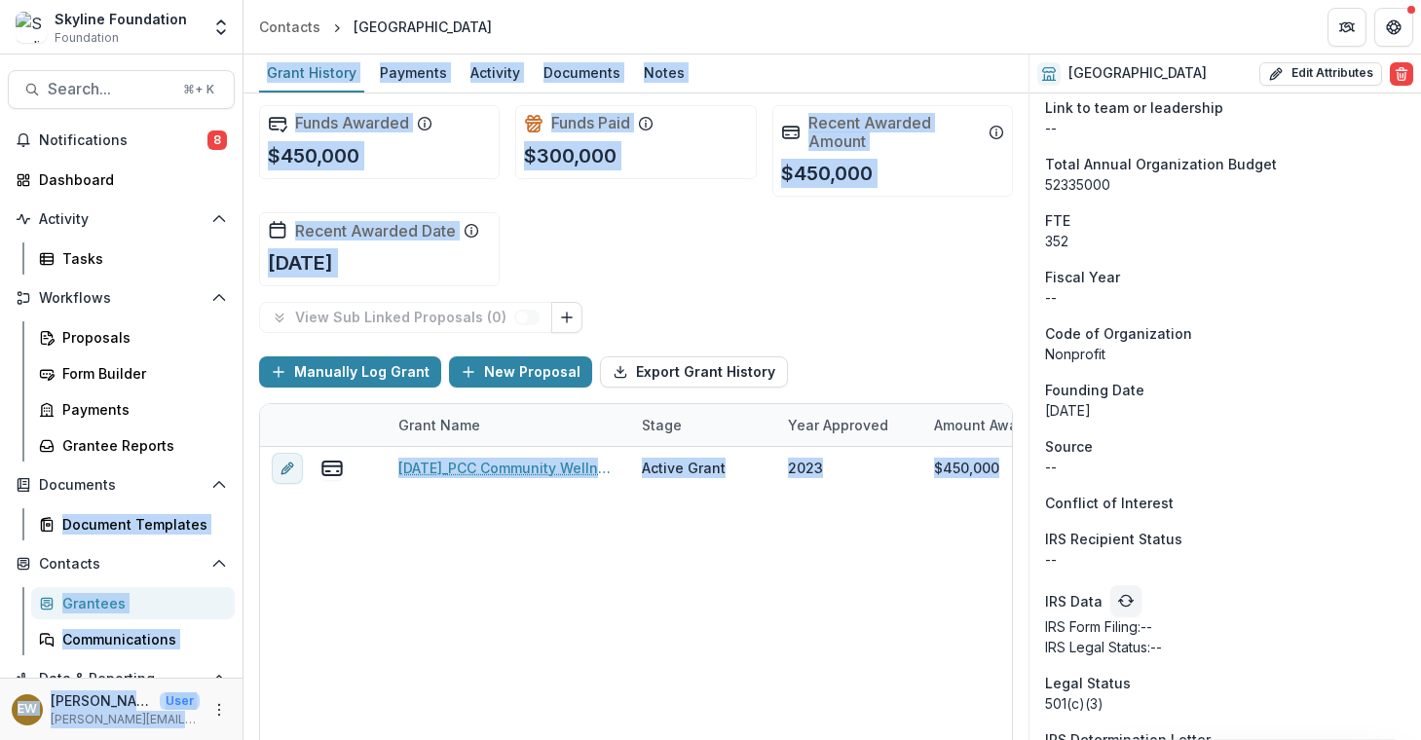
drag, startPoint x: 632, startPoint y: 463, endPoint x: 243, endPoint y: 468, distance: 388.6
click at [221, 464] on main "Search... ⌘ + K Notifications 8 Dashboard Activity Tasks Workflows Proposals Fo…" at bounding box center [710, 398] width 1421 height 686
click at [570, 563] on div "12-04-2023_PCC Community Wellness Center_450000 Active Grant 2023 $450,000 PCC …" at bounding box center [1394, 617] width 2269 height 341
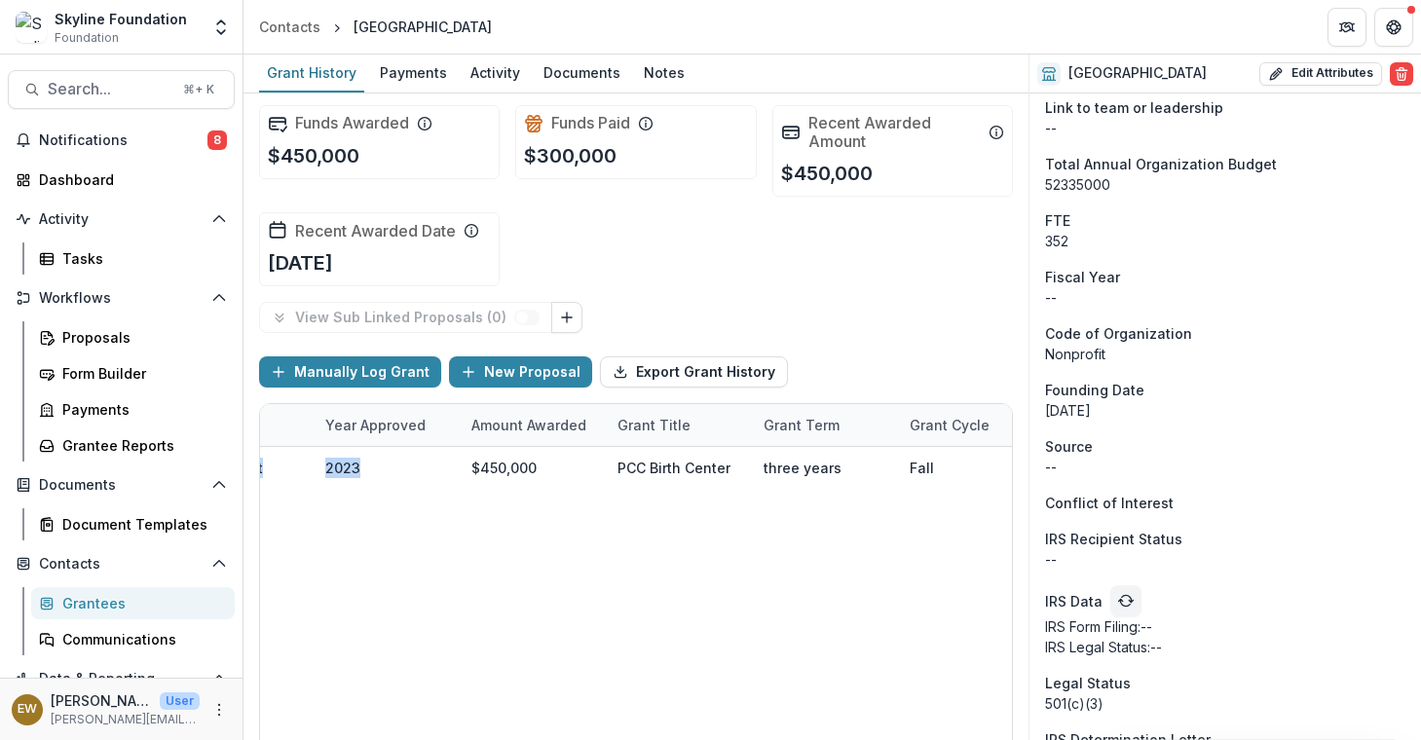
scroll to position [0, 831]
drag, startPoint x: 919, startPoint y: 473, endPoint x: 1025, endPoint y: 468, distance: 106.3
click at [1025, 468] on div "Funds Awarded $450,000 Funds Paid $300,000 Recent Awarded Amount $450,000 Recen…" at bounding box center [635, 416] width 785 height 647
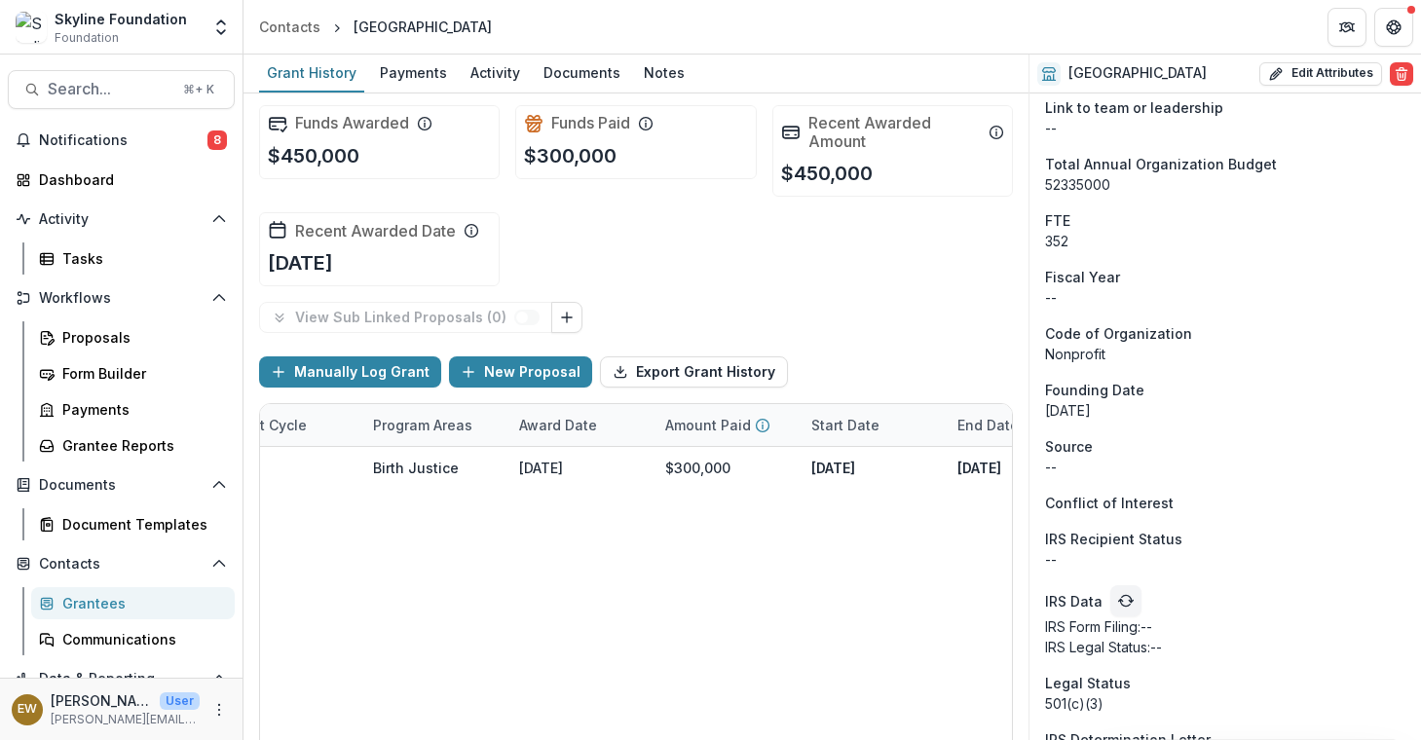
scroll to position [0, 1457]
drag, startPoint x: 754, startPoint y: 470, endPoint x: 1016, endPoint y: 470, distance: 261.9
click at [1016, 470] on div "Funds Awarded $450,000 Funds Paid $300,000 Recent Awarded Amount $450,000 Recen…" at bounding box center [635, 416] width 785 height 647
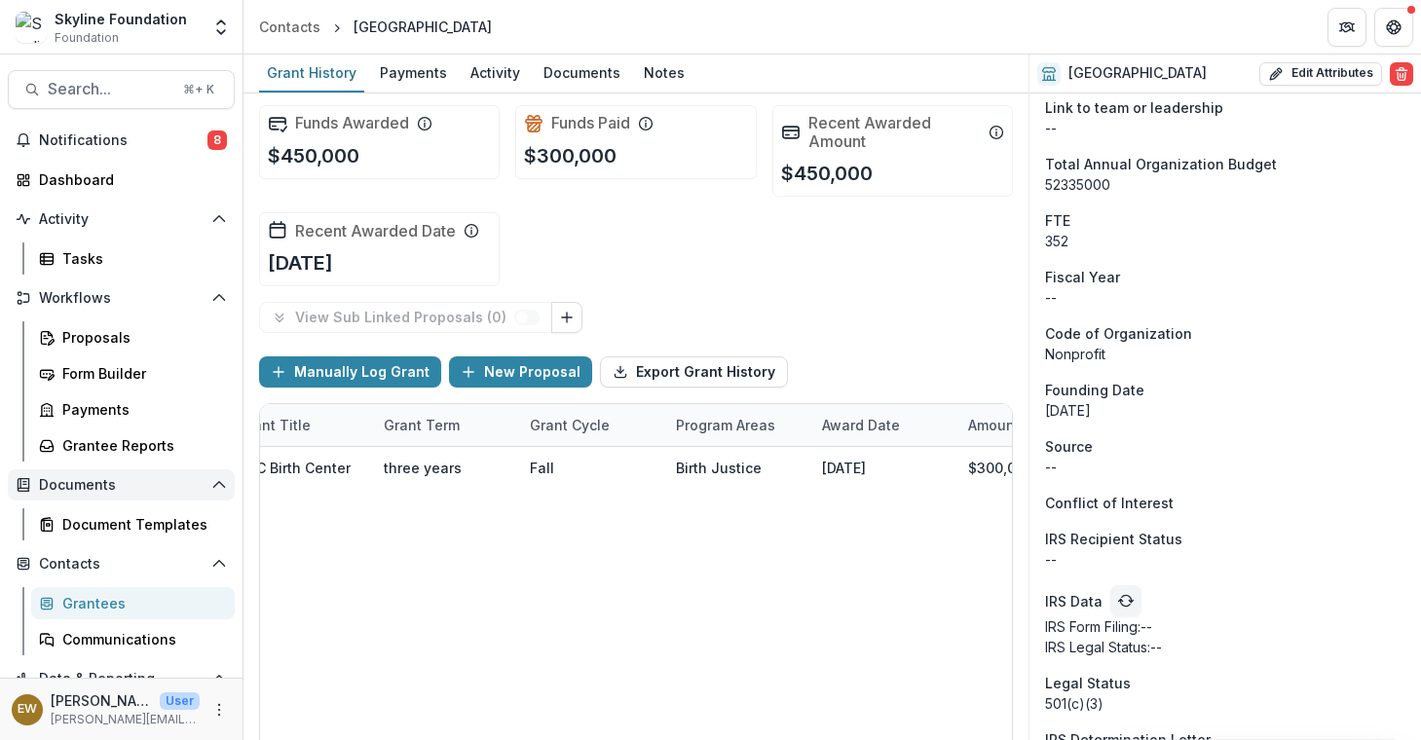
scroll to position [0, 229]
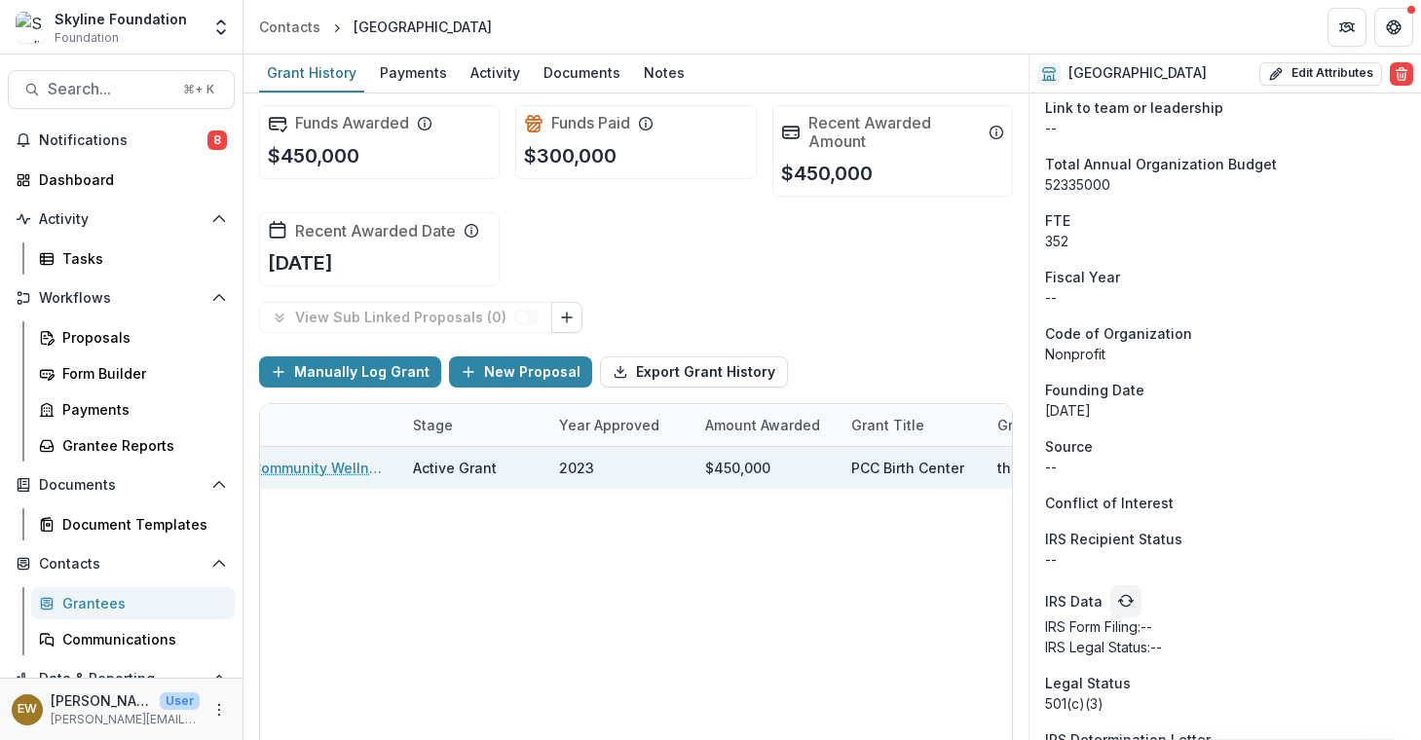
drag, startPoint x: 483, startPoint y: 480, endPoint x: 323, endPoint y: 488, distance: 159.9
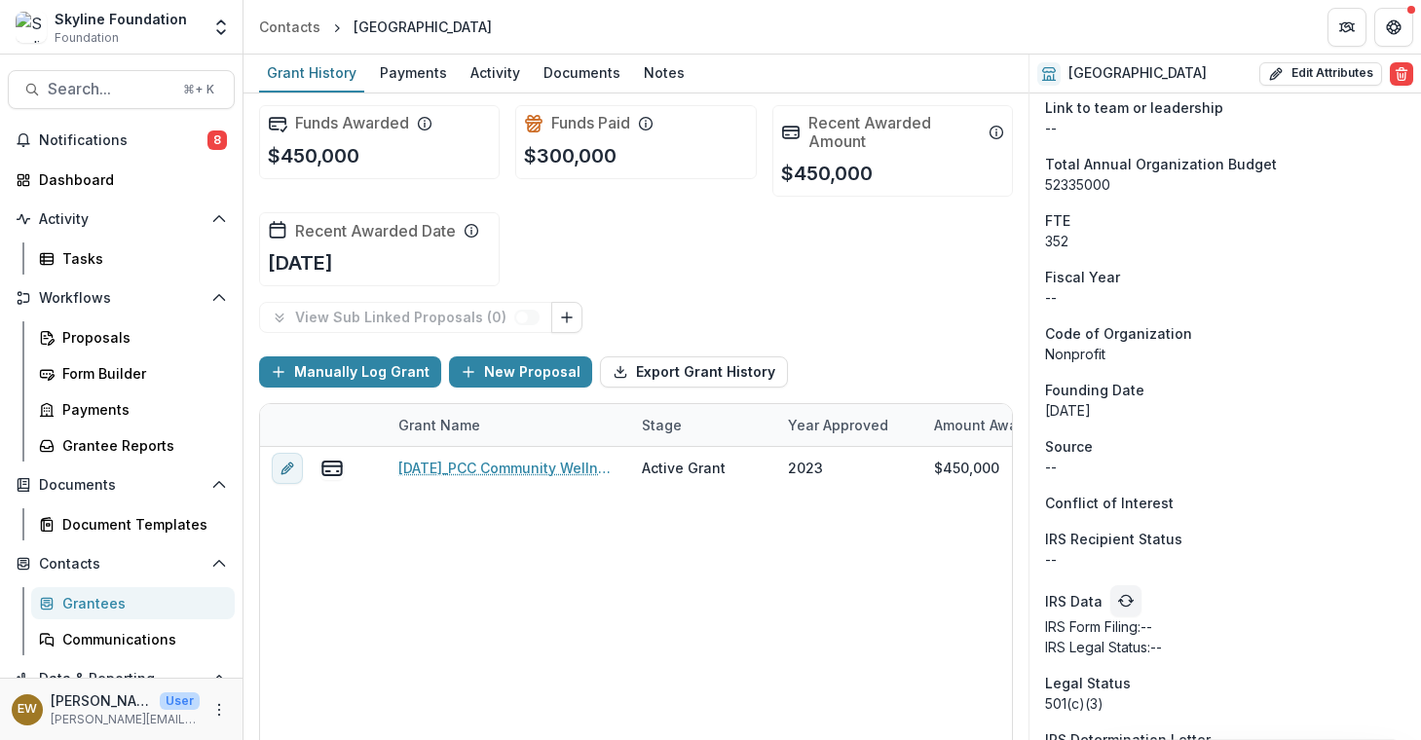
click at [606, 582] on div "12-04-2023_PCC Community Wellness Center_450000 Active Grant 2023 $450,000 PCC …" at bounding box center [1394, 617] width 2269 height 341
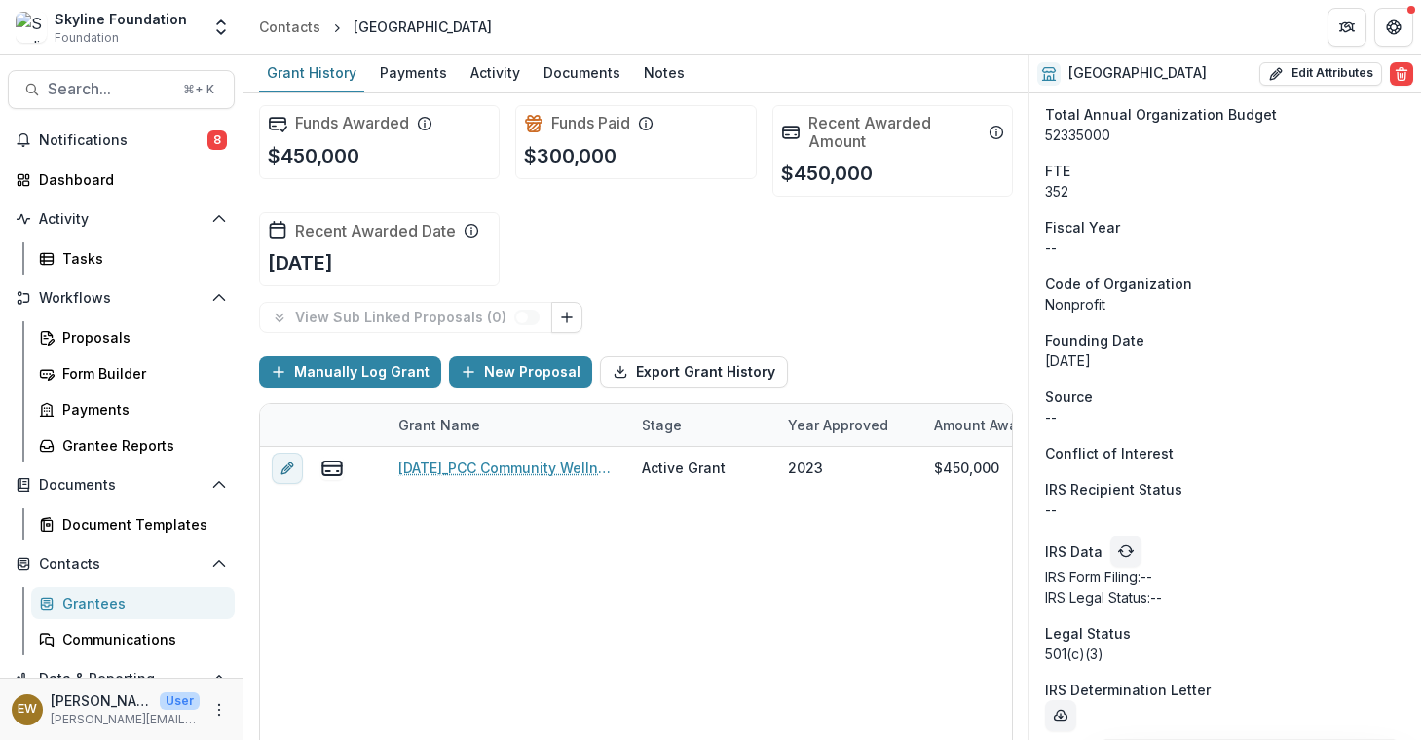
scroll to position [1203, 0]
click at [111, 77] on button "Search... ⌘ + K" at bounding box center [121, 89] width 227 height 39
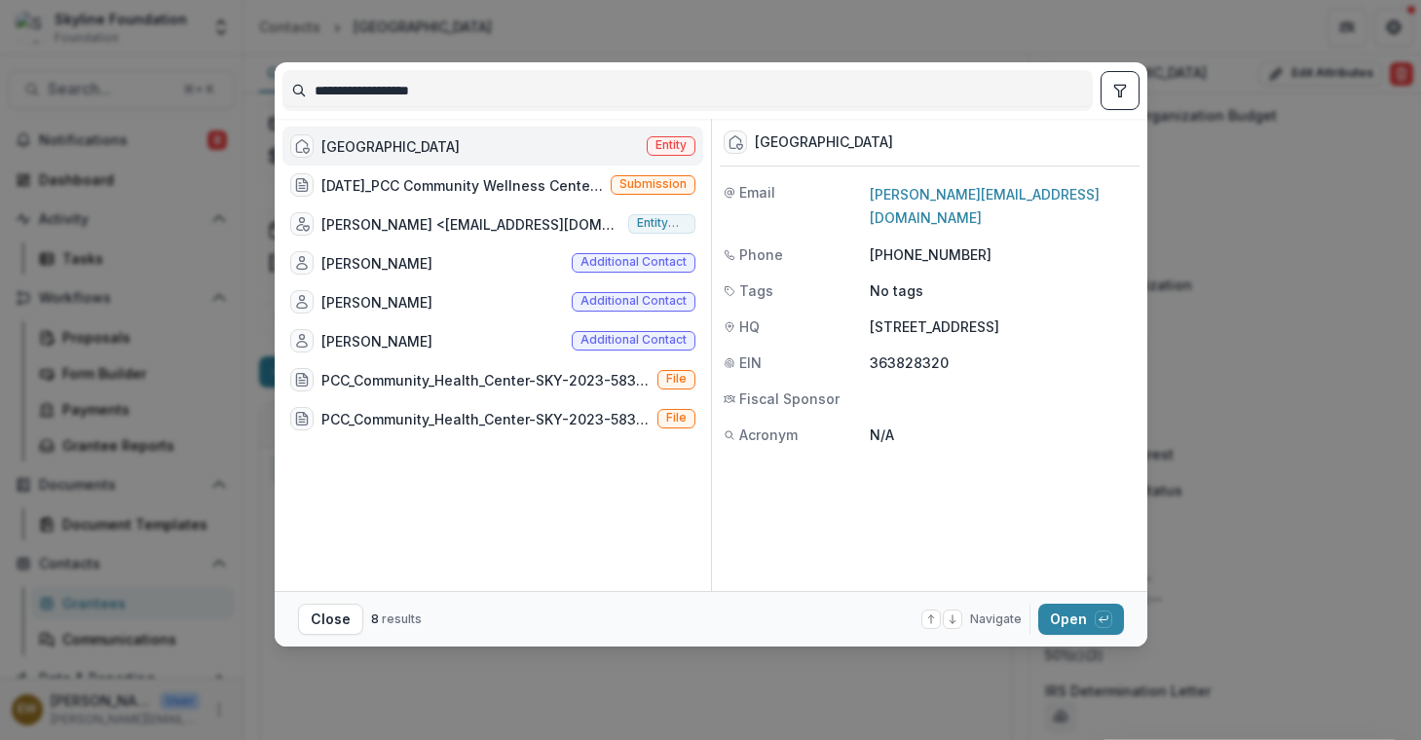
click at [446, 82] on input "**********" at bounding box center [687, 90] width 808 height 31
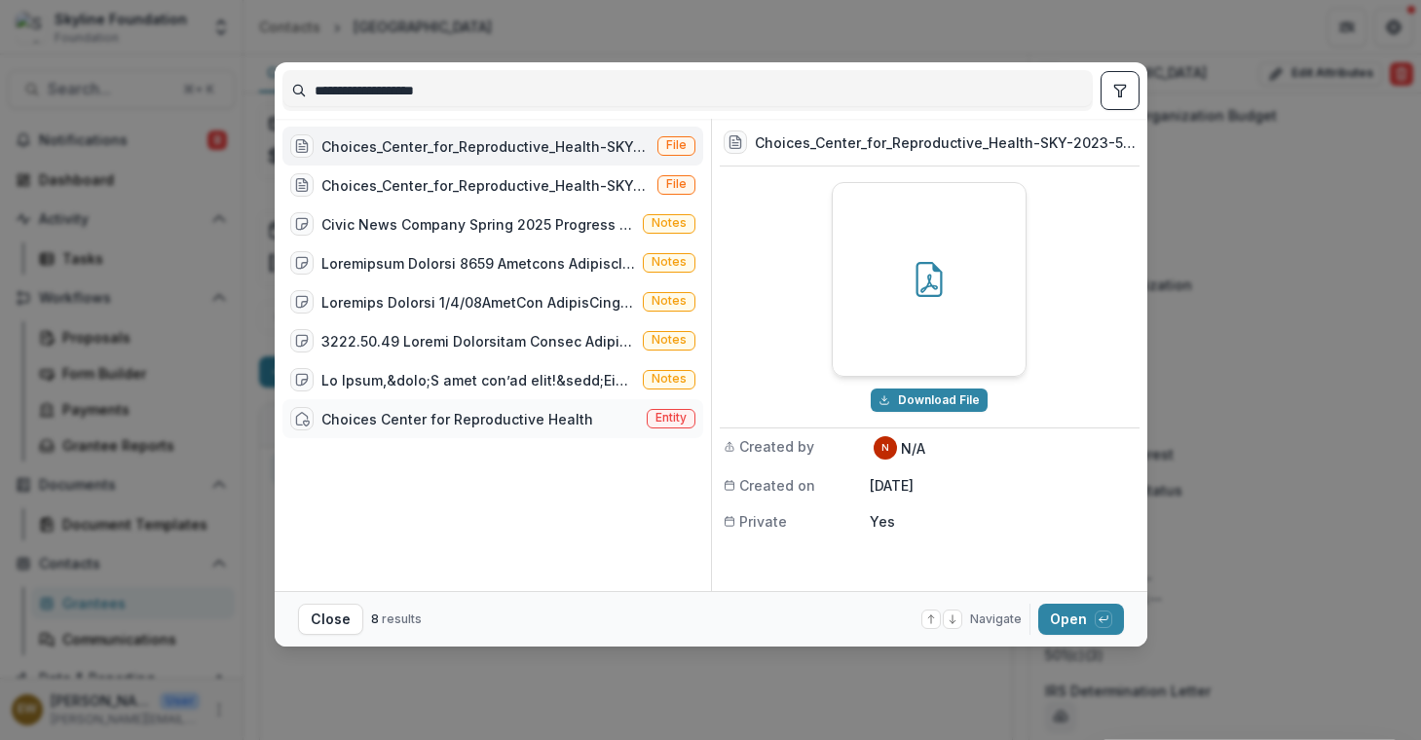
type input "**********"
click at [451, 413] on div "Choices Center for Reproductive Health" at bounding box center [457, 419] width 272 height 20
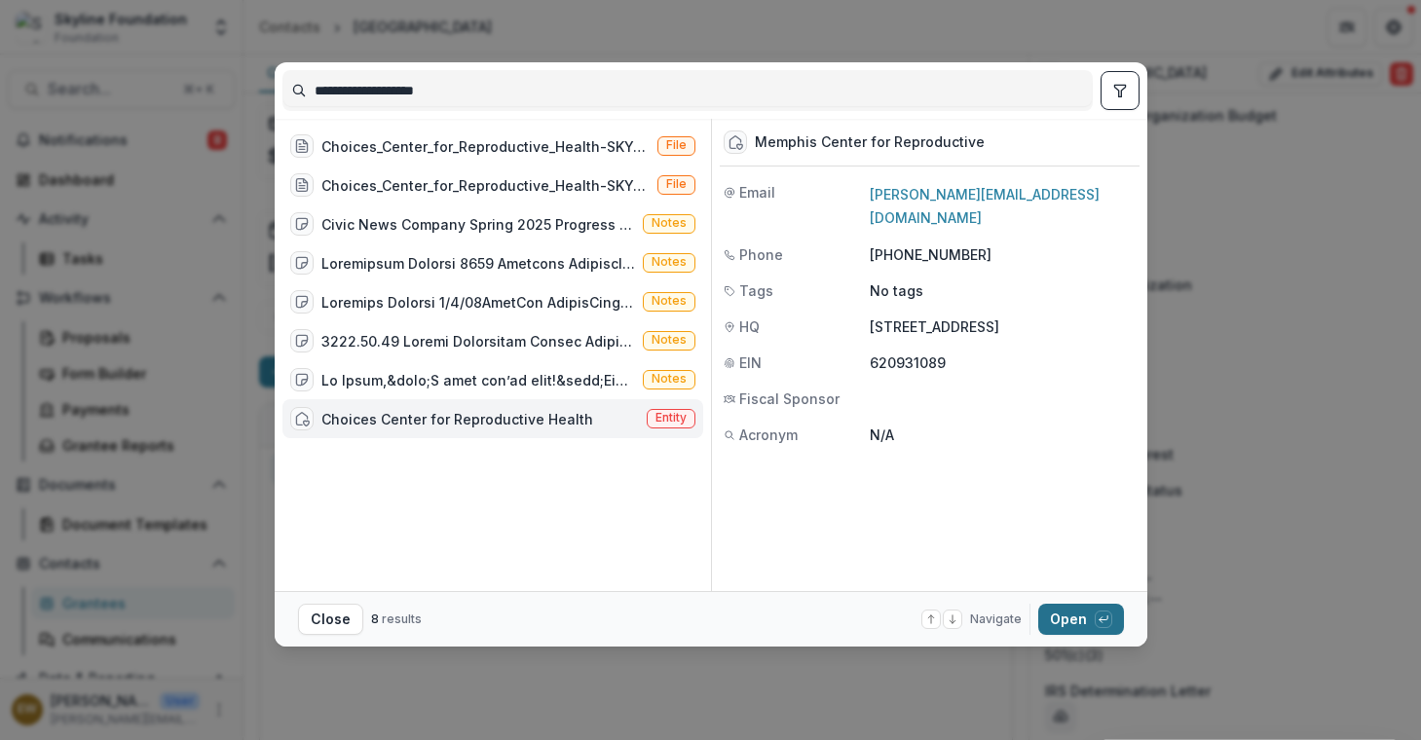
click at [1083, 616] on button "Open with enter key" at bounding box center [1081, 619] width 86 height 31
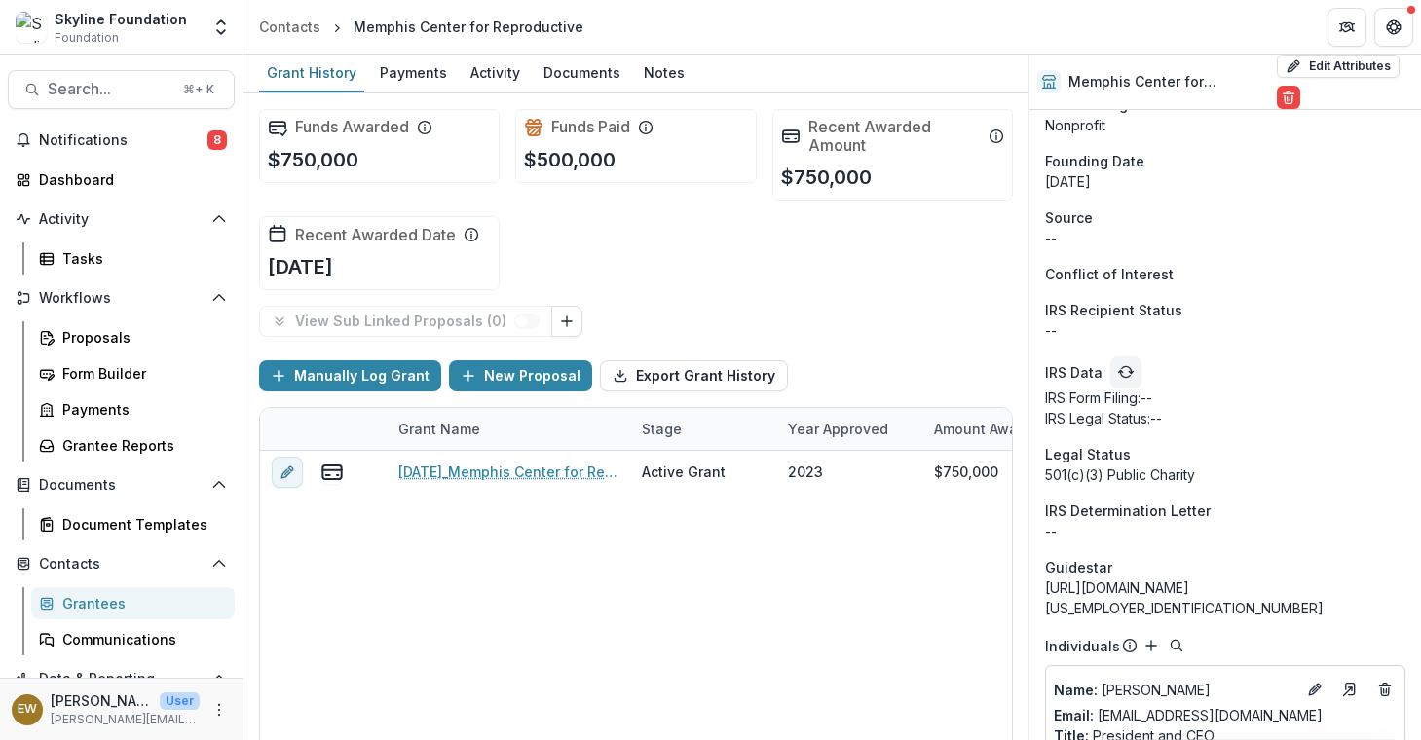
scroll to position [1425, 0]
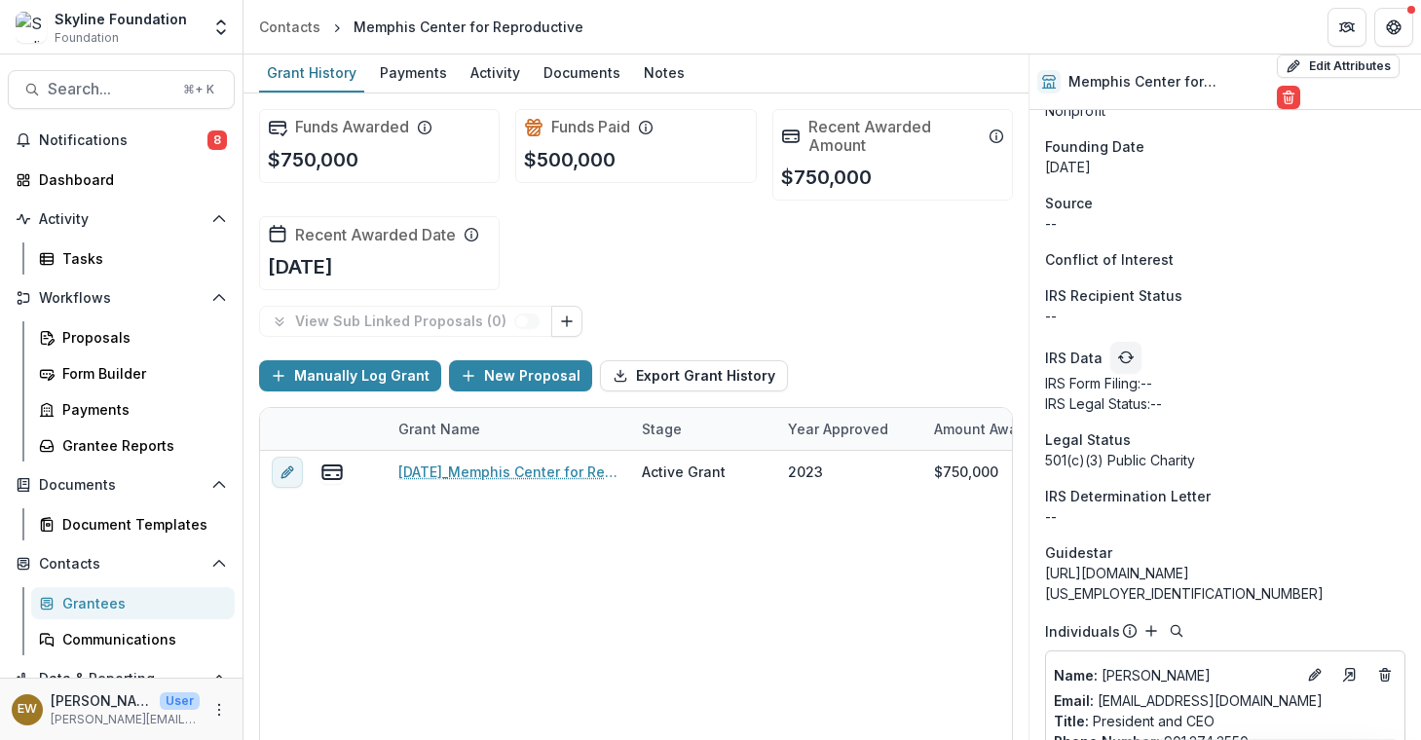
drag, startPoint x: 420, startPoint y: 652, endPoint x: 724, endPoint y: 494, distance: 342.8
click at [490, 614] on div "12-04-2023_Memphis Center for Reproductive_750000 Active Grant 2023 $750,000 Ch…" at bounding box center [1394, 621] width 2269 height 341
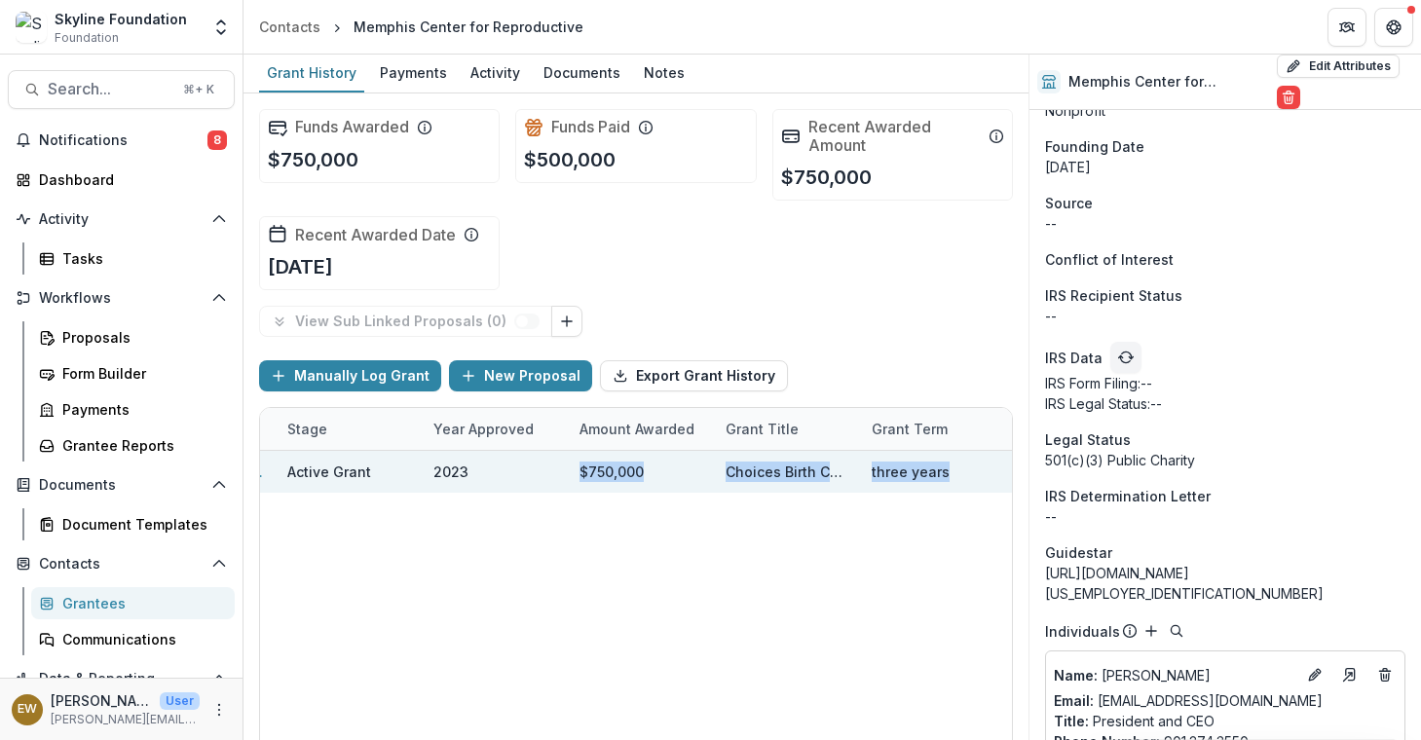
scroll to position [0, 389]
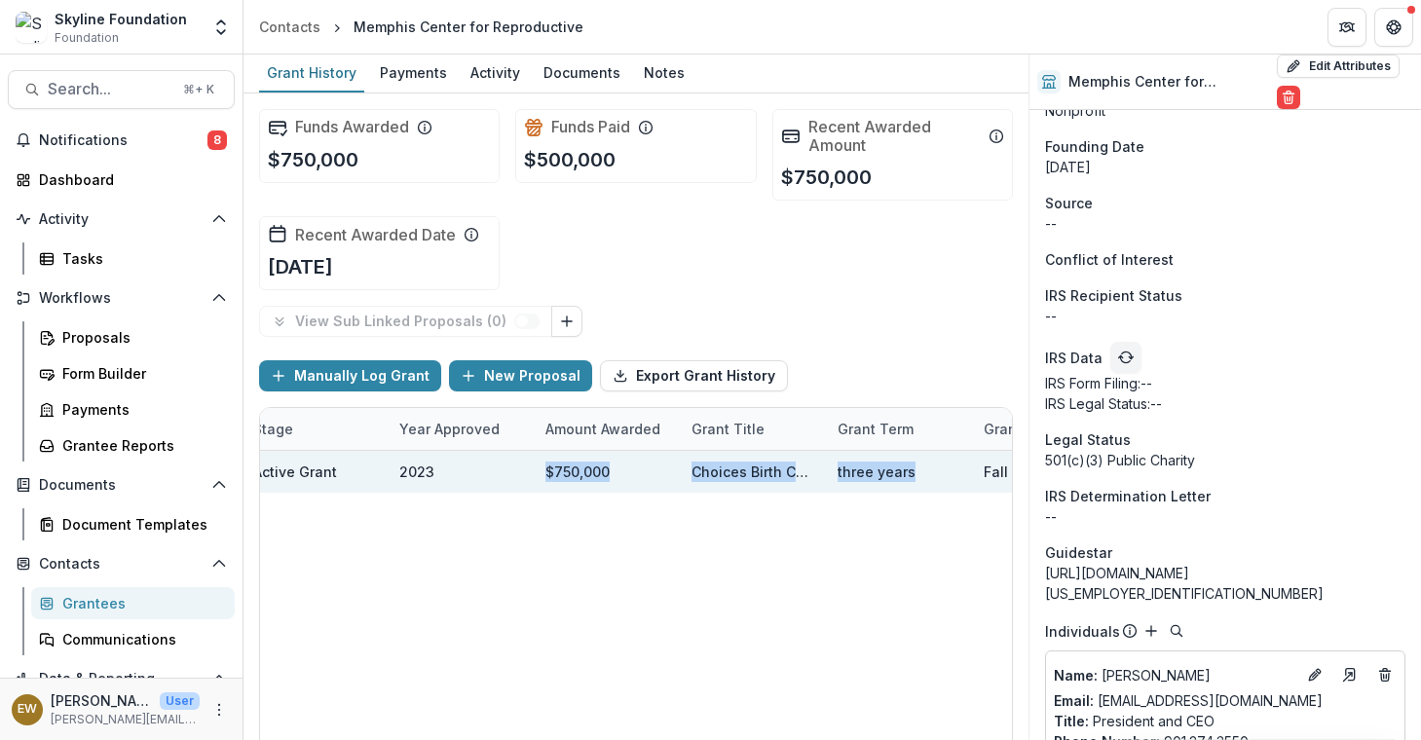
drag, startPoint x: 903, startPoint y: 463, endPoint x: 989, endPoint y: 468, distance: 86.9
click at [989, 468] on div "12-04-2023_Memphis Center for Reproductive_750000 Active Grant 2023 $750,000 Ch…" at bounding box center [1005, 472] width 2269 height 42
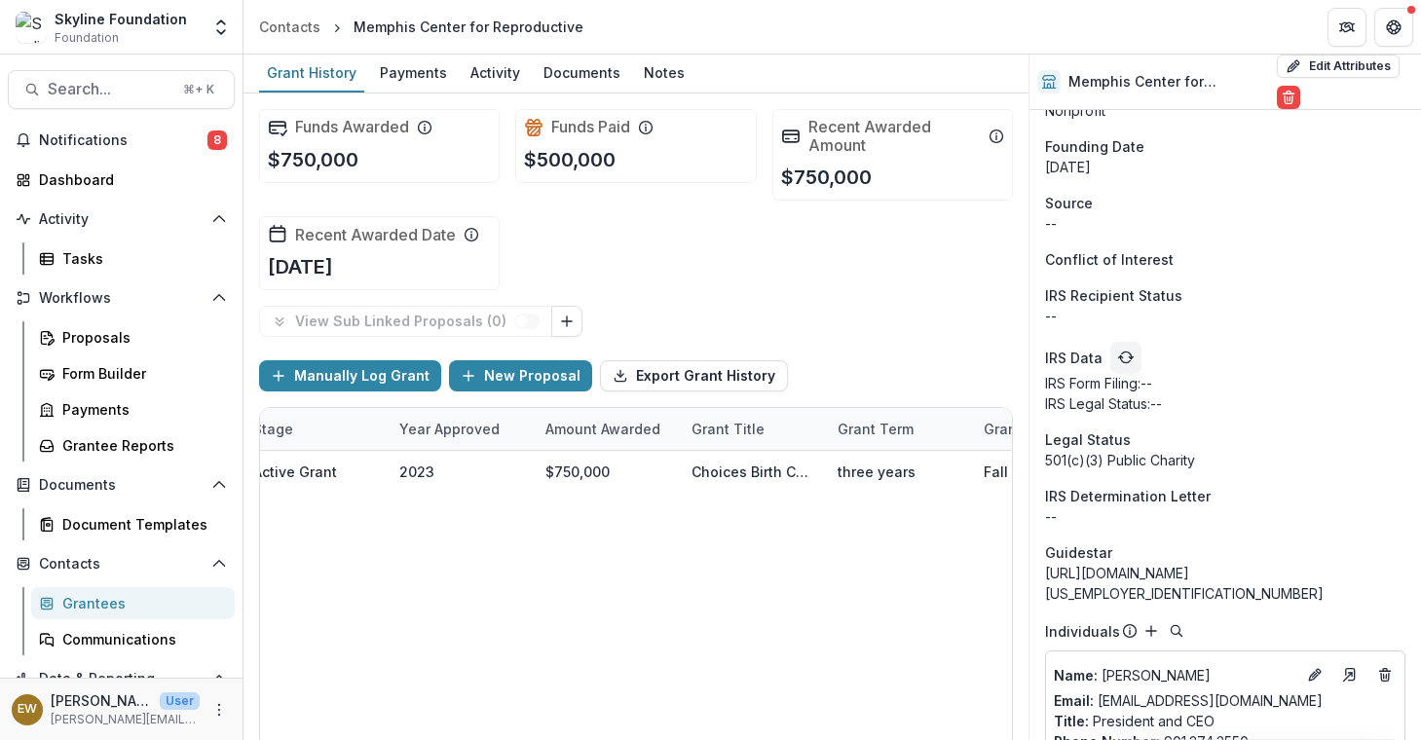
click at [689, 585] on div "12-04-2023_Memphis Center for Reproductive_750000 Active Grant 2023 $750,000 Ch…" at bounding box center [1005, 621] width 2269 height 341
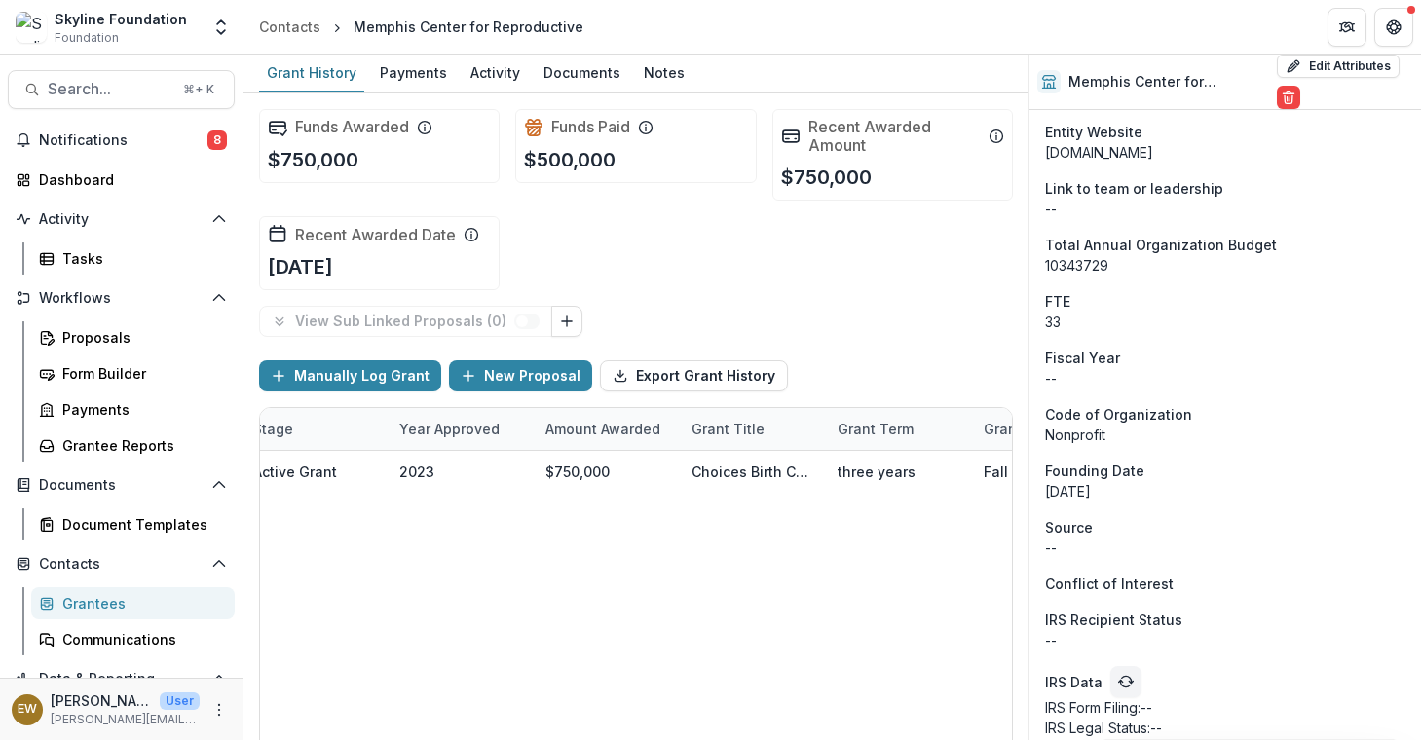
scroll to position [1096, 0]
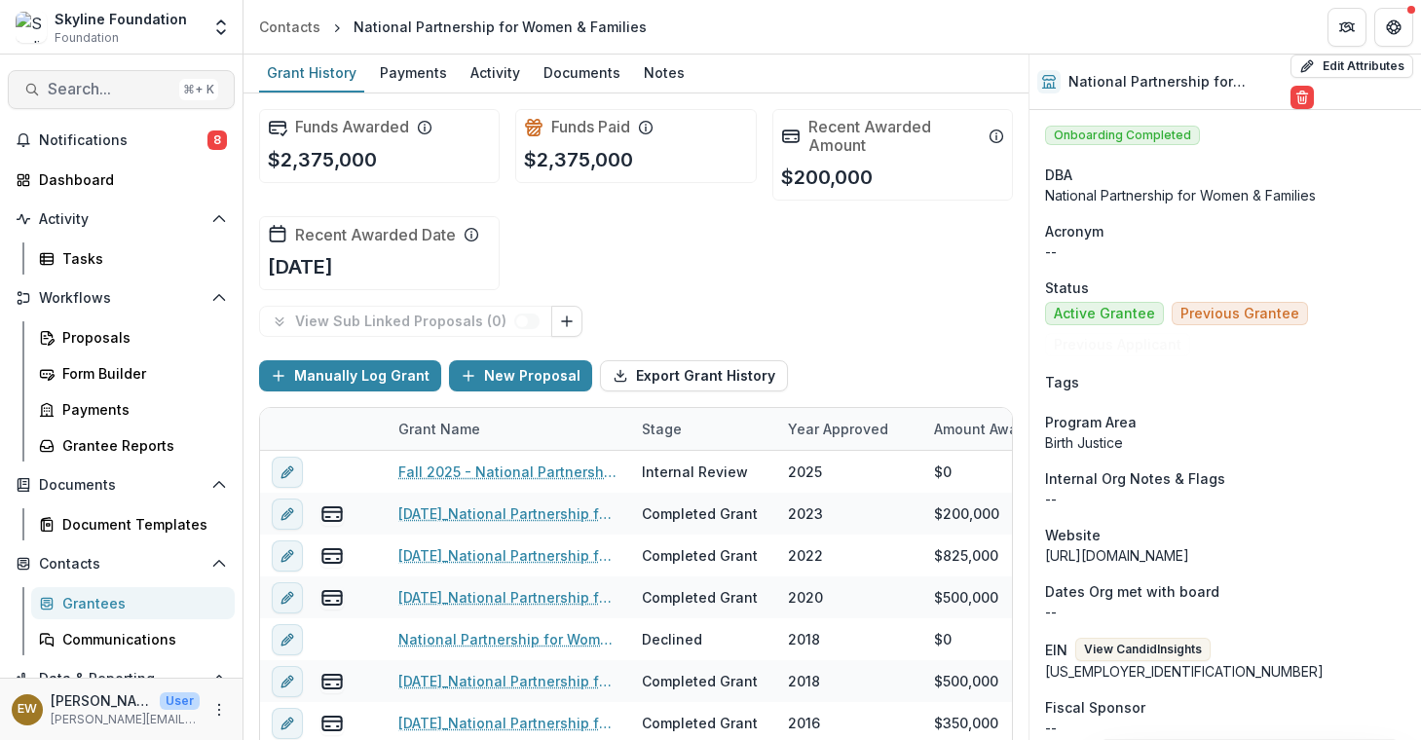
scroll to position [2354, 0]
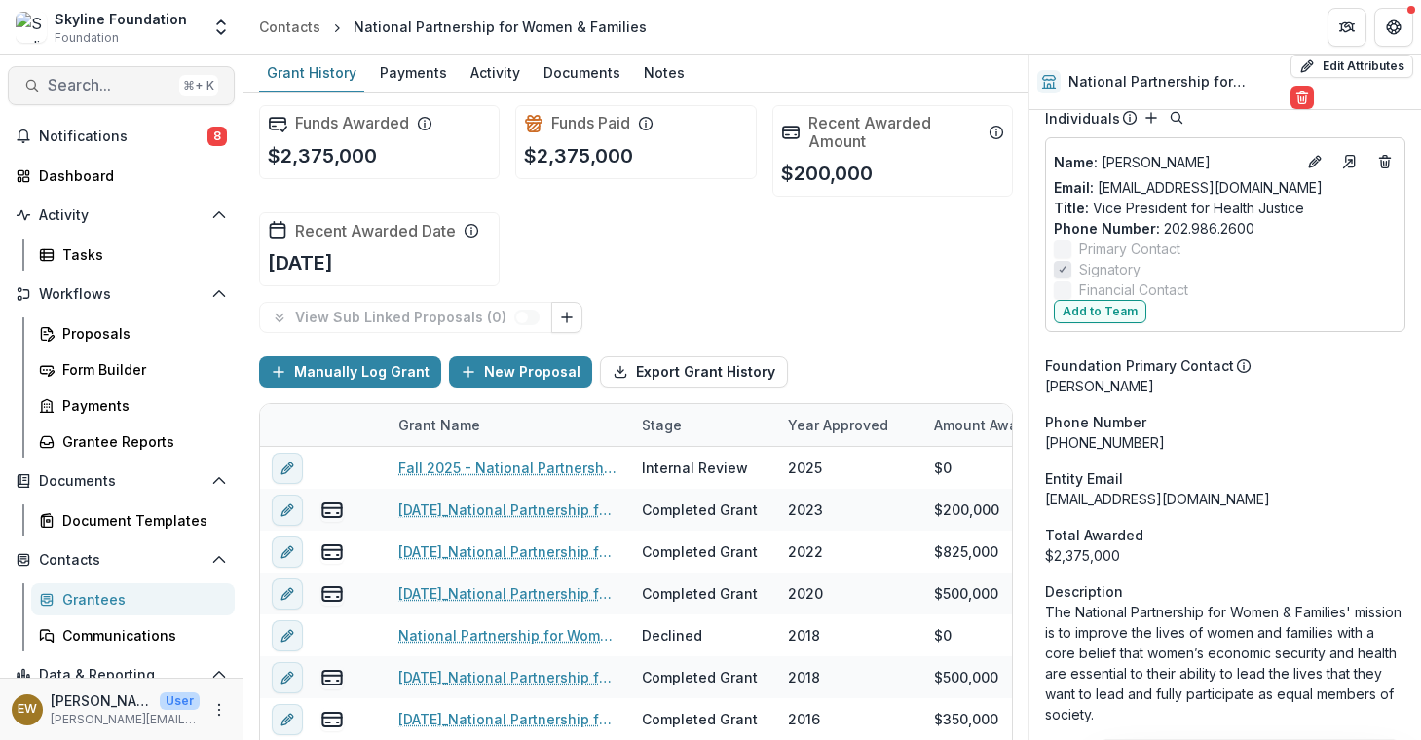
click at [113, 89] on span "Search..." at bounding box center [110, 85] width 124 height 19
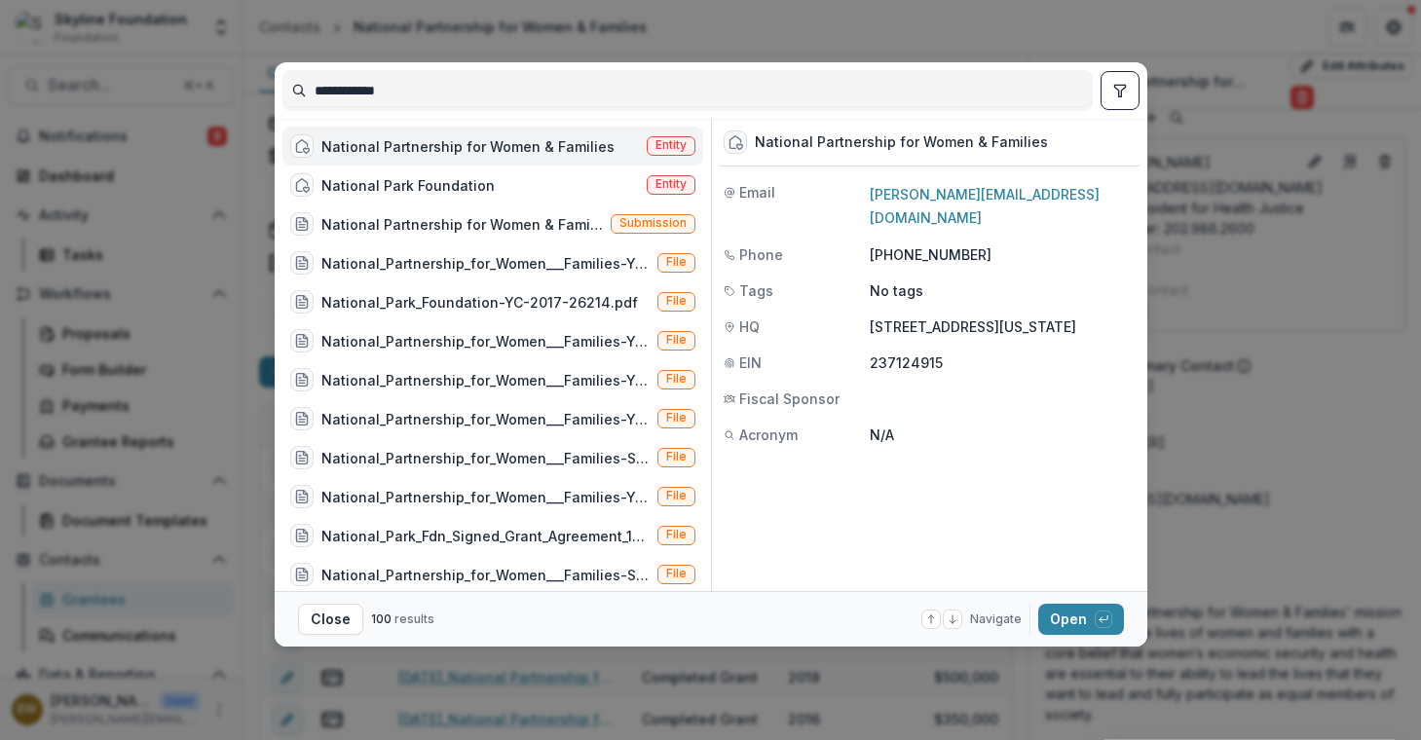
click at [414, 102] on input "**********" at bounding box center [687, 90] width 808 height 31
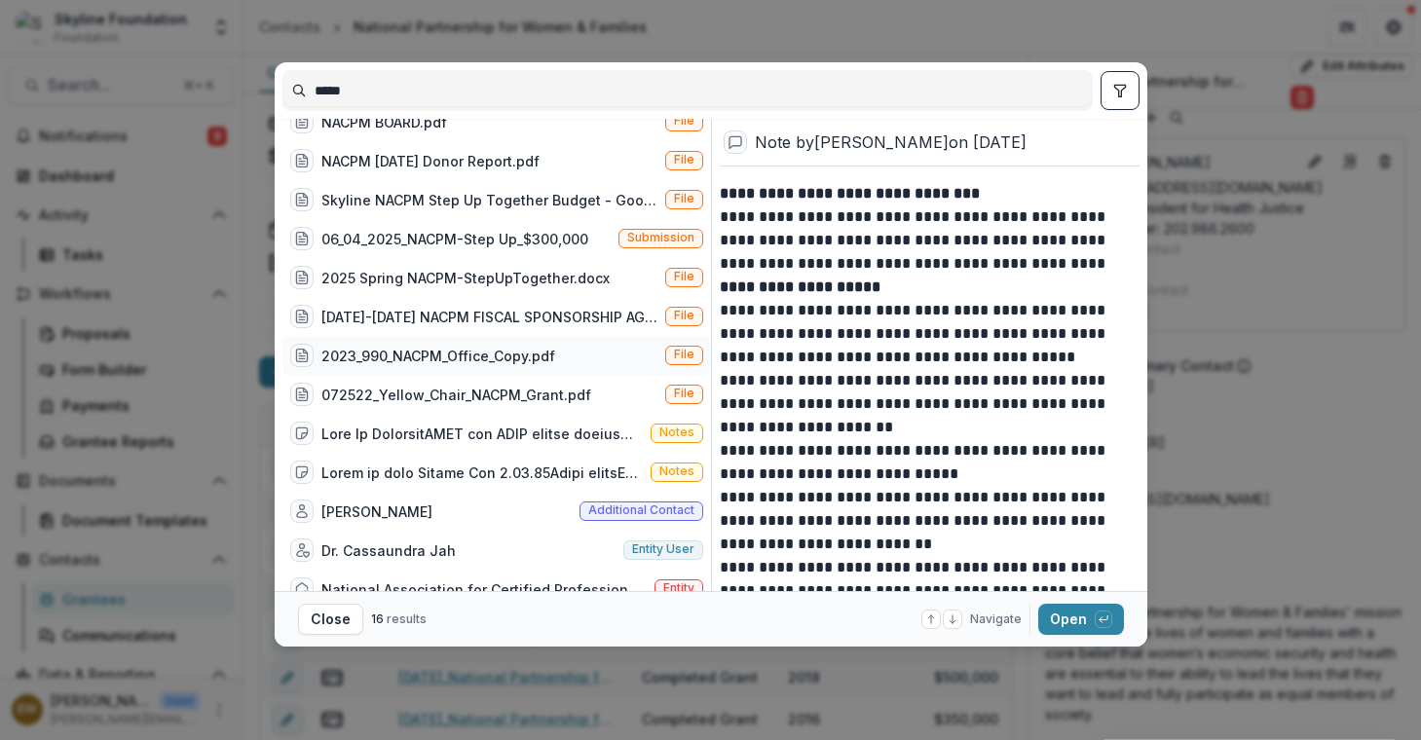
scroll to position [167, 0]
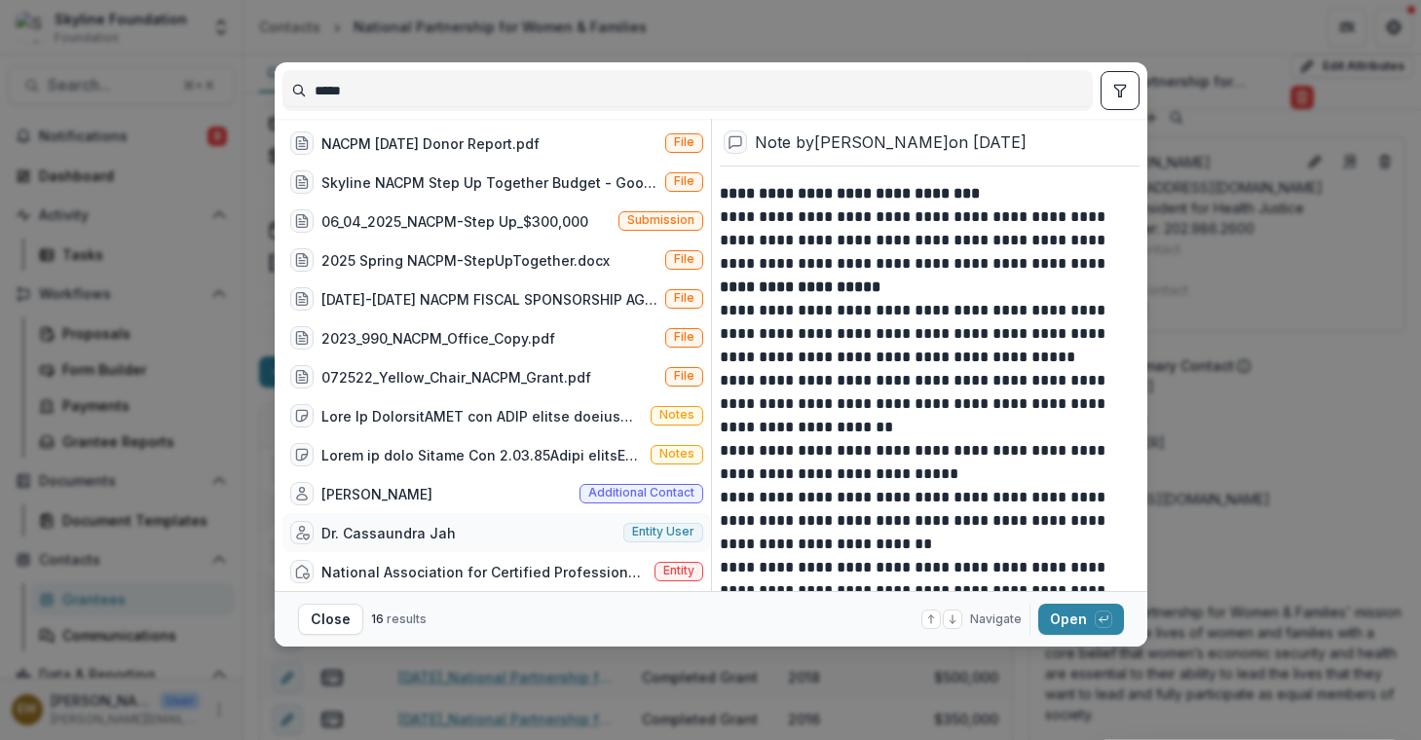
type input "*****"
click at [468, 522] on div "Dr. Cassaundra Jah Entity user" at bounding box center [496, 532] width 428 height 39
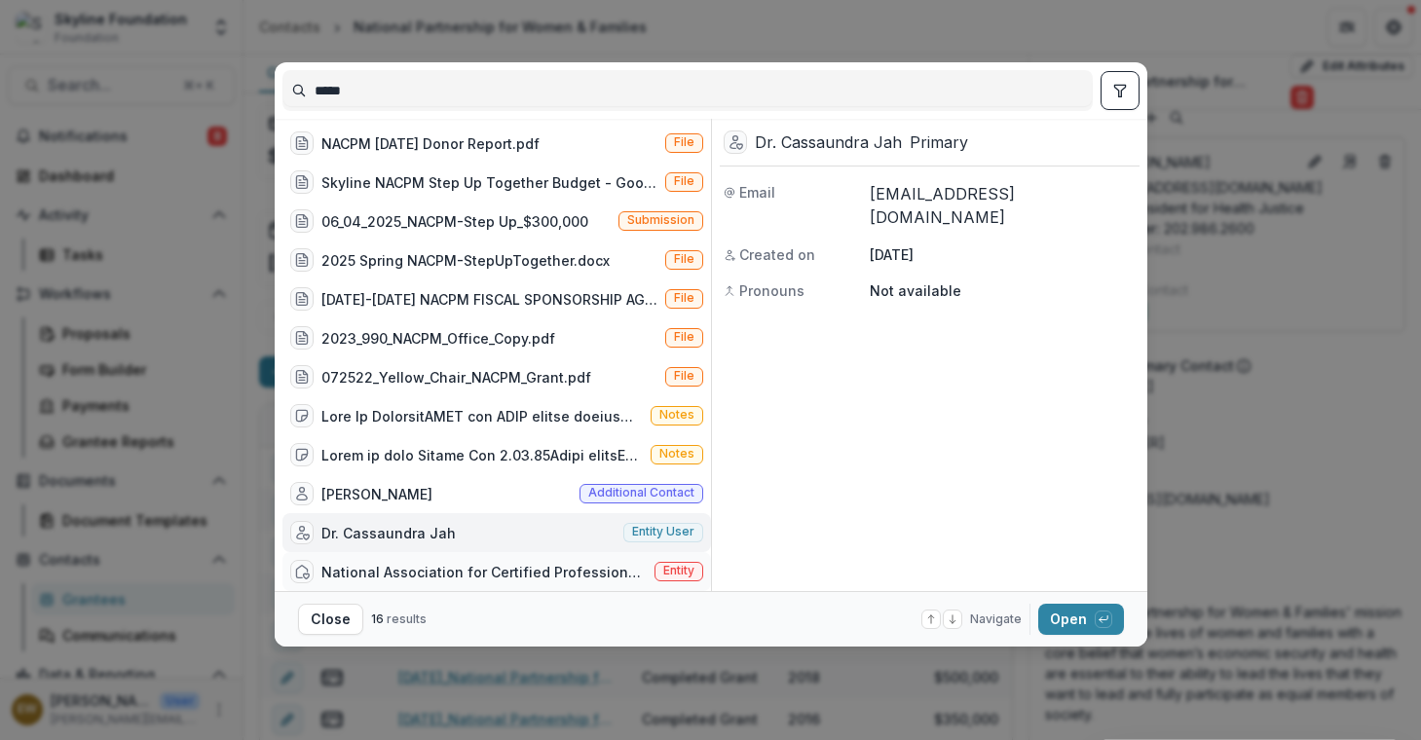
click at [545, 565] on div "National Association for Certified Professional Midwives (project of Sojourns C…" at bounding box center [483, 572] width 325 height 20
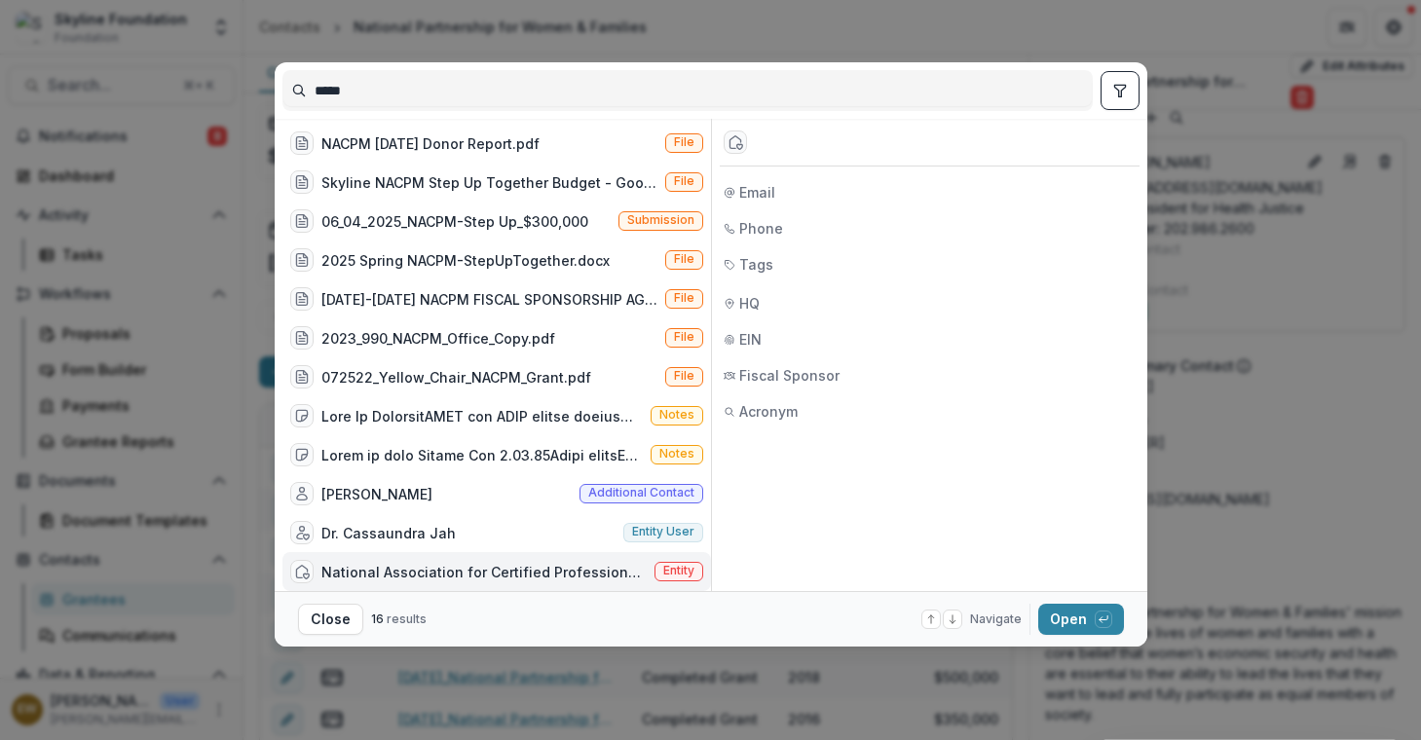
scroll to position [151, 0]
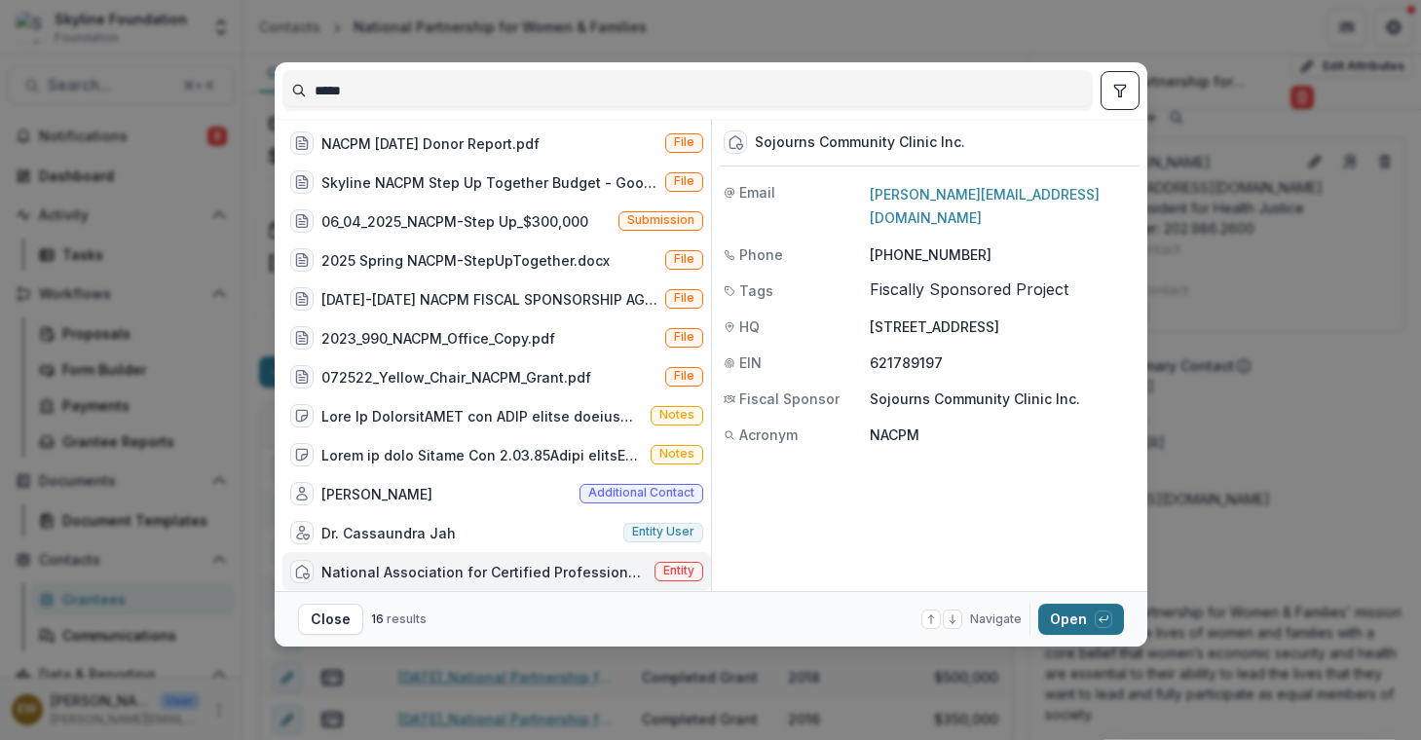
click at [1058, 618] on button "Open with enter key" at bounding box center [1081, 619] width 86 height 31
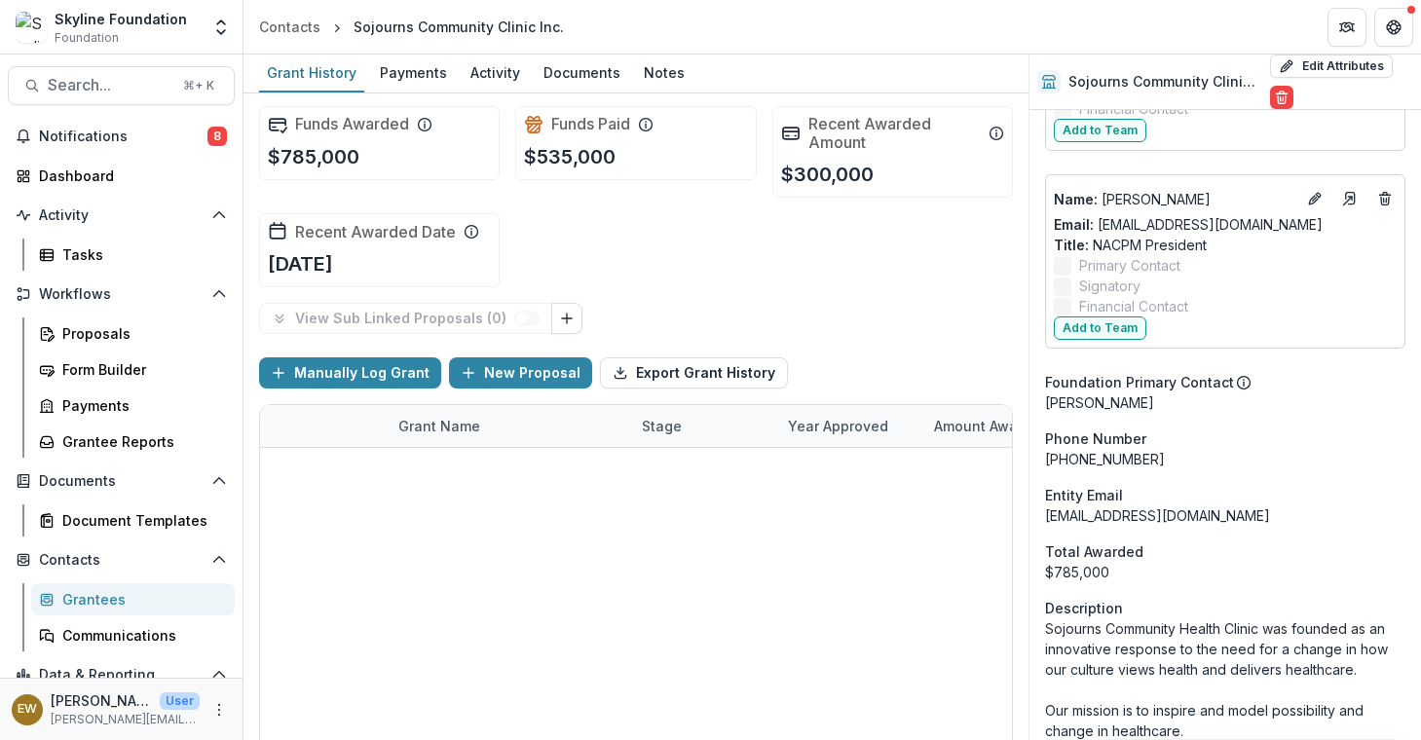
scroll to position [4, 0]
drag, startPoint x: 948, startPoint y: 475, endPoint x: 1030, endPoint y: 477, distance: 81.8
click at [1030, 477] on div "Grant History Payments Activity Documents Notes Funds Awarded $785,000 Funds Pa…" at bounding box center [831, 398] width 1177 height 686
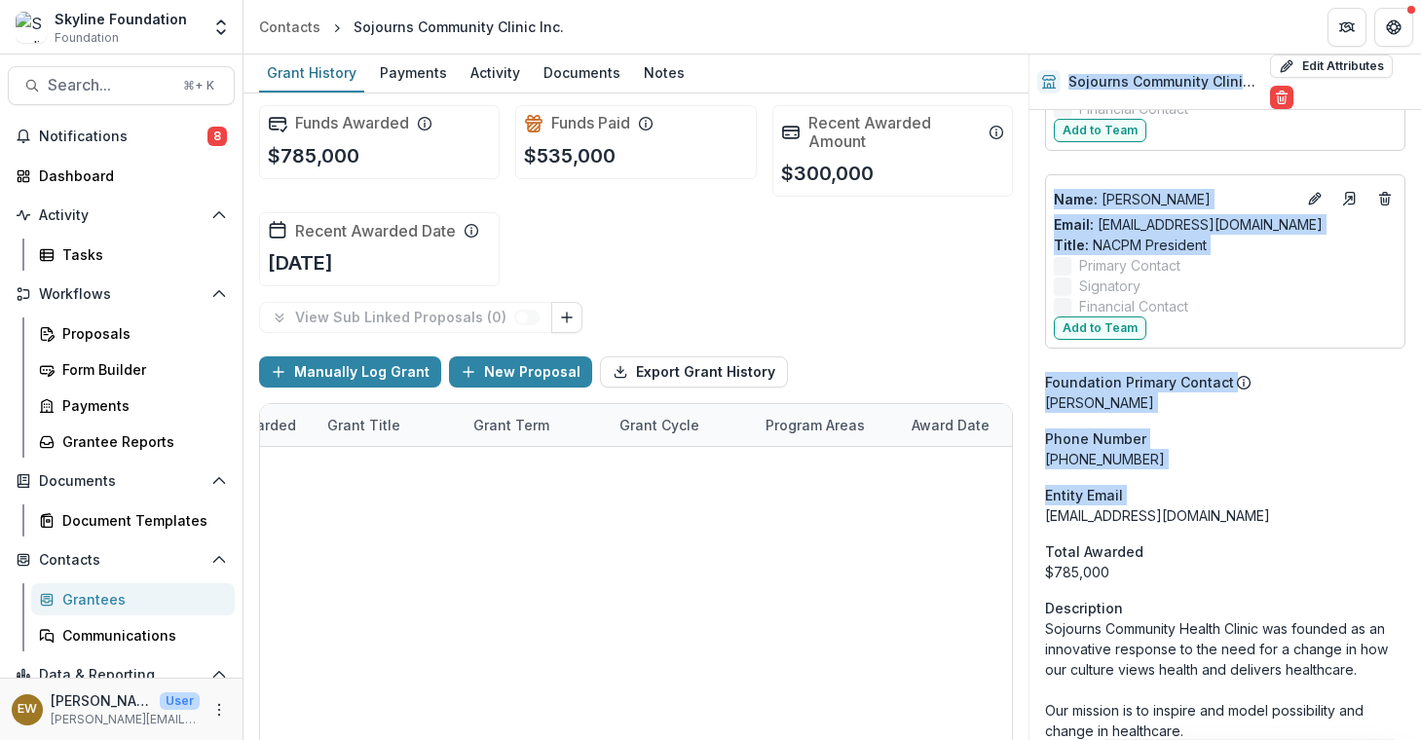
scroll to position [0, 1366]
drag, startPoint x: 940, startPoint y: 520, endPoint x: 1054, endPoint y: 512, distance: 114.2
click at [1054, 512] on div "Grant History Payments Activity Documents Notes Funds Awarded $785,000 Funds Pa…" at bounding box center [831, 398] width 1177 height 686
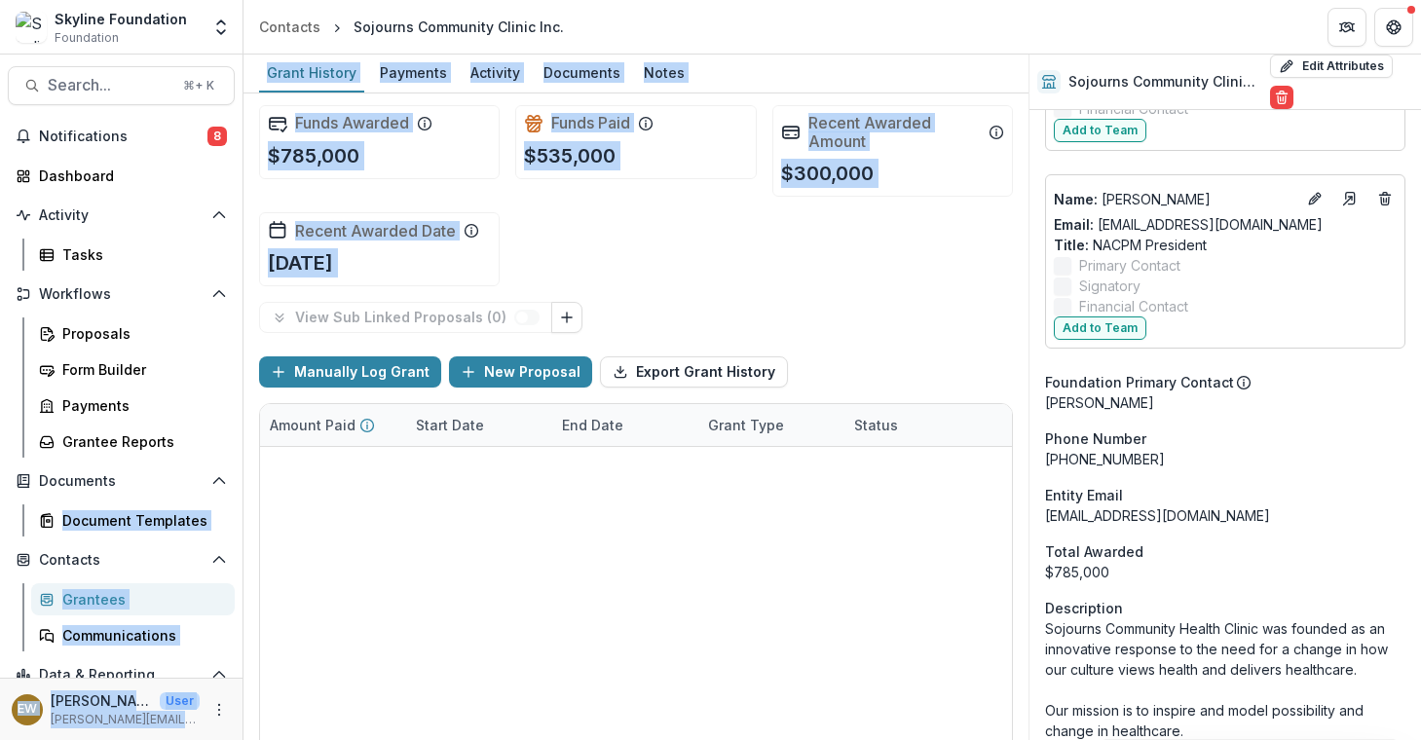
scroll to position [0, 0]
drag, startPoint x: 936, startPoint y: 497, endPoint x: 307, endPoint y: 485, distance: 629.2
click at [415, 510] on link "06-07-2024_ Sojourns Community Clinic Inc (National Association for Certified P…" at bounding box center [508, 510] width 220 height 20
